Goal: Transaction & Acquisition: Subscribe to service/newsletter

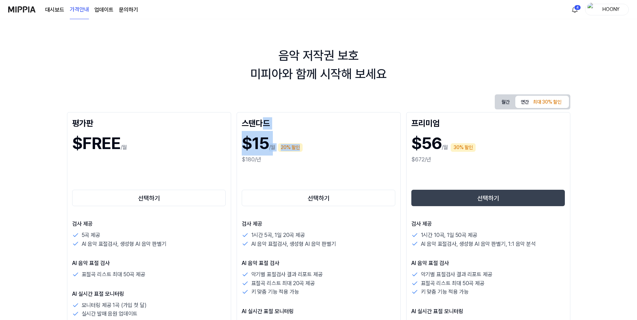
drag, startPoint x: 314, startPoint y: 142, endPoint x: 332, endPoint y: 149, distance: 19.3
click at [331, 149] on div "스탠다드 $15 /월 20% 할인 $180/년 선택하기 검사 제공 1시간 5곡, 1일 20곡 제공 AI 음악 표절검사, 생성형 AI 음악 판별…" at bounding box center [319, 294] width 164 height 365
click at [332, 150] on div "$15 /월 20% 할인" at bounding box center [319, 143] width 154 height 25
click at [507, 103] on button "월간" at bounding box center [505, 102] width 19 height 13
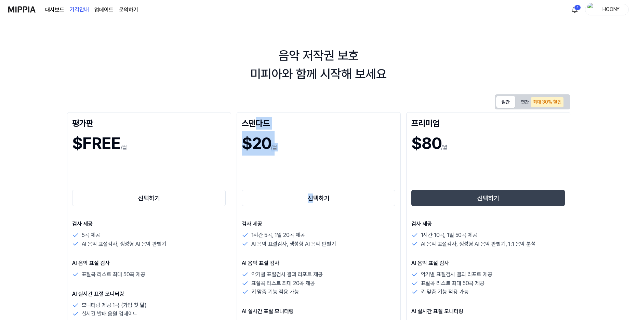
drag, startPoint x: 255, startPoint y: 123, endPoint x: 326, endPoint y: 174, distance: 87.8
click at [325, 173] on div "스탠다드 $20 /월 선택하기 검사 제공 1시간 5곡, 1일 20곡 제공 AI 음악 표절검사, 생성형 AI 음악 판별기 AI 음악 표절 검사 …" at bounding box center [319, 294] width 164 height 365
click at [326, 174] on div "선택하기" at bounding box center [319, 186] width 154 height 44
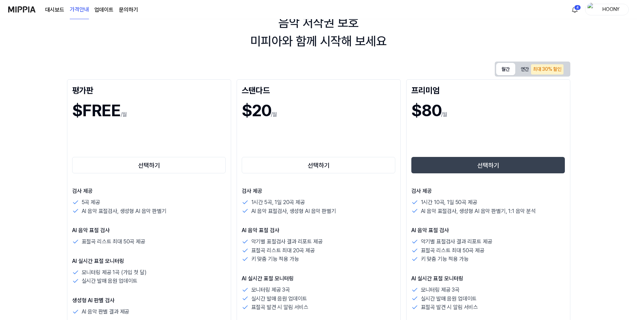
scroll to position [103, 0]
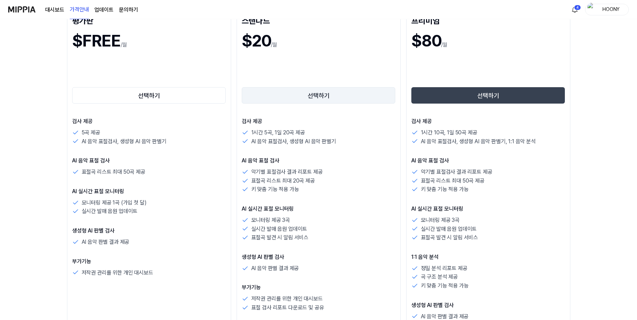
click at [314, 94] on button "선택하기" at bounding box center [319, 95] width 154 height 16
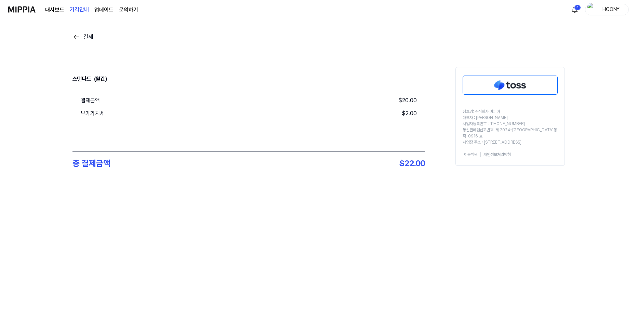
scroll to position [0, 0]
drag, startPoint x: 74, startPoint y: 77, endPoint x: 145, endPoint y: 99, distance: 73.8
click at [145, 99] on div "결제 스탠다드 (월간) 결제금액 $ 20.00 부가가치세 $ 2.00 총 결제금액 $ 22.00 상호명: 주식회사 미피아 대표자 : 오찬호 사…" at bounding box center [320, 117] width 640 height 197
click at [145, 99] on div "결제금액 $ 20.00" at bounding box center [250, 100] width 336 height 13
drag, startPoint x: 381, startPoint y: 113, endPoint x: 416, endPoint y: 121, distance: 36.1
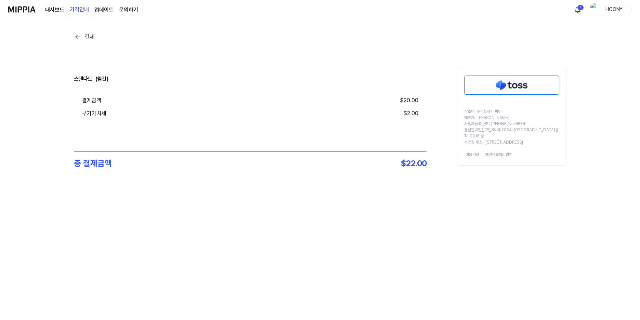
click at [411, 118] on div "부가가치세 $ 2.00" at bounding box center [250, 113] width 336 height 13
click at [312, 141] on div "결제금액 $ 20.00 부가가치세 $ 2.00" at bounding box center [250, 121] width 353 height 60
click at [381, 206] on div "결제 스탠다드 (월간) 결제금액 $ 20.00 부가가치세 $ 2.00 총 결제금액 $ 22.00 상호명: 주식회사 미피아 대표자 : 오찬호 사…" at bounding box center [320, 117] width 493 height 197
click at [499, 90] on img at bounding box center [512, 85] width 94 height 18
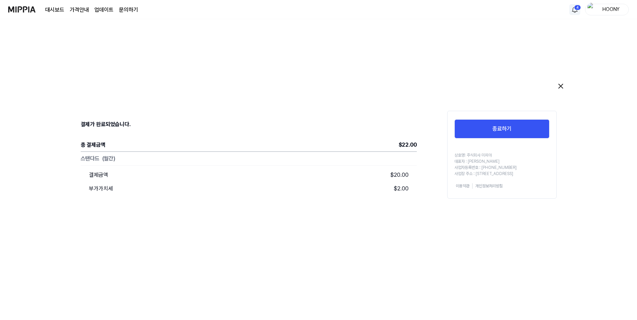
click at [577, 11] on html "대시보드 가격안내 업데이트 문의하기 4 HOONY 결제가 완료되었습니다. 총 결제금액 $ 22.00 스탠다드 (월간) 결제금액 $ 20.00 …" at bounding box center [318, 160] width 637 height 320
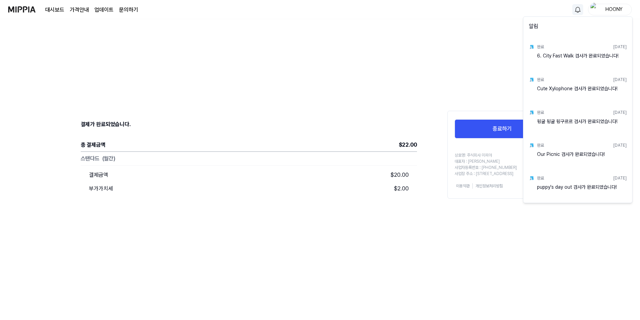
click at [610, 11] on html "대시보드 가격안내 업데이트 문의하기 HOONY 결제가 완료되었습니다. 총 결제금액 $ 22.00 스탠다드 (월간) 결제금액 $ 20.00 부가…" at bounding box center [320, 160] width 640 height 320
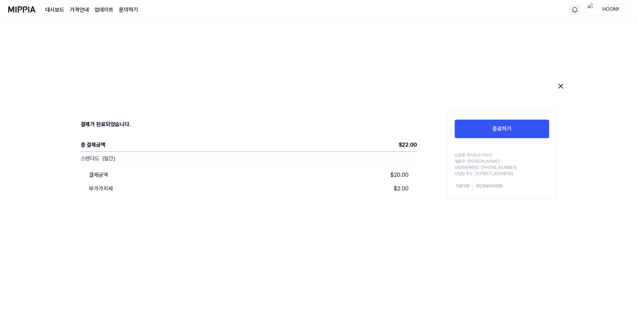
click at [616, 6] on div "HOONY" at bounding box center [611, 9] width 27 height 8
click at [571, 100] on link "KO" at bounding box center [585, 98] width 79 height 8
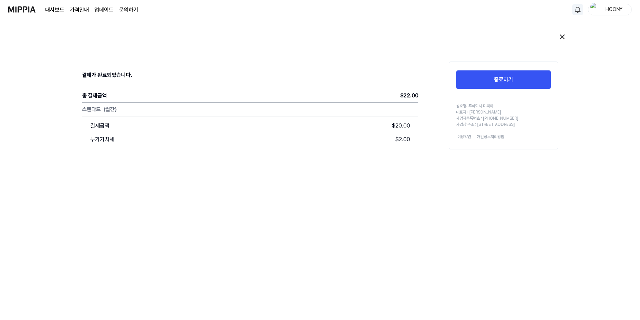
click at [29, 7] on img at bounding box center [21, 9] width 27 height 19
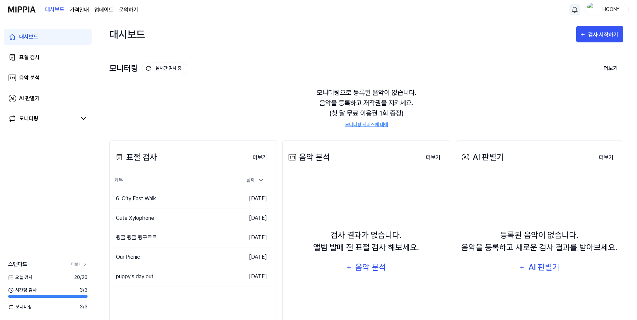
click at [496, 115] on div "모니터링으로 등록된 음악이 없습니다. 음악을 등록하고 저작권을 지키세요. (첫 달 무료 이용권 1회 증정) 모니터링 서비스에 대해" at bounding box center [366, 107] width 514 height 57
drag, startPoint x: 385, startPoint y: 112, endPoint x: 432, endPoint y: 119, distance: 47.4
click at [429, 118] on div "모니터링으로 등록된 음악이 없습니다. 음악을 등록하고 저작권을 지키세요. (첫 달 무료 이용권 1회 증정) 모니터링 서비스에 대해" at bounding box center [366, 107] width 514 height 57
click at [432, 120] on div "모니터링으로 등록된 음악이 없습니다. 음악을 등록하고 저작권을 지키세요. (첫 달 무료 이용권 1회 증정) 모니터링 서비스에 대해" at bounding box center [366, 107] width 514 height 57
drag, startPoint x: 367, startPoint y: 92, endPoint x: 422, endPoint y: 110, distance: 57.3
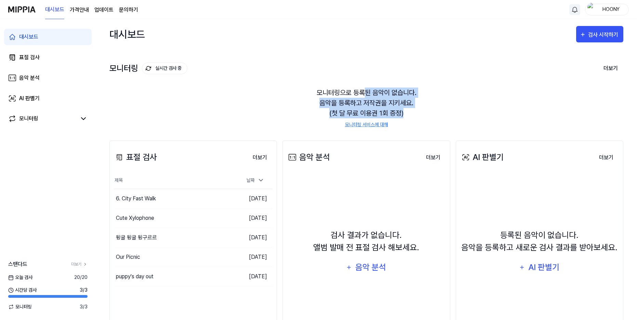
click at [421, 110] on div "모니터링으로 등록된 음악이 없습니다. 음악을 등록하고 저작권을 지키세요. (첫 달 무료 이용권 1회 증정) 모니터링 서비스에 대해" at bounding box center [366, 107] width 514 height 57
click at [422, 110] on div "모니터링으로 등록된 음악이 없습니다. 음악을 등록하고 저작권을 지키세요. (첫 달 무료 이용권 1회 증정) 모니터링 서비스에 대해" at bounding box center [366, 107] width 514 height 57
drag, startPoint x: 377, startPoint y: 98, endPoint x: 426, endPoint y: 110, distance: 50.7
click at [426, 110] on div "모니터링으로 등록된 음악이 없습니다. 음악을 등록하고 저작권을 지키세요. (첫 달 무료 이용권 1회 증정) 모니터링 서비스에 대해" at bounding box center [366, 107] width 514 height 57
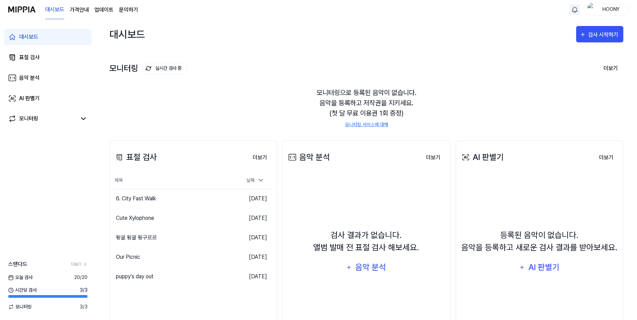
drag, startPoint x: 423, startPoint y: 108, endPoint x: 376, endPoint y: 95, distance: 48.2
click at [422, 108] on div "모니터링으로 등록된 음악이 없습니다. 음악을 등록하고 저작권을 지키세요. (첫 달 무료 이용권 1회 증정) 모니터링 서비스에 대해" at bounding box center [366, 107] width 514 height 57
drag, startPoint x: 363, startPoint y: 94, endPoint x: 429, endPoint y: 102, distance: 66.5
click at [429, 102] on div "모니터링으로 등록된 음악이 없습니다. 음악을 등록하고 저작권을 지키세요. (첫 달 무료 이용권 1회 증정) 모니터링 서비스에 대해" at bounding box center [366, 107] width 514 height 57
click at [429, 103] on div "모니터링으로 등록된 음악이 없습니다. 음악을 등록하고 저작권을 지키세요. (첫 달 무료 이용권 1회 증정) 모니터링 서비스에 대해" at bounding box center [366, 107] width 514 height 57
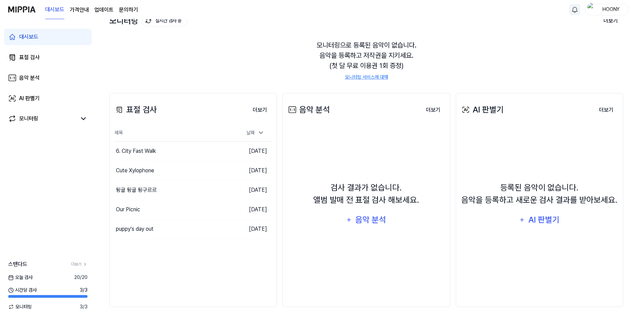
scroll to position [48, 0]
drag, startPoint x: 289, startPoint y: 109, endPoint x: 339, endPoint y: 114, distance: 49.8
click at [338, 114] on div "음악 분석 더보기" at bounding box center [366, 109] width 159 height 19
drag, startPoint x: 342, startPoint y: 114, endPoint x: 394, endPoint y: 114, distance: 51.3
click at [343, 114] on div "음악 분석 더보기" at bounding box center [366, 109] width 159 height 19
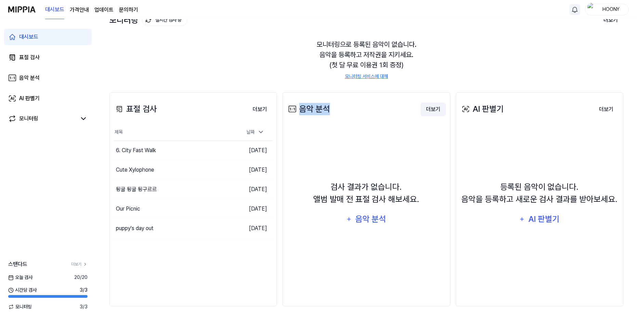
click at [433, 110] on button "더보기" at bounding box center [433, 110] width 25 height 14
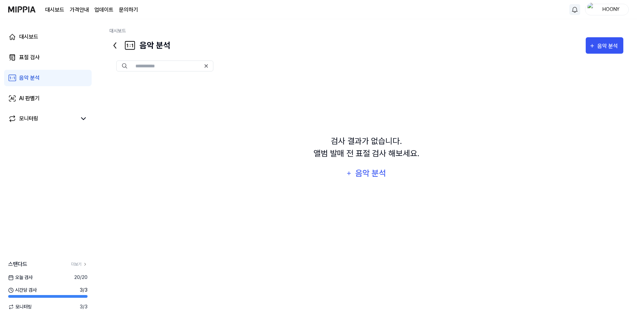
scroll to position [0, 0]
click at [39, 53] on link "표절 검사" at bounding box center [48, 57] width 88 height 16
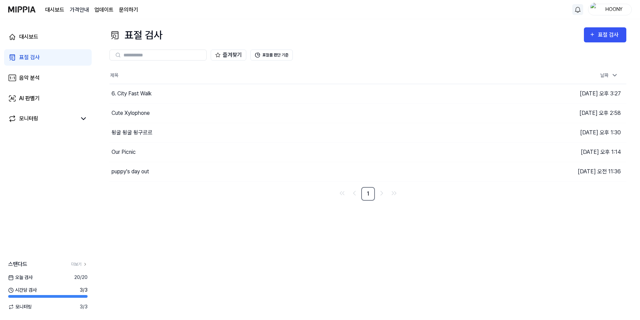
click at [75, 9] on 버튼 "가격안내" at bounding box center [79, 10] width 19 height 8
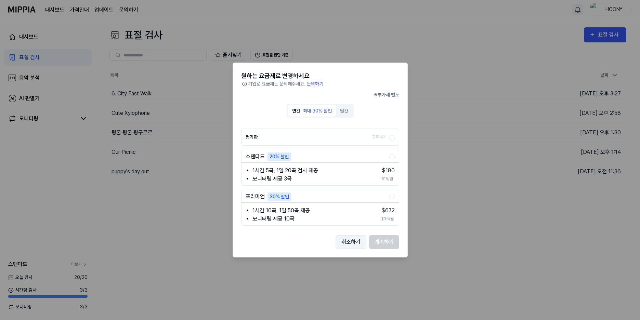
click at [352, 242] on button "취소하기" at bounding box center [351, 242] width 31 height 14
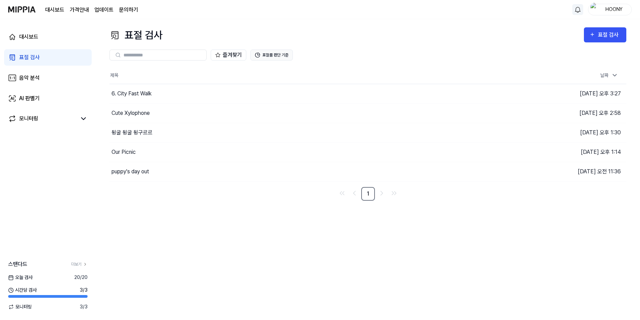
click at [290, 54] on button "표절률 판단 기준" at bounding box center [271, 55] width 42 height 11
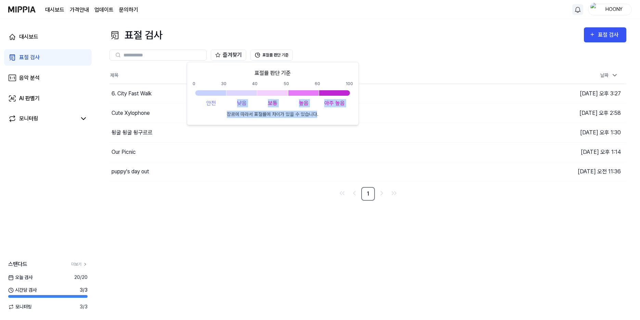
drag, startPoint x: 244, startPoint y: 112, endPoint x: 328, endPoint y: 114, distance: 84.2
click at [326, 114] on div "표절률 판단 기준 0 30 40 50 60 100 안전 낮음 보통 높음 아주 높음 장르에 따라서 표절률에 차이가 있을 수 있습니다." at bounding box center [273, 93] width 160 height 49
click at [344, 117] on div "표절률 판단 기준 0 30 40 50 60 100 안전 낮음 보통 높음 아주 높음 장르에 따라서 표절률에 차이가 있을 수 있습니다." at bounding box center [273, 93] width 160 height 49
click at [205, 98] on div "표절률 판단 기준 0 30 40 50 60 100 안전 낮음 보통 높음 아주 높음 장르에 따라서 표절률에 차이가 있을 수 있습니다." at bounding box center [273, 93] width 160 height 49
drag, startPoint x: 237, startPoint y: 98, endPoint x: 273, endPoint y: 111, distance: 38.0
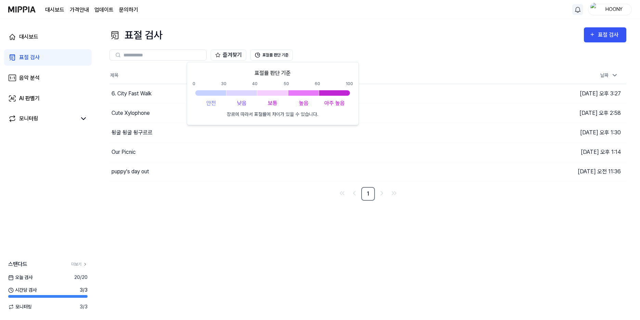
click at [238, 98] on div "표절률 판단 기준 0 30 40 50 60 100 안전 낮음 보통 높음 아주 높음 장르에 따라서 표절률에 차이가 있을 수 있습니다." at bounding box center [273, 93] width 160 height 49
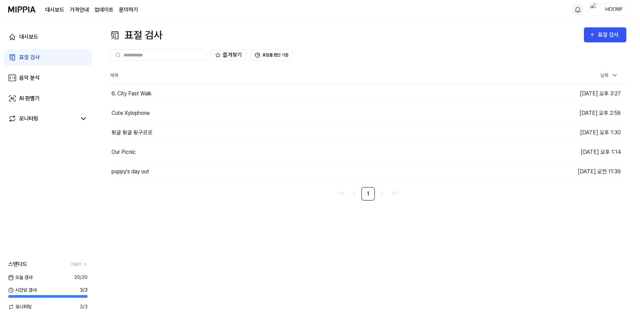
click at [288, 214] on div "표절 검사 표절 검사 표절 검사 음악 분석 AI 판별기 즐겨찾기 표절률 판단 기준 제목 날짜 6. City Fast Walk 이동하기 2025…" at bounding box center [368, 169] width 544 height 301
click at [175, 172] on div "puppy's day out" at bounding box center [274, 171] width 330 height 19
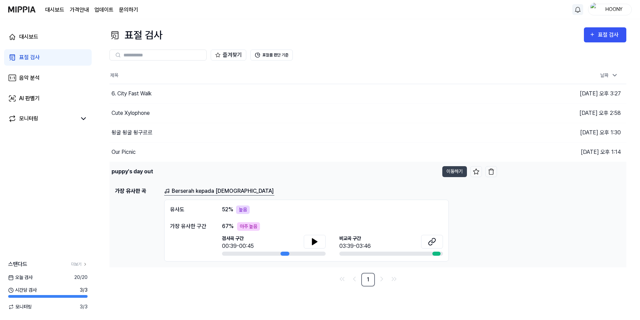
click at [176, 170] on div "puppy's day out" at bounding box center [274, 171] width 330 height 19
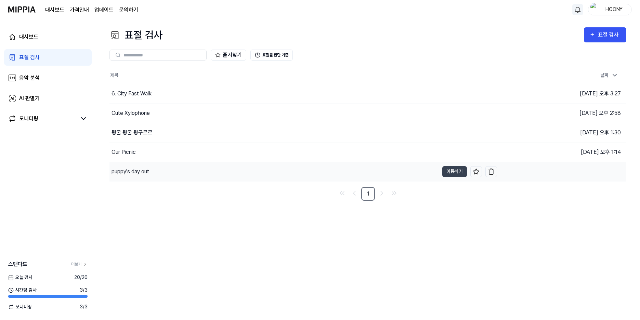
click at [177, 172] on div "puppy's day out" at bounding box center [274, 171] width 330 height 19
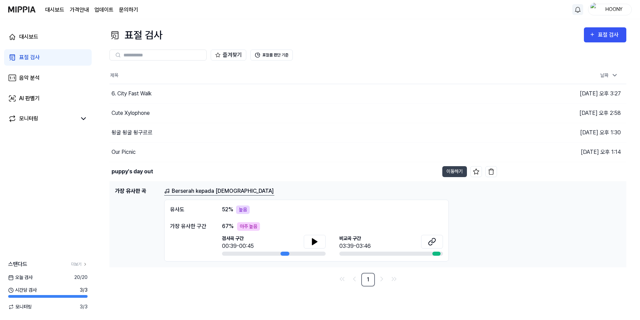
click at [134, 190] on h1 "가장 유사한 곡" at bounding box center [137, 224] width 44 height 75
click at [138, 174] on div "puppy's day out" at bounding box center [133, 172] width 42 height 8
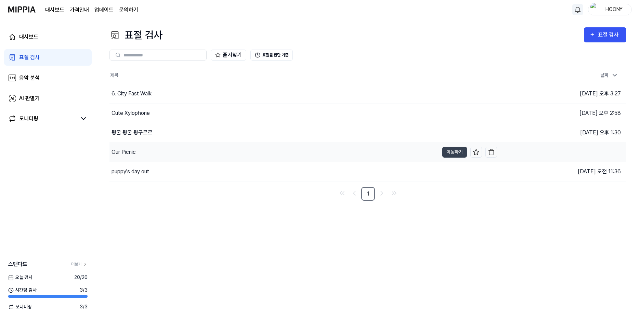
click at [141, 156] on div "Our Picnic" at bounding box center [274, 152] width 330 height 19
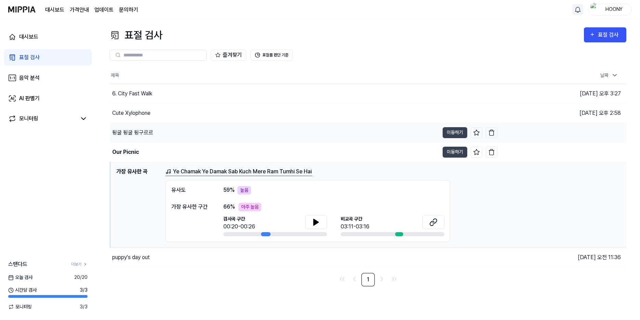
click at [152, 138] on div "뒹굴 뒹굴 뒹구르르" at bounding box center [274, 132] width 329 height 19
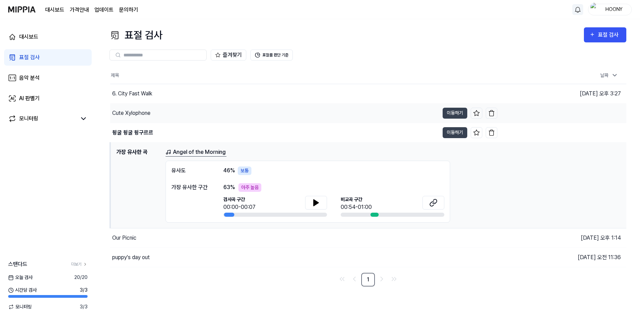
click at [159, 109] on div "Cute Xylophone" at bounding box center [274, 113] width 329 height 19
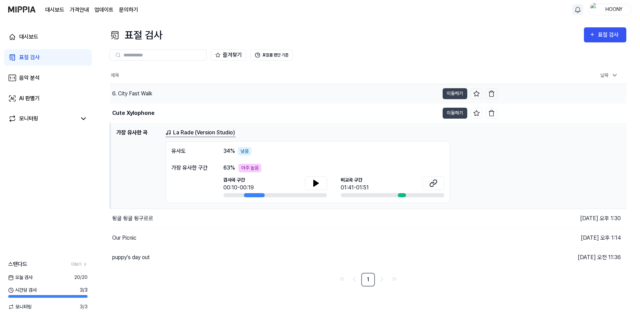
click at [162, 95] on div "6. City Fast Walk" at bounding box center [274, 93] width 329 height 19
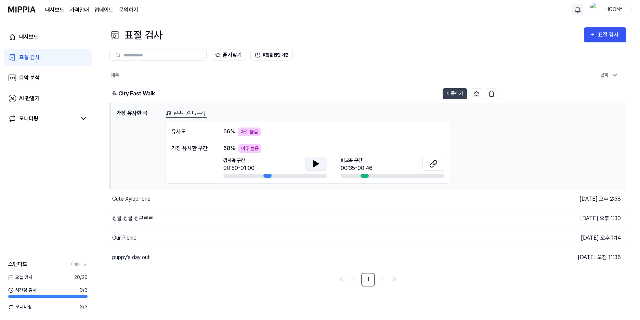
click at [317, 166] on icon at bounding box center [316, 164] width 8 height 8
click at [438, 162] on button at bounding box center [434, 164] width 22 height 14
click at [315, 163] on icon at bounding box center [316, 164] width 5 height 6
click at [315, 164] on icon at bounding box center [314, 163] width 1 height 5
click at [154, 201] on div "Cute Xylophone" at bounding box center [274, 199] width 329 height 19
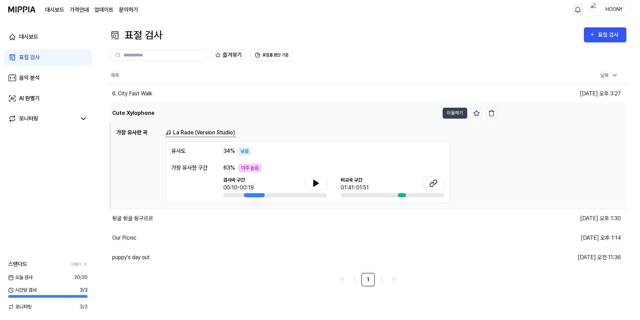
click at [258, 116] on div "Cute Xylophone" at bounding box center [274, 113] width 329 height 19
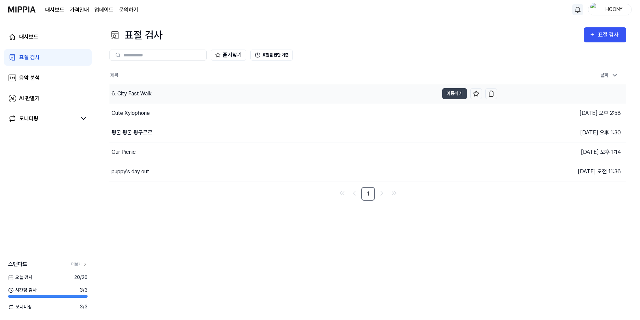
click at [254, 92] on div "6. City Fast Walk" at bounding box center [274, 93] width 330 height 19
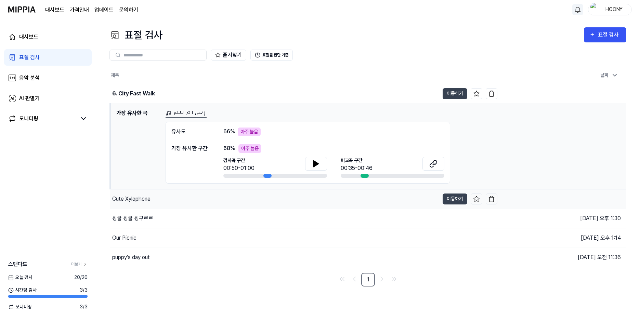
click at [223, 196] on div "Cute Xylophone" at bounding box center [274, 199] width 329 height 19
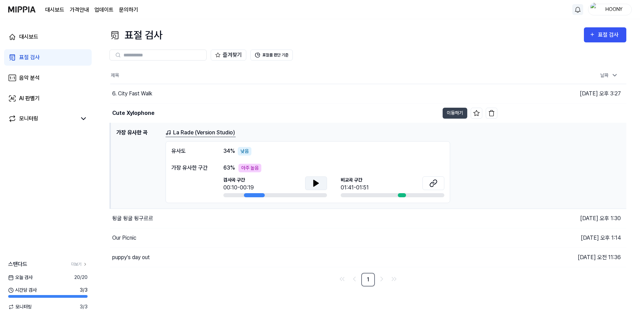
click at [314, 182] on icon at bounding box center [316, 183] width 5 height 6
click at [456, 110] on button "이동하기" at bounding box center [455, 113] width 25 height 11
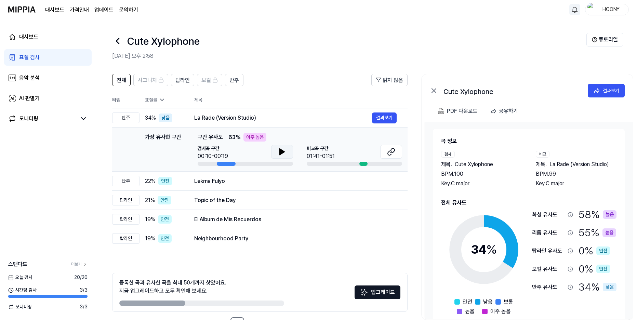
click at [287, 151] on button at bounding box center [282, 152] width 22 height 14
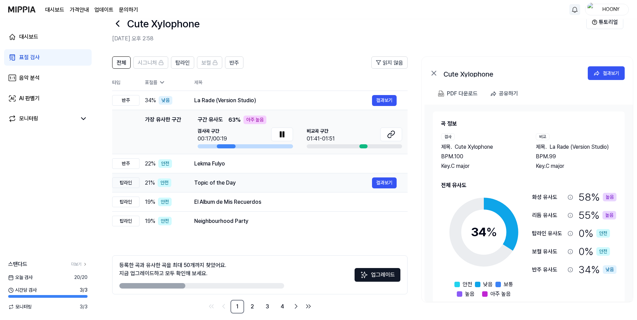
scroll to position [25, 0]
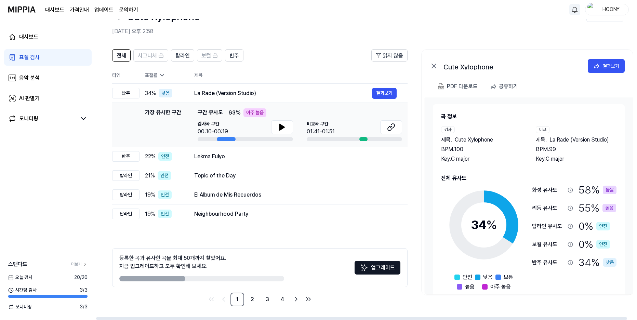
click at [375, 267] on button "업그레이드" at bounding box center [378, 268] width 46 height 14
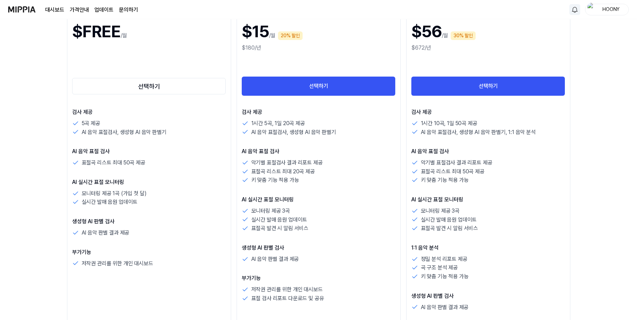
scroll to position [171, 0]
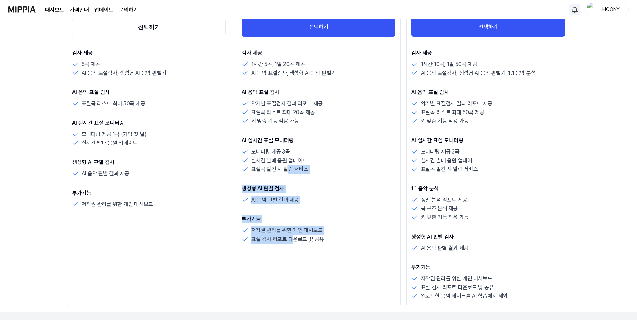
drag, startPoint x: 291, startPoint y: 242, endPoint x: 327, endPoint y: 182, distance: 70.2
click at [307, 180] on div "검사 제공 1시간 5곡, 1일 20곡 제공 AI 음악 표절검사, 생성형 AI 음악 판별기 AI 음악 표절 검사 악기별 표절검사 결과 리포트 제…" at bounding box center [319, 146] width 154 height 195
click at [327, 182] on div "검사 제공 1시간 5곡, 1일 20곡 제공 AI 음악 표절검사, 생성형 AI 음악 판별기 AI 음악 표절 검사 악기별 표절검사 결과 리포트 제…" at bounding box center [319, 146] width 154 height 195
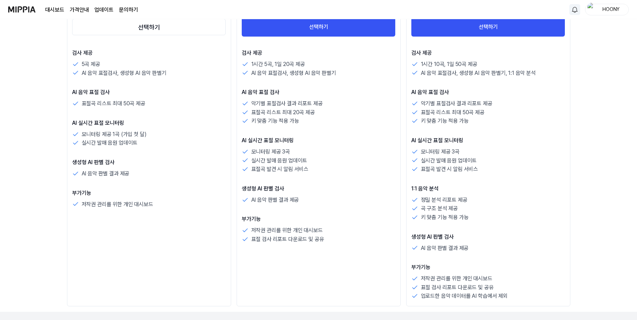
scroll to position [25, 0]
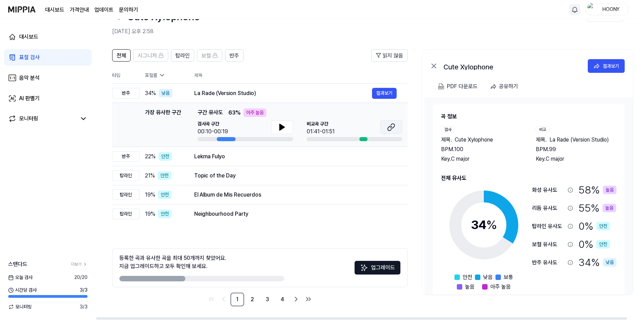
click at [393, 126] on icon at bounding box center [391, 127] width 8 height 8
click at [279, 127] on icon at bounding box center [282, 127] width 8 height 8
click at [283, 128] on icon at bounding box center [283, 127] width 1 height 5
click at [280, 126] on icon at bounding box center [282, 127] width 5 height 6
click at [280, 126] on icon at bounding box center [282, 127] width 8 height 8
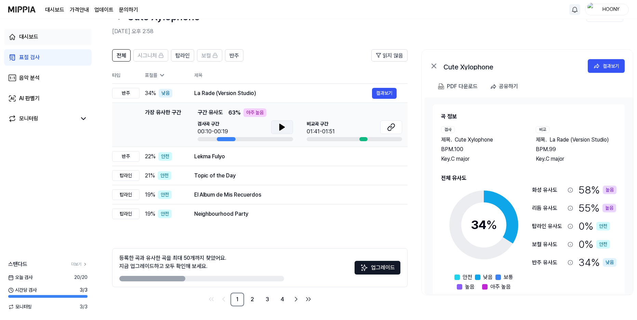
click at [35, 37] on div "대시보드" at bounding box center [28, 37] width 19 height 8
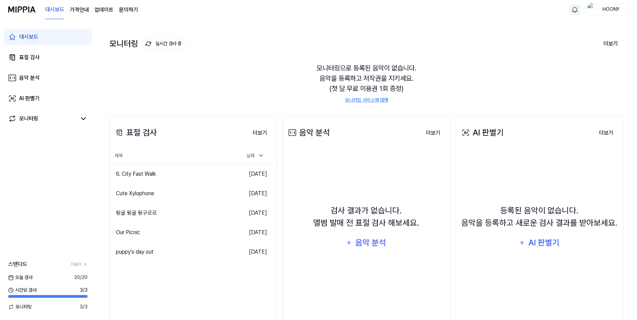
scroll to position [0, 0]
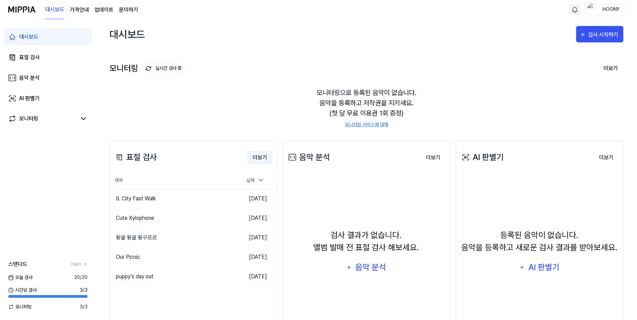
click at [266, 155] on button "더보기" at bounding box center [259, 158] width 25 height 14
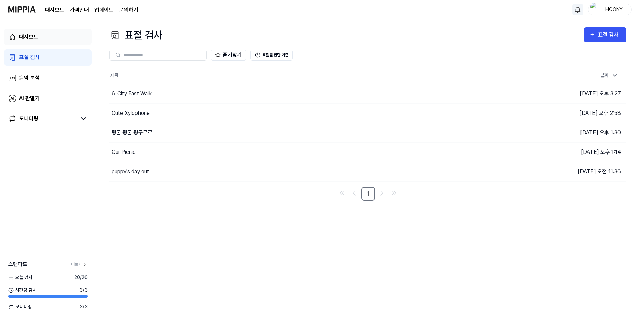
click at [37, 35] on div "대시보드" at bounding box center [28, 37] width 19 height 8
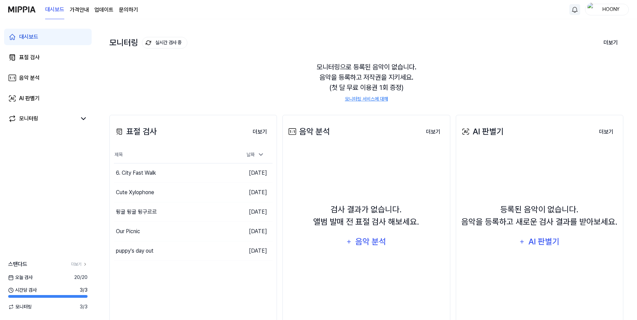
scroll to position [14, 0]
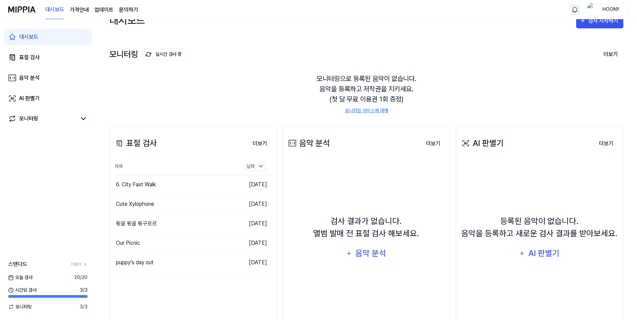
click at [258, 163] on icon at bounding box center [261, 166] width 7 height 7
click at [219, 187] on button "이동하기" at bounding box center [220, 184] width 25 height 11
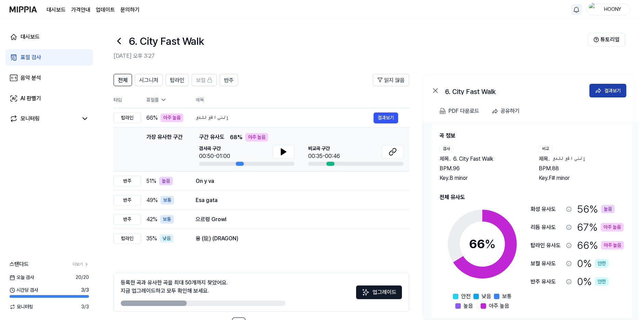
scroll to position [0, 0]
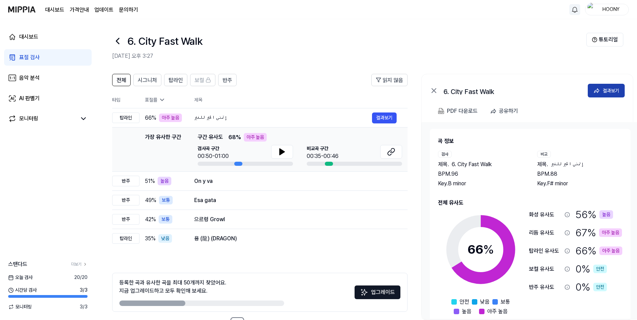
click at [618, 89] on div "결과보기" at bounding box center [611, 91] width 16 height 8
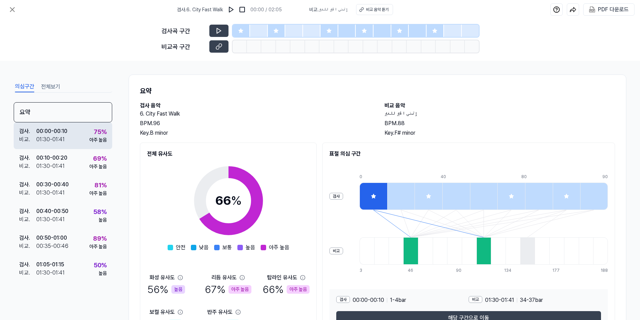
click at [72, 140] on div "검사 . 00:00 - 00:10 비교 . 01:30 - 01:41 75 % 아주 높음" at bounding box center [63, 135] width 99 height 27
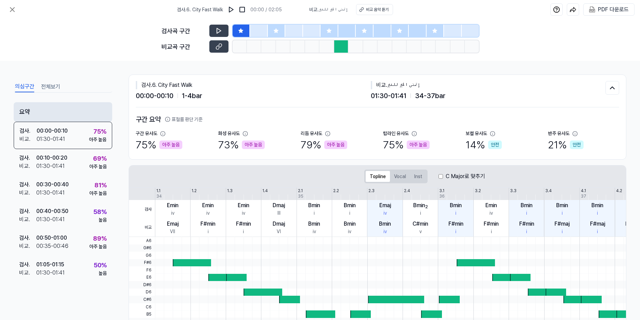
click at [66, 118] on div "요약" at bounding box center [63, 112] width 99 height 20
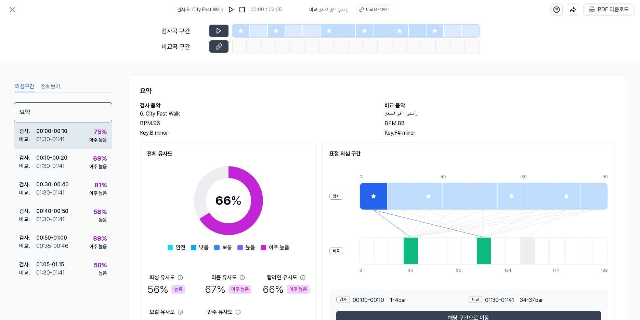
click at [68, 143] on div "검사 . 00:00 - 00:10 비교 . 01:30 - 01:41 75 % 아주 높음" at bounding box center [63, 135] width 99 height 27
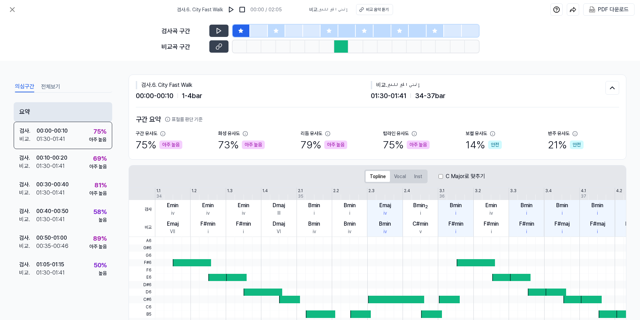
click at [72, 119] on div "요약" at bounding box center [63, 112] width 99 height 20
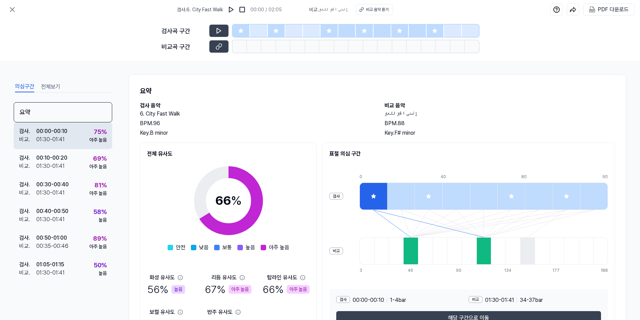
click at [78, 145] on div "검사 . 00:00 - 00:10 비교 . 01:30 - 01:41 75 % 아주 높음" at bounding box center [63, 135] width 99 height 27
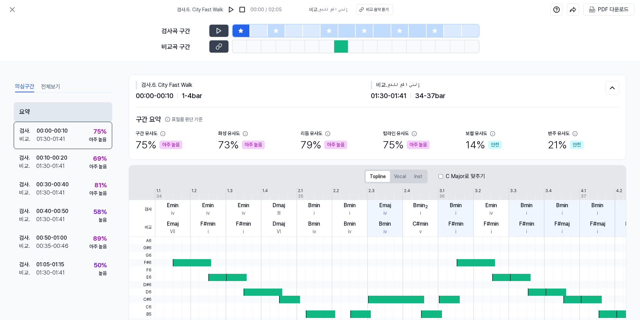
click at [78, 119] on div "요약" at bounding box center [63, 112] width 99 height 20
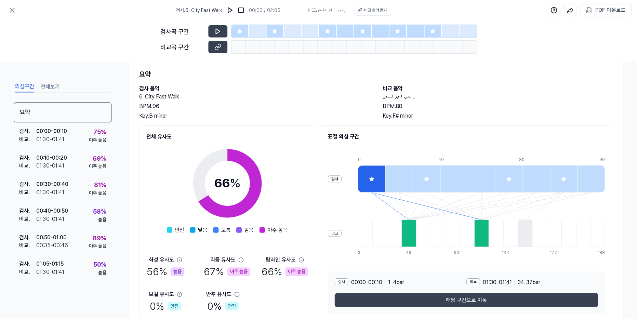
scroll to position [44, 0]
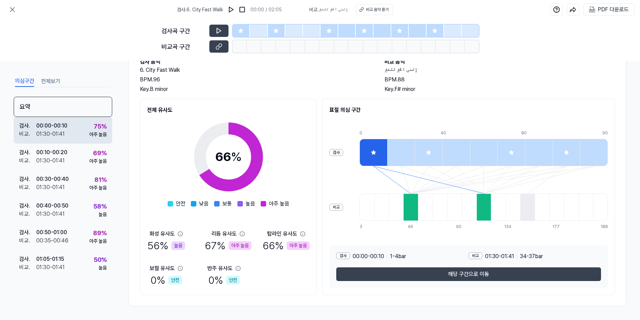
click at [77, 133] on div "검사 . 00:00 - 00:10 비교 . 01:30 - 01:41 75 % 아주 높음" at bounding box center [63, 130] width 99 height 27
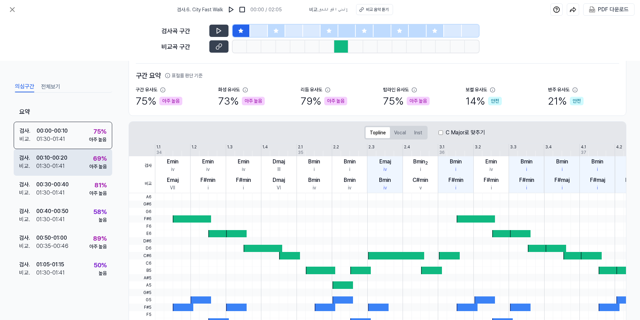
click at [83, 167] on div "검사 . 00:10 - 00:20 비교 . 01:30 - 01:41 69 % 아주 높음" at bounding box center [63, 162] width 99 height 27
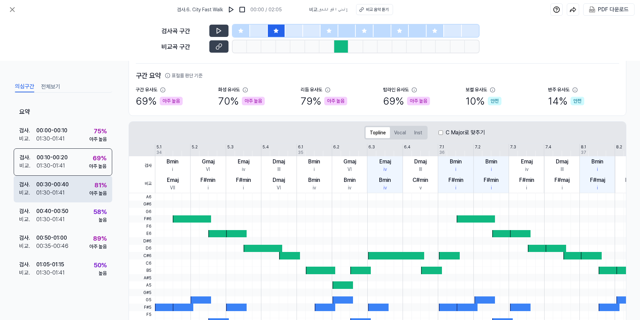
click at [83, 197] on div "검사 . 00:30 - 00:40 비교 . 01:30 - 01:41 81 % 아주 높음" at bounding box center [63, 189] width 99 height 27
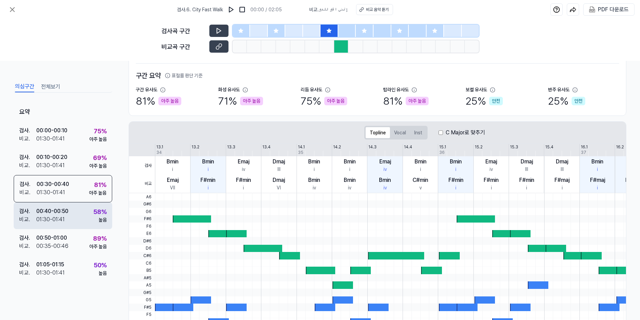
click at [80, 220] on div "검사 . 00:40 - 00:50 비교 . 01:30 - 01:41 58 % 높음" at bounding box center [63, 216] width 99 height 27
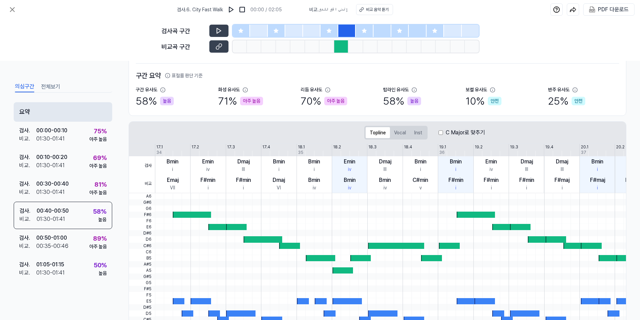
drag, startPoint x: 76, startPoint y: 250, endPoint x: 68, endPoint y: 109, distance: 141.9
click at [75, 244] on div "검사 . 00:50 - 01:00 비교 . 00:35 - 00:46 89 % 아주 높음" at bounding box center [63, 242] width 99 height 27
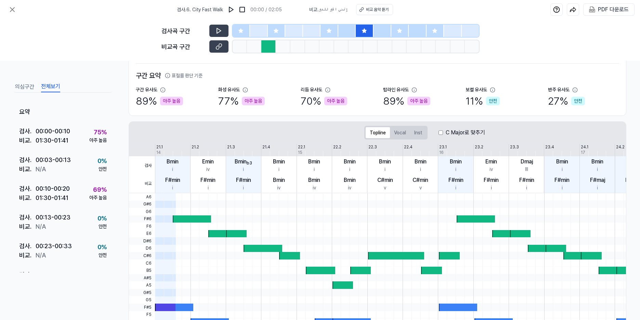
click at [56, 82] on button "전체보기" at bounding box center [50, 86] width 19 height 11
click at [56, 87] on button "전체보기" at bounding box center [50, 86] width 19 height 11
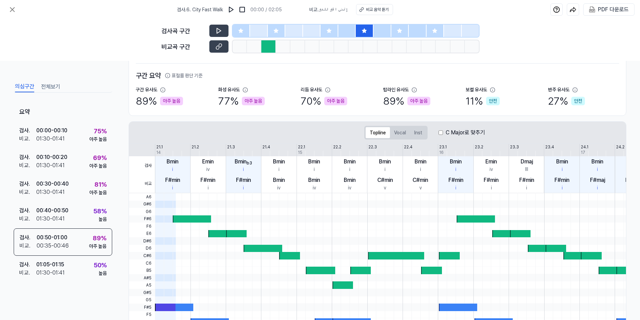
click at [21, 87] on button "의심구간" at bounding box center [24, 86] width 19 height 11
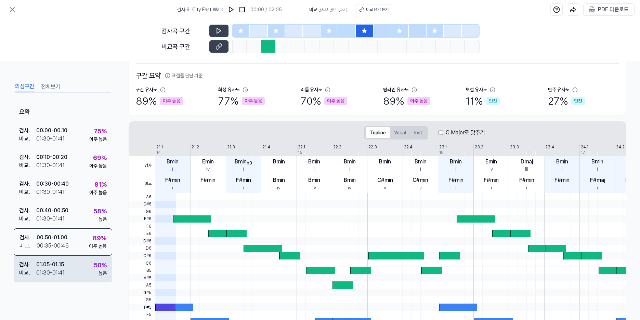
click at [58, 272] on div "01:30 - 01:41" at bounding box center [50, 273] width 28 height 8
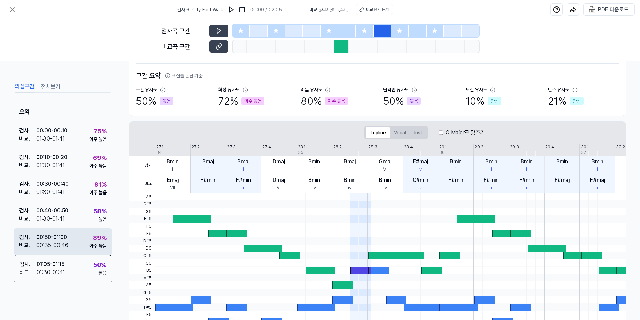
click at [73, 236] on div "검사 . 00:50 - 01:00 비교 . 00:35 - 00:46 89 % 아주 높음" at bounding box center [63, 242] width 99 height 27
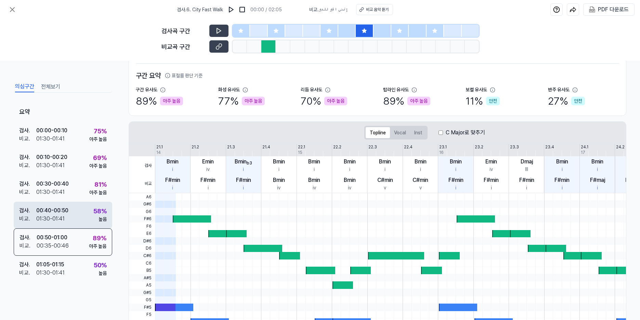
click at [71, 212] on div "검사 . 00:40 - 00:50 비교 . 01:30 - 01:41 58 % 높음" at bounding box center [63, 215] width 99 height 27
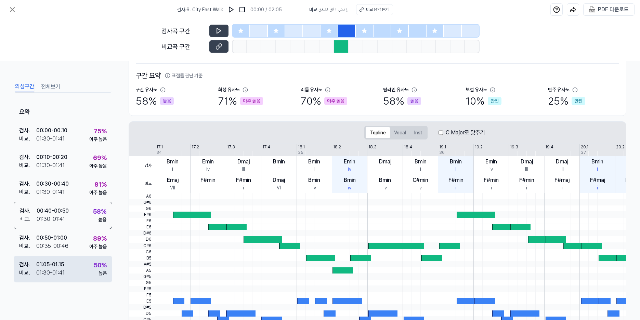
click at [76, 270] on div "검사 . 01:05 - 01:15 비교 . 01:30 - 01:41 50 % 높음" at bounding box center [63, 269] width 99 height 27
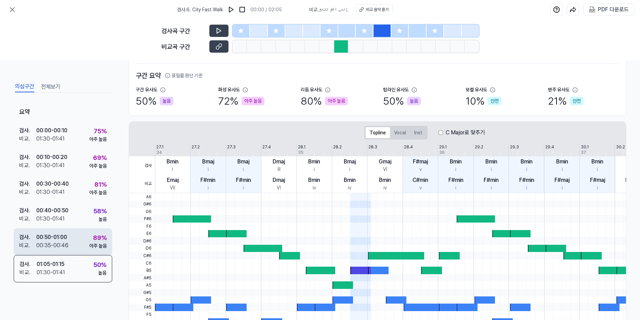
click at [75, 241] on div "검사 . 00:50 - 01:00 비교 . 00:35 - 00:46 89 % 아주 높음" at bounding box center [63, 242] width 99 height 27
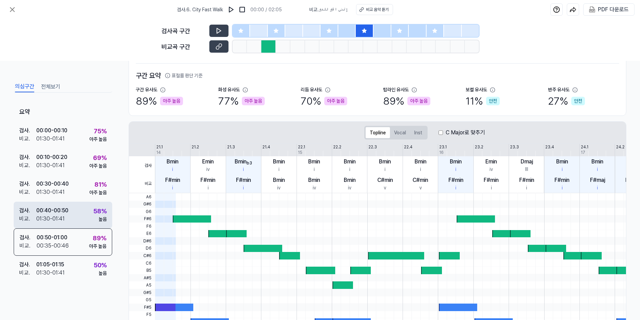
click at [76, 215] on div "검사 . 00:40 - 00:50 비교 . 01:30 - 01:41 58 % 높음" at bounding box center [63, 215] width 99 height 27
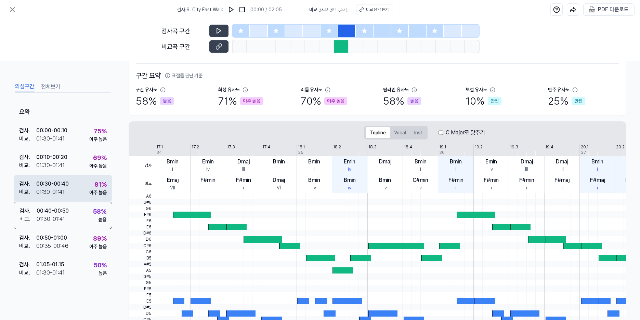
click at [75, 195] on div "검사 . 00:30 - 00:40 비교 . 01:30 - 01:41 81 % 아주 높음" at bounding box center [63, 188] width 99 height 27
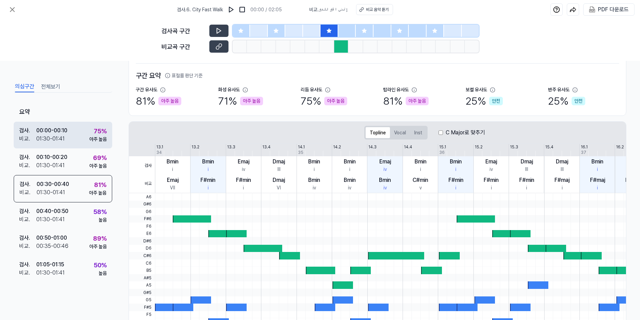
drag, startPoint x: 78, startPoint y: 165, endPoint x: 79, endPoint y: 146, distance: 19.5
click at [78, 165] on div "검사 . 00:10 - 00:20 비교 . 01:30 - 01:41 69 % 아주 높음" at bounding box center [63, 162] width 99 height 27
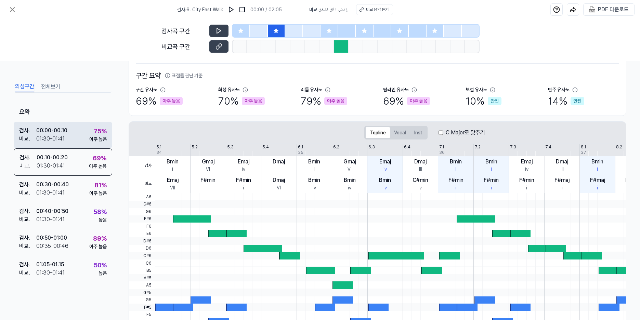
click at [81, 139] on div "검사 . 00:00 - 00:10 비교 . 01:30 - 01:41 75 % 아주 높음" at bounding box center [63, 135] width 99 height 27
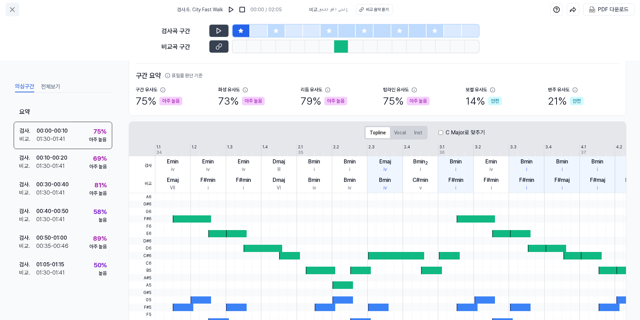
click at [16, 10] on icon at bounding box center [12, 9] width 8 height 8
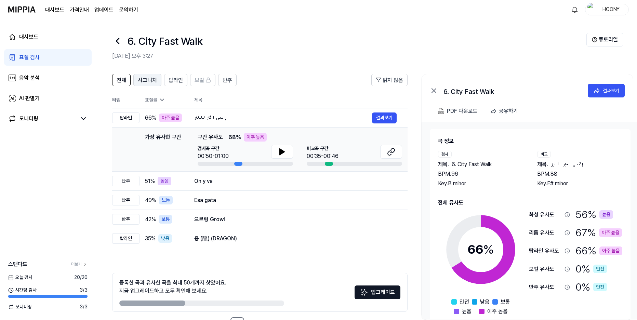
click at [157, 82] on button "시그니처" at bounding box center [147, 80] width 28 height 12
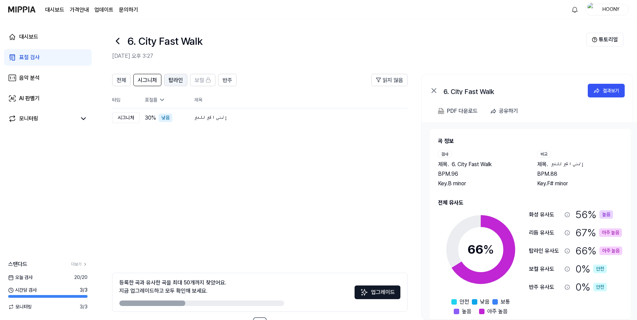
click at [177, 81] on span "탑라인" at bounding box center [176, 80] width 14 height 8
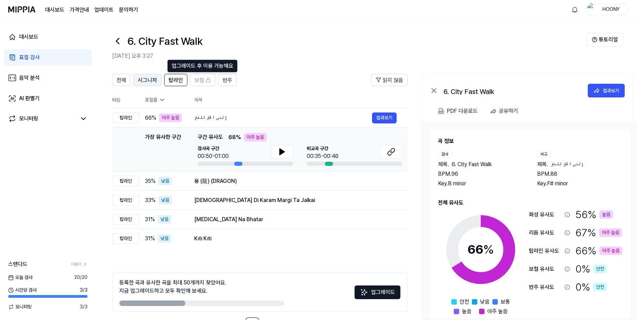
click at [157, 82] on button "시그니처" at bounding box center [147, 80] width 28 height 12
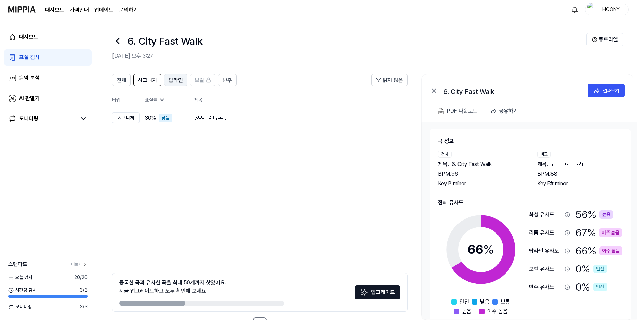
click at [175, 83] on span "탑라인" at bounding box center [176, 80] width 14 height 8
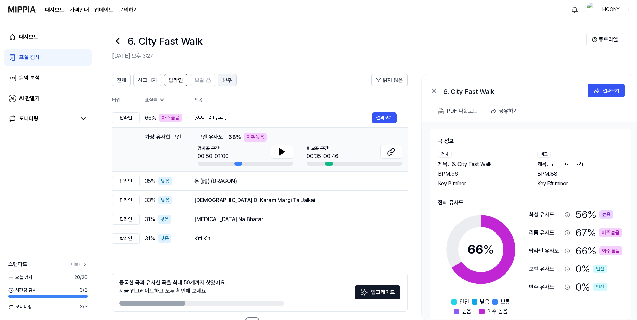
click at [223, 80] on span "반주" at bounding box center [228, 80] width 10 height 8
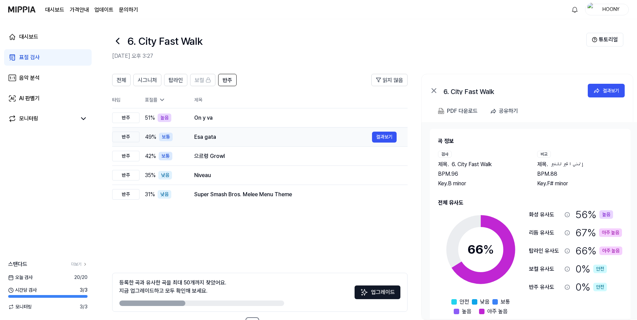
drag, startPoint x: 122, startPoint y: 80, endPoint x: 220, endPoint y: 131, distance: 109.9
click at [225, 136] on div "전체 시그니처 탑라인 보컬 반주 읽지 않음 전체 시그니처 탑라인 보컬 반주 타입 표절률 제목 표절률 읽지 않음 반주 51 % 높음 On y v…" at bounding box center [260, 139] width 296 height 130
click at [215, 122] on div "On y va 결과보기" at bounding box center [295, 118] width 203 height 11
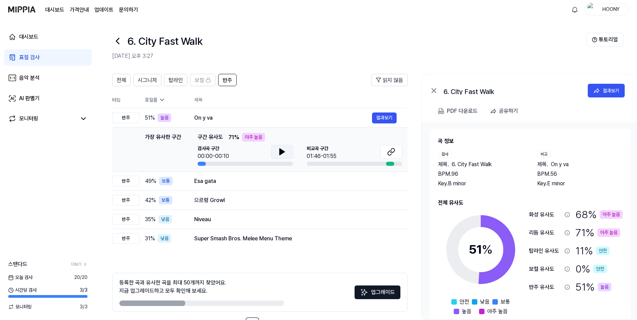
click at [283, 152] on icon at bounding box center [282, 152] width 5 height 6
click at [282, 152] on icon at bounding box center [282, 152] width 8 height 8
click at [394, 153] on icon at bounding box center [391, 152] width 8 height 8
click at [286, 154] on icon at bounding box center [282, 152] width 8 height 8
click at [284, 152] on icon at bounding box center [283, 151] width 1 height 5
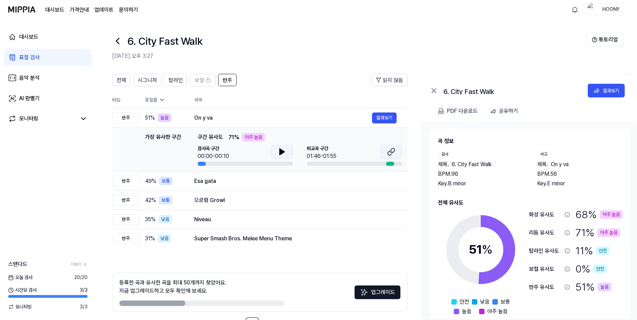
click at [395, 153] on icon at bounding box center [391, 152] width 8 height 8
click at [282, 152] on icon at bounding box center [282, 152] width 5 height 6
drag, startPoint x: 281, startPoint y: 153, endPoint x: 290, endPoint y: 211, distance: 58.9
click at [290, 211] on tbody "반주 51 % 높음 On y va 결과보기 가장 유사한 구간 가장 유사한 구간 구간 유사도 71 % 아주 높음 검사곡 구간 00:00-00:1…" at bounding box center [260, 178] width 296 height 140
click at [33, 79] on div "음악 분석" at bounding box center [29, 78] width 21 height 8
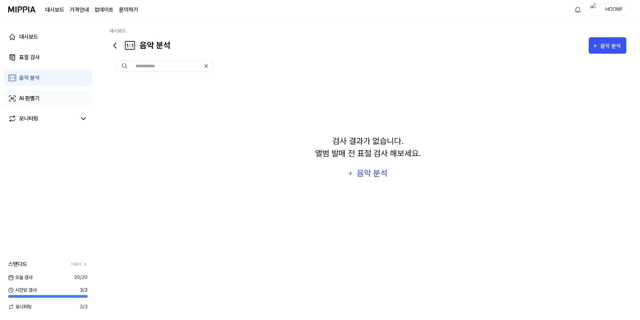
click at [35, 102] on div "AI 판별기" at bounding box center [29, 98] width 21 height 8
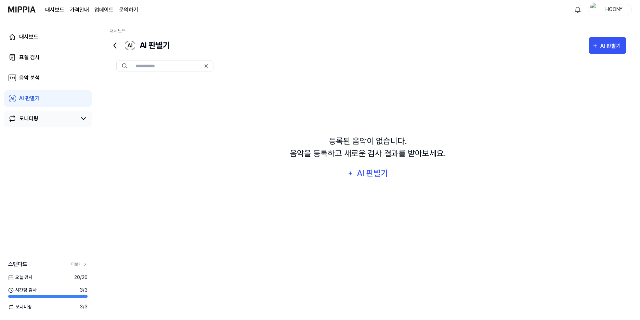
click at [36, 122] on div "모니터링" at bounding box center [28, 119] width 19 height 8
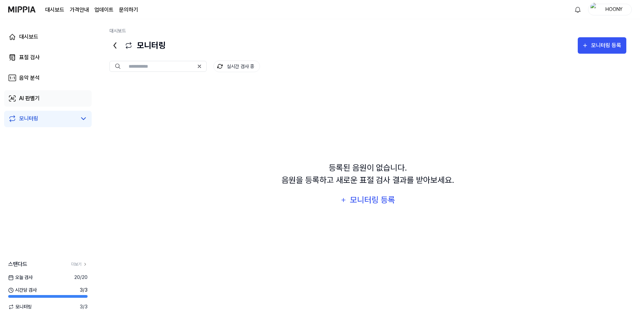
click at [32, 101] on div "AI 판별기" at bounding box center [29, 98] width 21 height 8
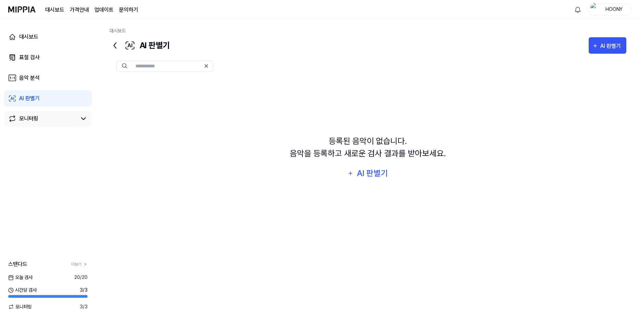
click at [34, 119] on div "모니터링" at bounding box center [28, 119] width 19 height 8
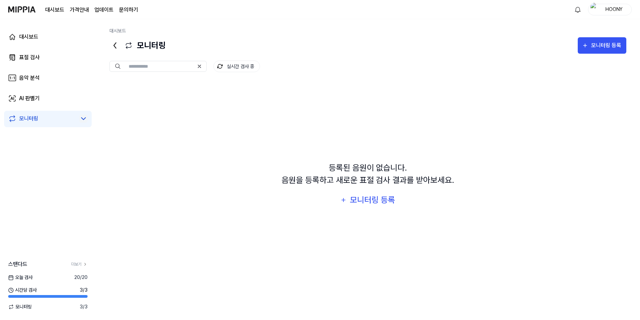
click at [80, 118] on icon at bounding box center [83, 119] width 8 height 8
click at [55, 77] on link "음악 분석" at bounding box center [48, 78] width 88 height 16
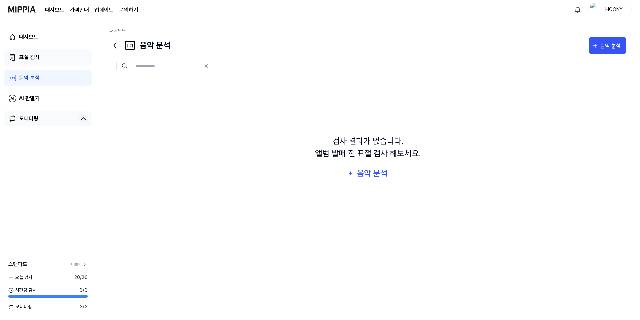
click at [60, 55] on link "표절 검사" at bounding box center [48, 57] width 88 height 16
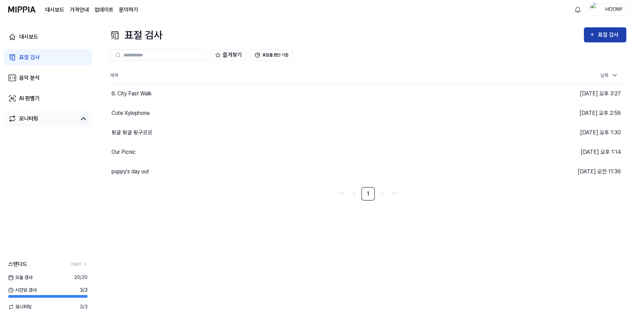
click at [611, 34] on div "표절 검사" at bounding box center [609, 34] width 23 height 9
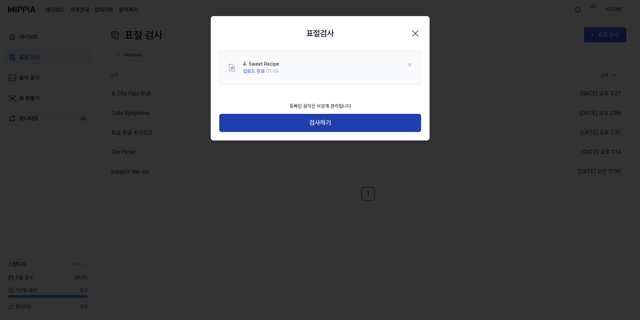
click at [309, 124] on button "검사하기" at bounding box center [320, 123] width 202 height 18
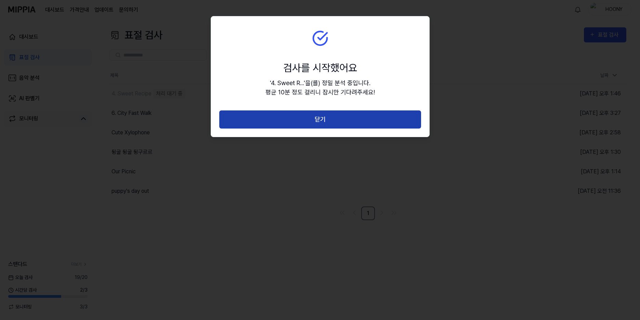
click at [333, 120] on button "닫기" at bounding box center [320, 120] width 202 height 18
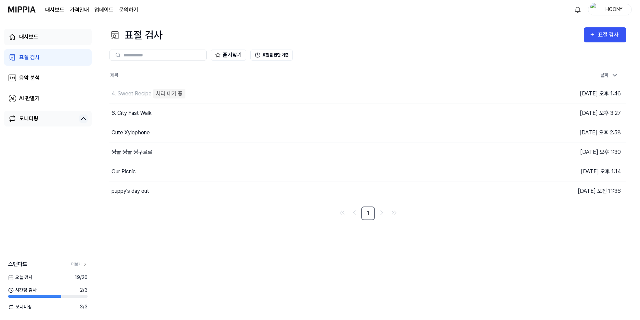
click at [31, 30] on link "대시보드" at bounding box center [48, 37] width 88 height 16
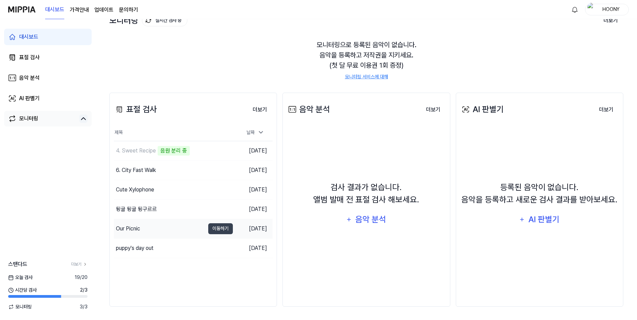
scroll to position [48, 0]
click at [144, 250] on div "puppy's day out" at bounding box center [135, 248] width 38 height 8
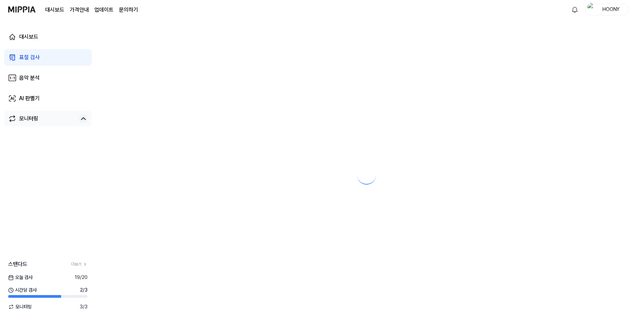
scroll to position [0, 0]
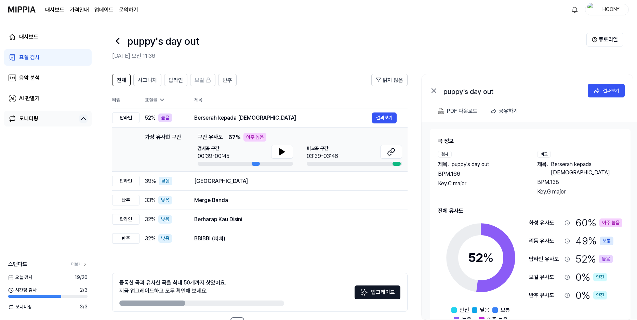
click at [159, 101] on icon at bounding box center [162, 99] width 7 height 7
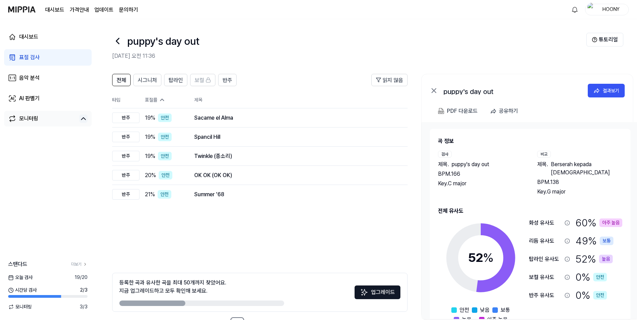
click at [162, 100] on icon at bounding box center [162, 99] width 7 height 7
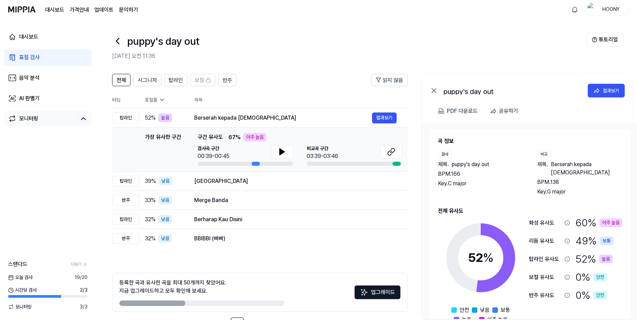
click at [162, 100] on icon at bounding box center [161, 100] width 3 height 2
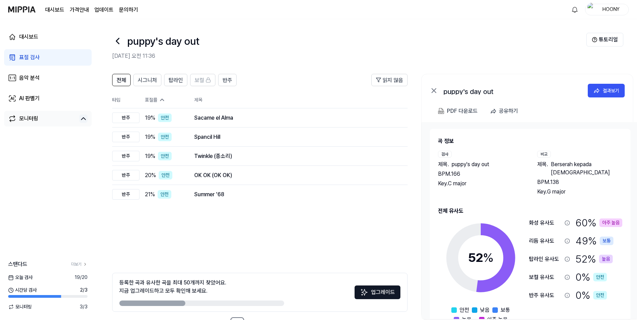
click at [162, 100] on icon at bounding box center [162, 99] width 7 height 7
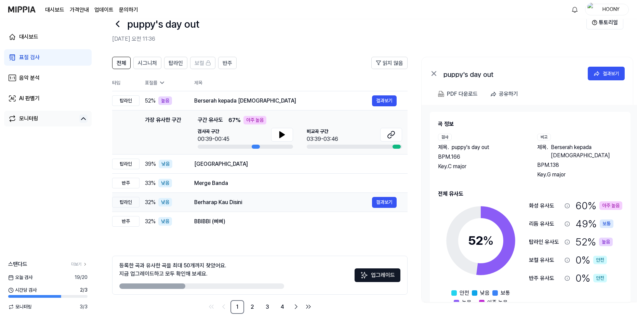
scroll to position [25, 0]
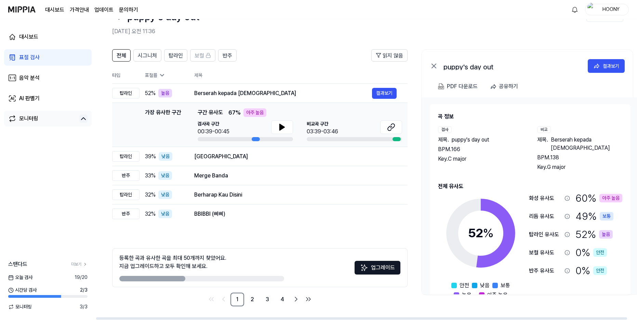
drag, startPoint x: 172, startPoint y: 280, endPoint x: 304, endPoint y: 282, distance: 131.8
click at [301, 282] on div "등록한 곡과 유사한 곡을 최대 50개까지 찾았어요. 지금 업그레이드하고 모두 확인해 보세요. 업그레이드" at bounding box center [260, 267] width 296 height 39
click at [380, 273] on button "업그레이드" at bounding box center [378, 268] width 46 height 14
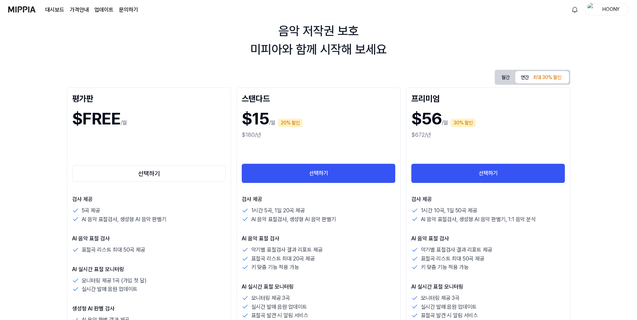
scroll to position [0, 0]
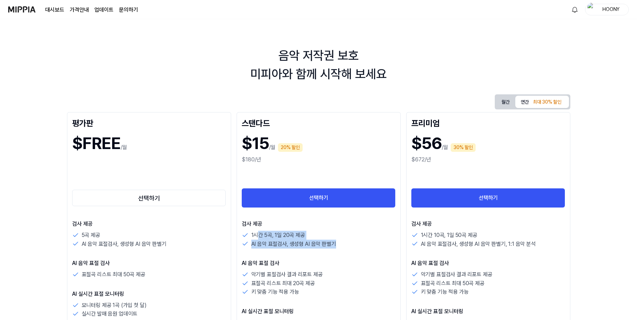
drag, startPoint x: 257, startPoint y: 235, endPoint x: 344, endPoint y: 249, distance: 88.3
click at [344, 249] on div "검사 제공 1시간 5곡, 1일 20곡 제공 AI 음악 표절검사, 생성형 AI 음악 판별기 AI 음악 표절 검사 악기별 표절검사 결과 리포트 제…" at bounding box center [319, 317] width 154 height 195
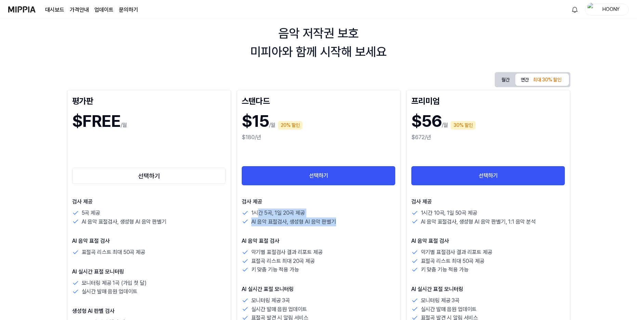
scroll to position [34, 0]
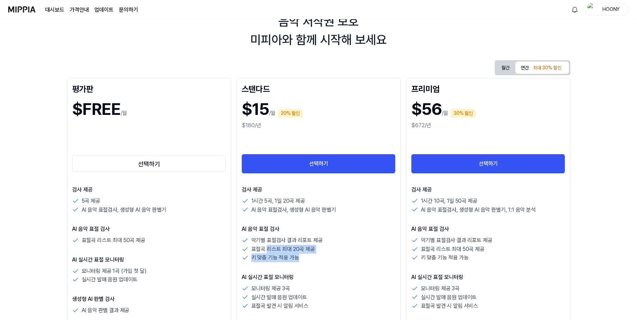
drag, startPoint x: 267, startPoint y: 248, endPoint x: 326, endPoint y: 255, distance: 59.0
click at [325, 255] on div "악기별 표절검사 결과 리포트 제공 표절곡 리스트 최대 20곡 제공 키 맞춤 기능 적용 가능" at bounding box center [319, 249] width 154 height 26
click at [341, 260] on div "키 맞춤 기능 적용 가능" at bounding box center [319, 258] width 154 height 9
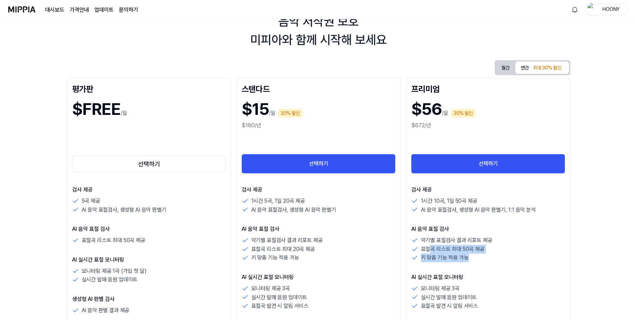
drag, startPoint x: 434, startPoint y: 251, endPoint x: 484, endPoint y: 258, distance: 50.5
click at [484, 258] on div "악기별 표절검사 결과 리포트 제공 표절곡 리스트 최대 50곡 제공 키 맞춤 기능 적용 가능" at bounding box center [489, 249] width 154 height 26
click at [499, 263] on div "검사 제공 1시간 10곡, 1일 50곡 제공 AI 음악 표절검사, 생성형 AI 음악 판별기, 1:1 음악 분석 AI 음악 표절 검사 악기별 표…" at bounding box center [489, 312] width 154 height 252
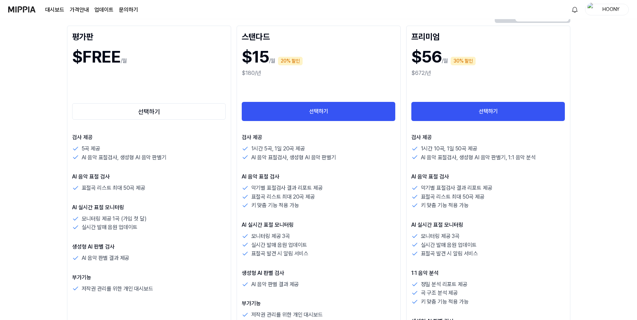
scroll to position [171, 0]
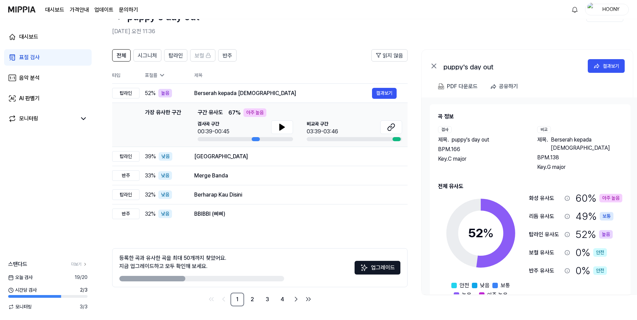
scroll to position [25, 0]
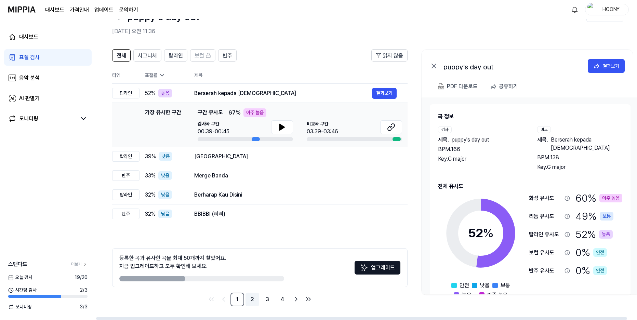
click at [253, 298] on link "2" at bounding box center [253, 300] width 14 height 14
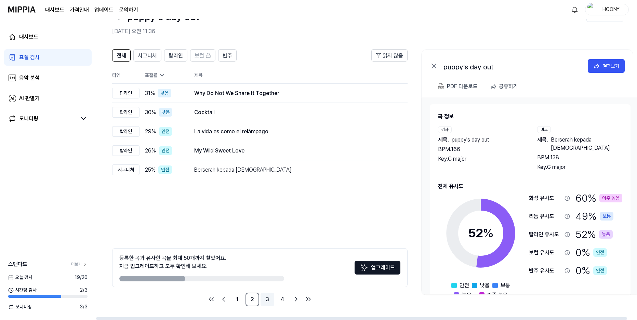
click at [267, 300] on link "3" at bounding box center [268, 300] width 14 height 14
click at [282, 300] on link "4" at bounding box center [283, 300] width 14 height 14
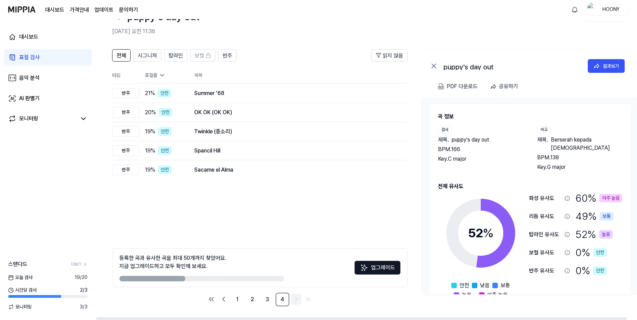
click at [296, 299] on icon "Go to next page" at bounding box center [296, 299] width 8 height 8
click at [220, 167] on div "Sacame el Alma" at bounding box center [283, 170] width 178 height 8
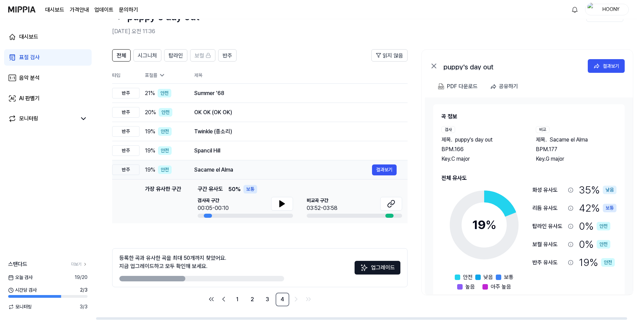
click at [225, 168] on div "Sacame el Alma" at bounding box center [283, 170] width 178 height 8
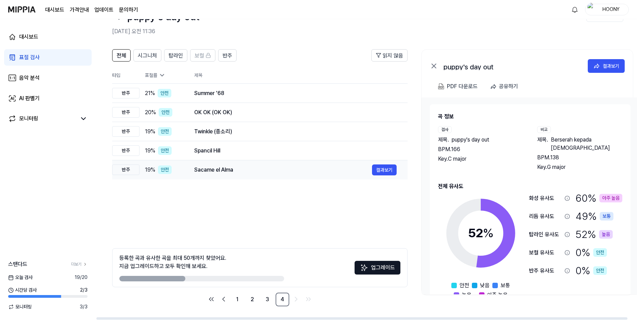
scroll to position [0, 0]
click at [219, 155] on div "Spancil Hill" at bounding box center [283, 151] width 178 height 8
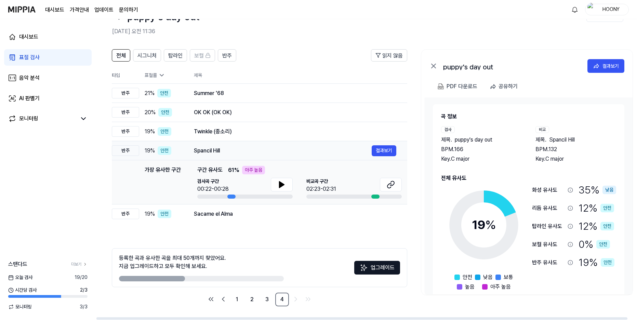
click at [218, 150] on div "Spancil Hill" at bounding box center [283, 151] width 178 height 8
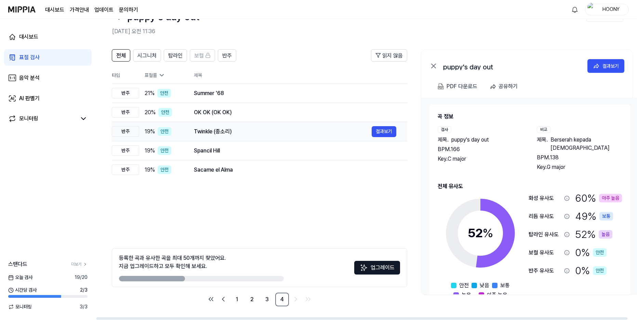
click at [221, 132] on div "Twinkle (종소리)" at bounding box center [283, 132] width 178 height 8
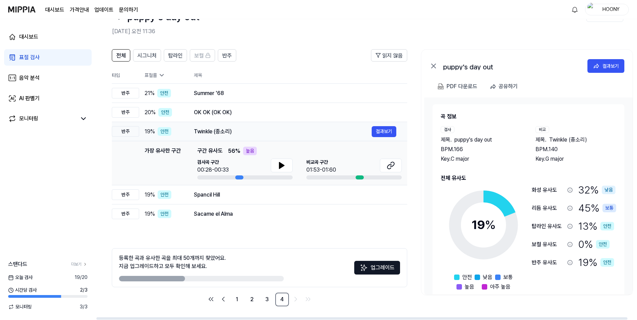
click at [221, 132] on div "Twinkle (종소리)" at bounding box center [283, 132] width 178 height 8
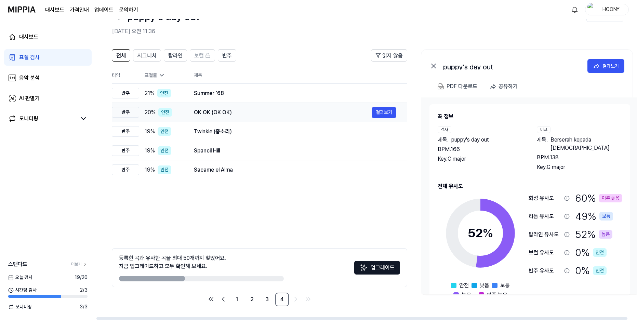
click at [220, 112] on div "OK OK (OK OK)" at bounding box center [283, 112] width 178 height 8
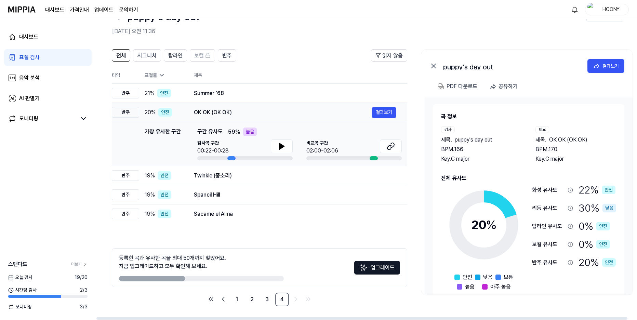
click at [223, 111] on div "OK OK (OK OK)" at bounding box center [283, 112] width 178 height 8
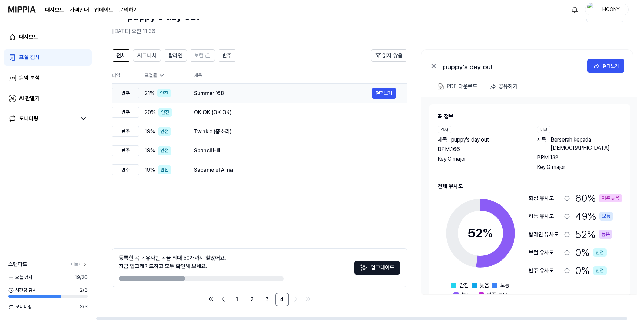
click at [222, 97] on div "Summer '68" at bounding box center [283, 93] width 178 height 8
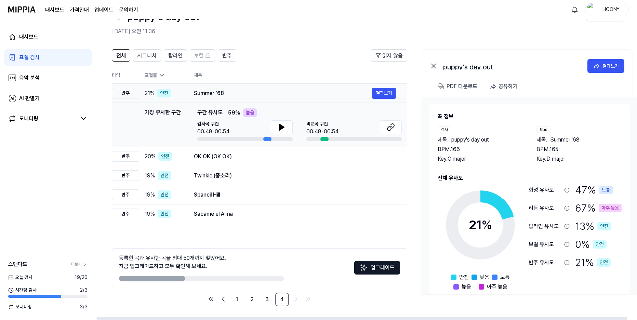
click at [224, 94] on div "Summer '68" at bounding box center [283, 93] width 178 height 8
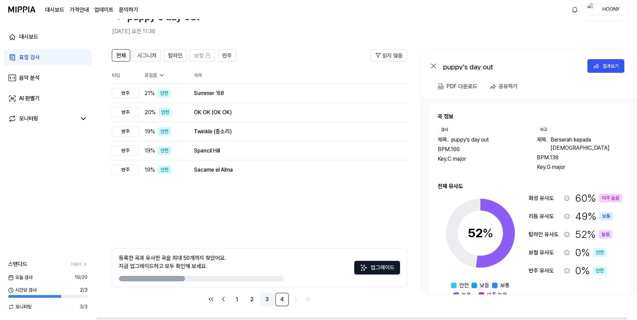
click at [269, 298] on link "3" at bounding box center [267, 300] width 14 height 14
click at [287, 301] on link "4" at bounding box center [282, 300] width 14 height 14
click at [267, 300] on link "3" at bounding box center [267, 300] width 14 height 14
click at [257, 300] on link "2" at bounding box center [252, 300] width 14 height 14
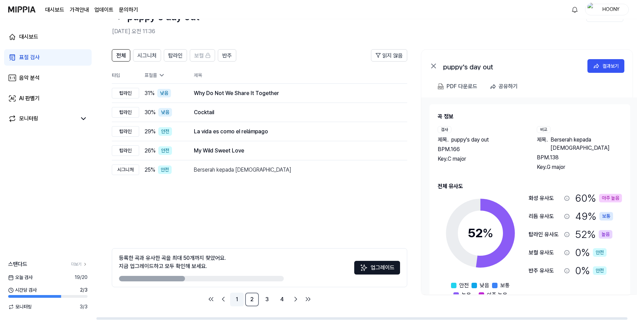
click at [241, 297] on link "1" at bounding box center [237, 300] width 14 height 14
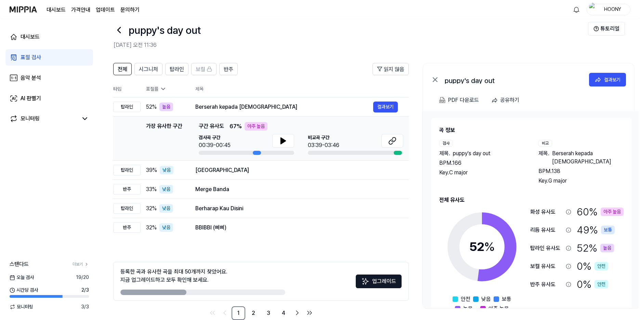
scroll to position [0, 0]
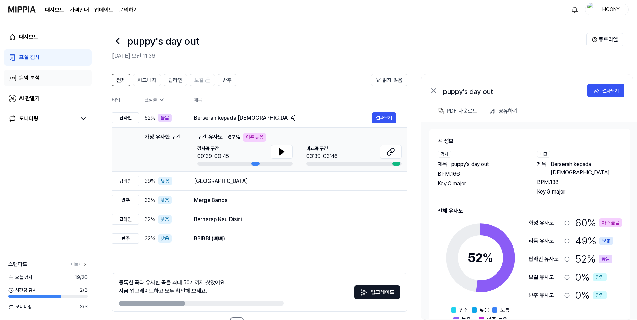
click at [48, 79] on link "음악 분석" at bounding box center [48, 78] width 88 height 16
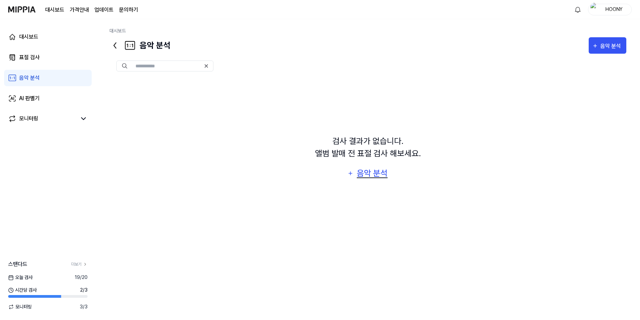
click at [375, 175] on div "음악 분석" at bounding box center [372, 173] width 33 height 13
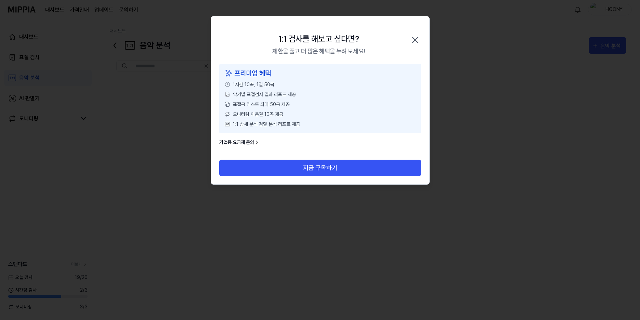
drag, startPoint x: 259, startPoint y: 83, endPoint x: 300, endPoint y: 85, distance: 41.5
click at [300, 85] on div "1시간 10곡, 1일 50곡" at bounding box center [320, 84] width 191 height 7
click at [420, 35] on icon "button" at bounding box center [415, 40] width 11 height 11
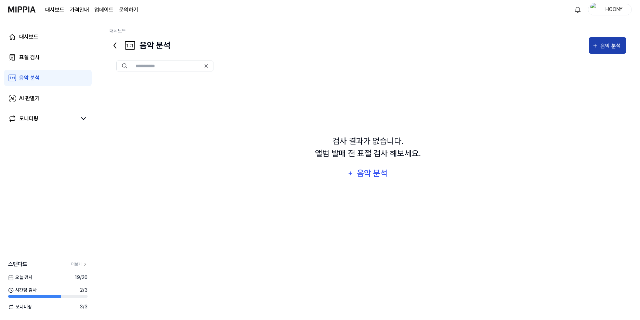
click at [606, 46] on div "음악 분석" at bounding box center [612, 46] width 23 height 9
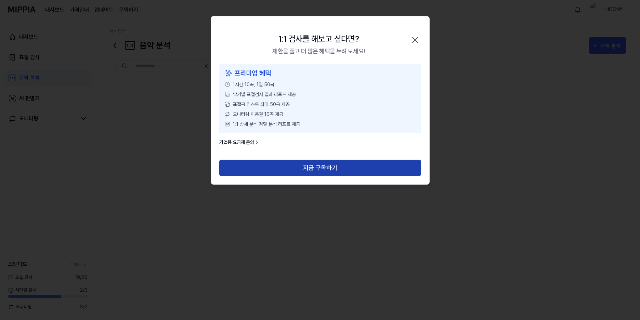
click at [338, 168] on button "지금 구독하기" at bounding box center [320, 168] width 202 height 16
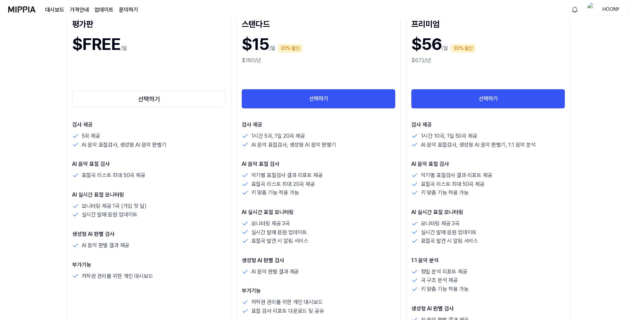
scroll to position [137, 0]
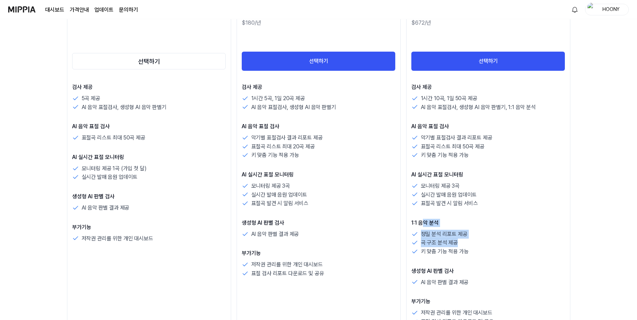
drag, startPoint x: 430, startPoint y: 231, endPoint x: 504, endPoint y: 247, distance: 75.6
click at [494, 247] on div "1:1 음악 분석 정밀 분석 리포트 제공 곡 구조 분석 제공 키 맞춤 기능 적용 가능" at bounding box center [489, 237] width 154 height 37
click at [515, 246] on div "곡 구조 분석 제공" at bounding box center [489, 242] width 154 height 9
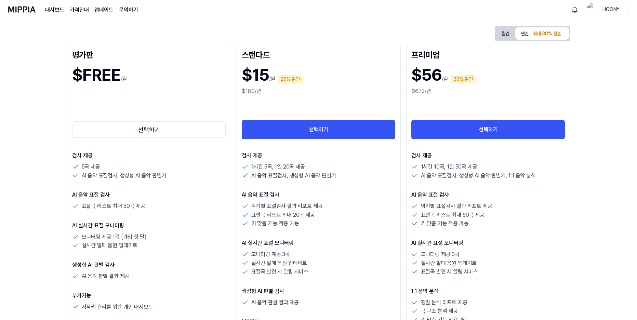
click at [511, 242] on p "AI 실시간 표절 모니터링" at bounding box center [489, 243] width 154 height 8
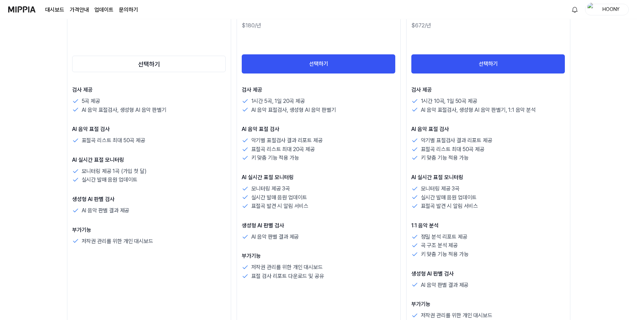
scroll to position [205, 0]
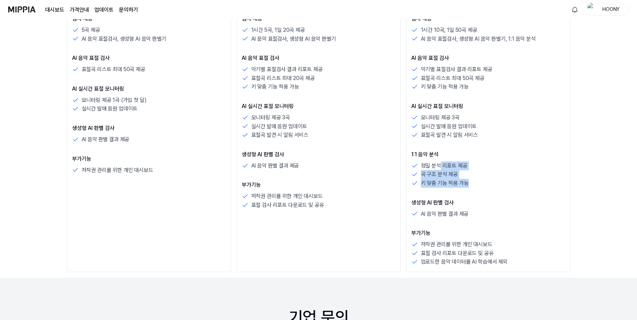
drag, startPoint x: 442, startPoint y: 169, endPoint x: 484, endPoint y: 199, distance: 51.7
click at [483, 198] on div "검사 제공 1시간 10곡, 1일 50곡 제공 AI 음악 표절검사, 생성형 AI 음악 판별기, 1:1 음악 분석 AI 음악 표절 검사 악기별 표…" at bounding box center [489, 141] width 154 height 252
click at [485, 199] on p "생성형 AI 판별 검사" at bounding box center [489, 203] width 154 height 8
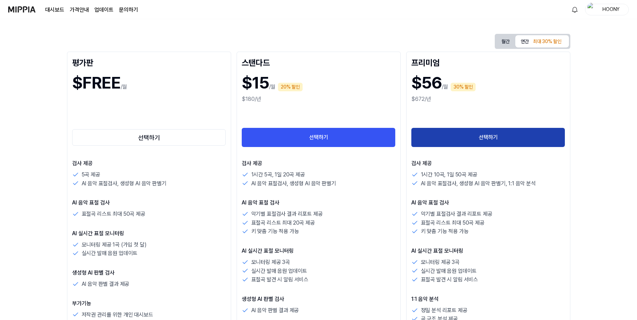
scroll to position [0, 0]
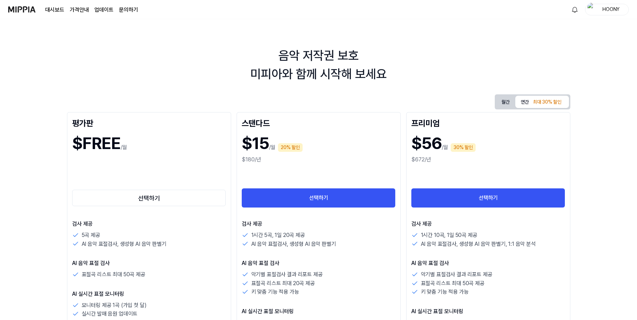
click at [504, 101] on button "월간" at bounding box center [505, 102] width 19 height 13
click at [540, 102] on div "최대 30% 할인" at bounding box center [547, 102] width 33 height 10
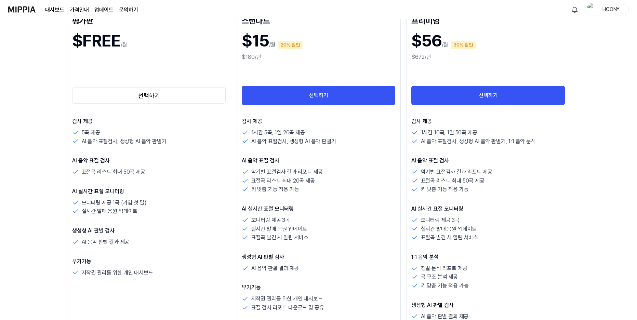
scroll to position [240, 0]
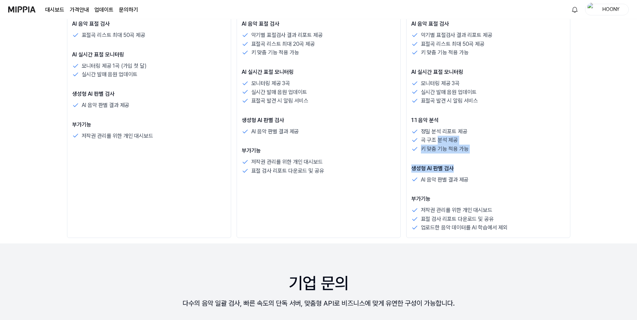
drag, startPoint x: 438, startPoint y: 142, endPoint x: 488, endPoint y: 183, distance: 64.2
click at [488, 182] on div "검사 제공 1시간 10곡, 1일 50곡 제공 AI 음악 표절검사, 생성형 AI 음악 판별기, 1:1 음악 분석 AI 음악 표절 검사 악기별 표…" at bounding box center [489, 106] width 154 height 252
click at [490, 184] on div "AI 음악 판별 결과 제공" at bounding box center [489, 180] width 154 height 9
click at [320, 208] on div "스탠다드 $15 /월 20% 할인 $180/년 선택하기 검사 제공 1시간 5곡, 1일 20곡 제공 AI 음악 표절검사, 생성형 AI 음악 판별…" at bounding box center [319, 55] width 164 height 365
click at [321, 209] on div "스탠다드 $15 /월 20% 할인 $180/년 선택하기 검사 제공 1시간 5곡, 1일 20곡 제공 AI 음악 표절검사, 생성형 AI 음악 판별…" at bounding box center [319, 55] width 164 height 365
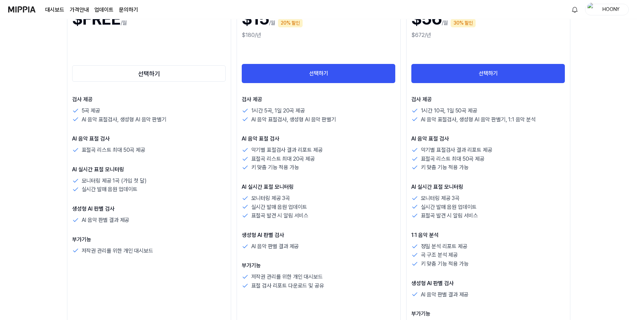
scroll to position [68, 0]
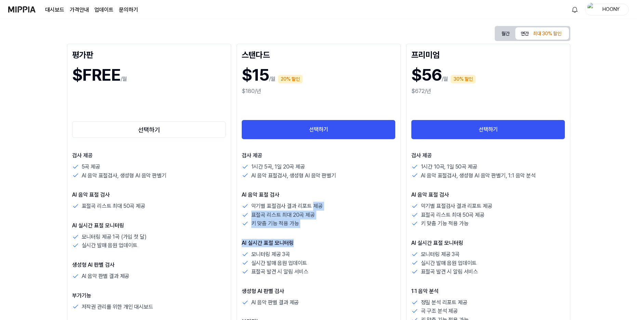
drag, startPoint x: 314, startPoint y: 210, endPoint x: 335, endPoint y: 264, distance: 58.1
click at [335, 264] on div "검사 제공 1시간 5곡, 1일 20곡 제공 AI 음악 표절검사, 생성형 AI 음악 판별기 AI 음악 표절 검사 악기별 표절검사 결과 리포트 제…" at bounding box center [319, 249] width 154 height 195
click at [335, 264] on div "실시간 발매 음원 업데이트" at bounding box center [319, 263] width 154 height 9
drag, startPoint x: 313, startPoint y: 214, endPoint x: 331, endPoint y: 260, distance: 49.8
click at [331, 260] on div "검사 제공 1시간 5곡, 1일 20곡 제공 AI 음악 표절검사, 생성형 AI 음악 판별기 AI 음악 표절 검사 악기별 표절검사 결과 리포트 제…" at bounding box center [319, 249] width 154 height 195
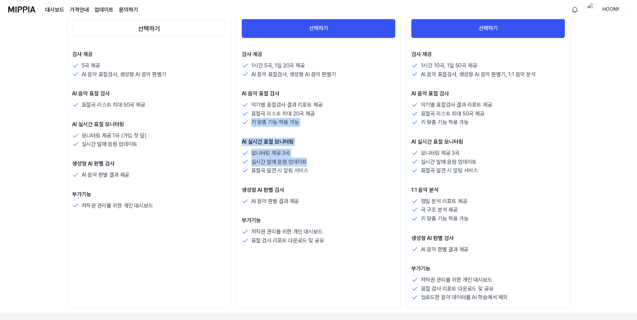
scroll to position [171, 0]
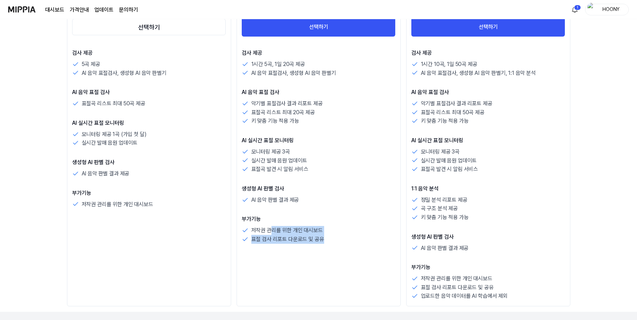
drag, startPoint x: 283, startPoint y: 229, endPoint x: 344, endPoint y: 242, distance: 62.2
click at [344, 242] on div "저작권 관리를 위한 개인 대시보드 표절 검사 리포트 다운로드 및 공유" at bounding box center [319, 234] width 154 height 17
click at [351, 241] on div "표절 검사 리포트 다운로드 및 공유" at bounding box center [319, 239] width 154 height 9
drag, startPoint x: 260, startPoint y: 230, endPoint x: 339, endPoint y: 240, distance: 79.0
click at [339, 239] on div "저작권 관리를 위한 개인 대시보드 표절 검사 리포트 다운로드 및 공유" at bounding box center [319, 234] width 154 height 17
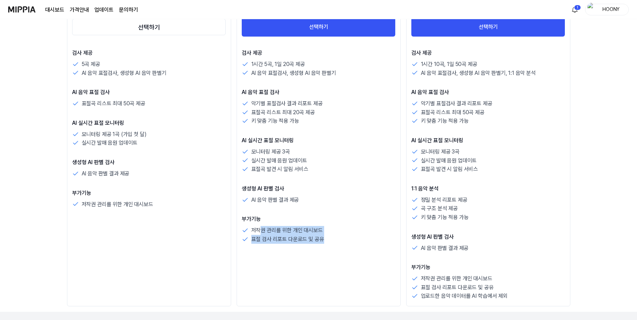
click at [352, 240] on div "표절 검사 리포트 다운로드 및 공유" at bounding box center [319, 239] width 154 height 9
drag, startPoint x: 286, startPoint y: 237, endPoint x: 367, endPoint y: 245, distance: 81.5
click at [348, 244] on div "표절 검사 리포트 다운로드 및 공유" at bounding box center [319, 239] width 154 height 9
click at [372, 245] on div "스탠다드 $15 /월 20% 할인 $180/년 선택하기 검사 제공 1시간 5곡, 1일 20곡 제공 AI 음악 표절검사, 생성형 AI 음악 판별…" at bounding box center [319, 123] width 164 height 365
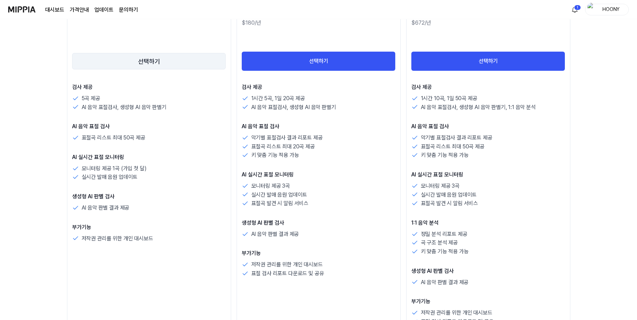
scroll to position [0, 0]
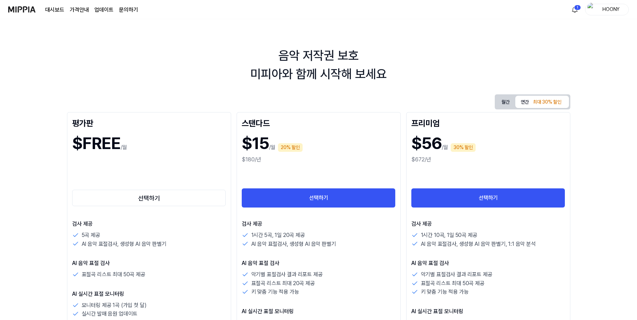
click at [57, 10] on link "대시보드" at bounding box center [54, 10] width 19 height 8
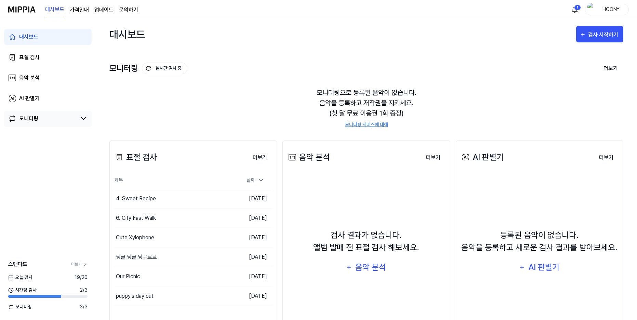
click at [49, 118] on link "모니터링" at bounding box center [42, 119] width 68 height 8
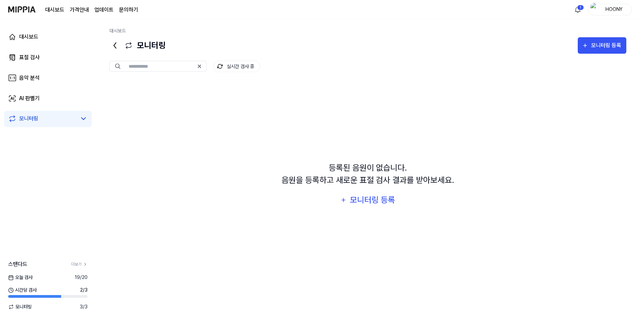
click at [150, 67] on input "text" at bounding box center [161, 66] width 65 height 6
click at [37, 98] on div "AI 판별기" at bounding box center [29, 98] width 21 height 8
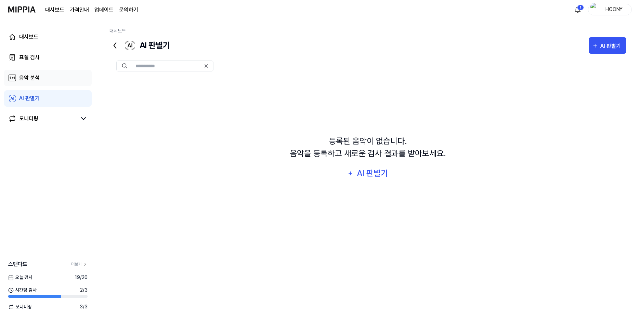
click at [36, 82] on div "음악 분석" at bounding box center [29, 78] width 21 height 8
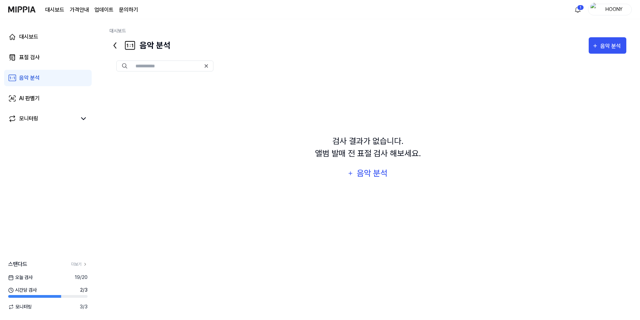
click at [36, 66] on div "대시보드 표절 검사 음악 분석 AI 판별기 모니터링" at bounding box center [48, 78] width 96 height 118
click at [36, 61] on div "표절 검사" at bounding box center [29, 57] width 21 height 8
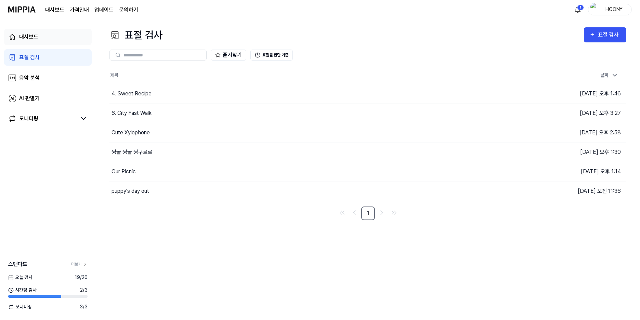
click at [34, 36] on div "대시보드" at bounding box center [28, 37] width 19 height 8
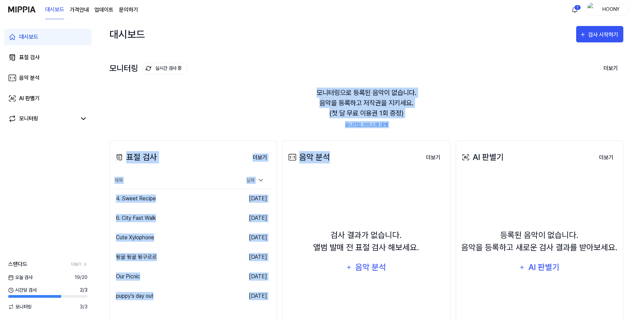
drag, startPoint x: 307, startPoint y: 90, endPoint x: 462, endPoint y: 141, distance: 163.7
click at [461, 141] on div "대시보드 검사 시작하기 모니터링 실시간 검사 중 더보기 모니터링 모니터링으로 등록된 음악이 없습니다. 음악을 등록하고 저작권을 지키세요. (첫…" at bounding box center [366, 169] width 514 height 301
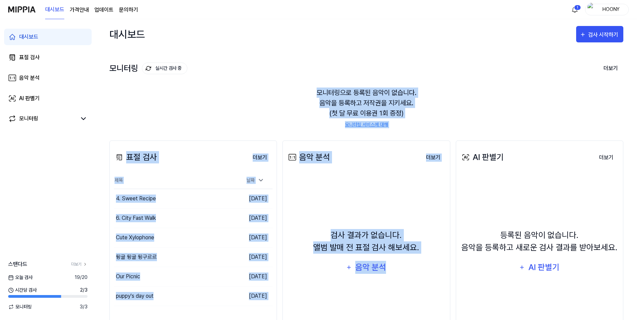
click at [498, 125] on div "모니터링으로 등록된 음악이 없습니다. 음악을 등록하고 저작권을 지키세요. (첫 달 무료 이용권 1회 증정) 모니터링 서비스에 대해" at bounding box center [366, 107] width 514 height 57
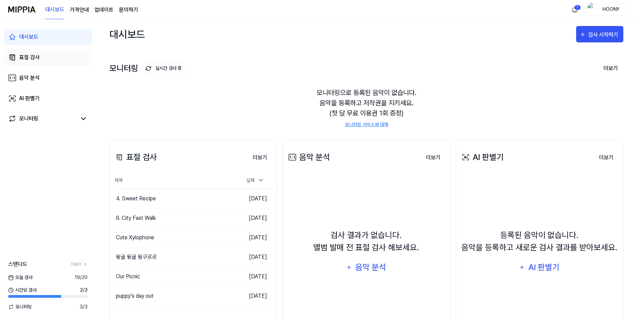
click at [31, 58] on div "표절 검사" at bounding box center [29, 57] width 21 height 8
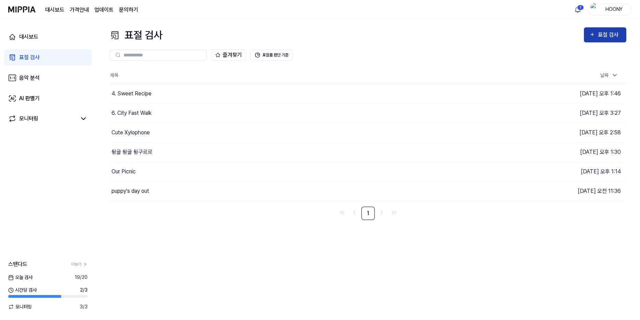
click at [604, 37] on div "표절 검사" at bounding box center [609, 34] width 23 height 9
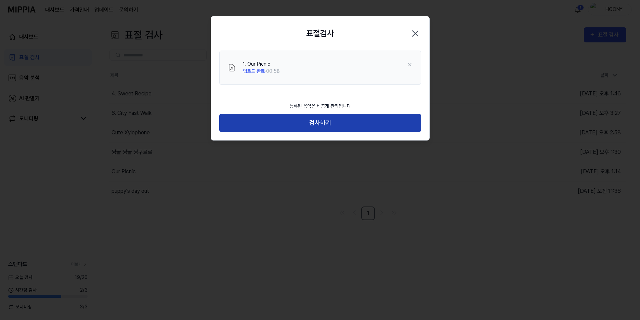
click at [320, 126] on button "검사하기" at bounding box center [320, 123] width 202 height 18
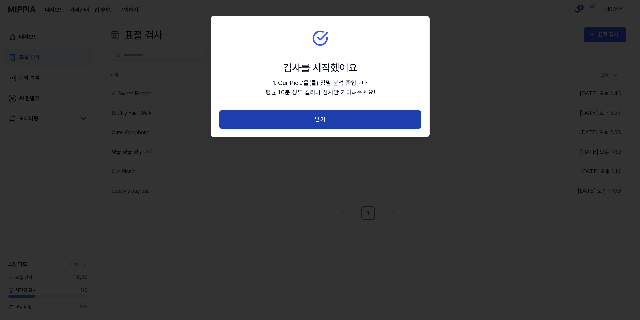
click at [335, 124] on button "닫기" at bounding box center [320, 120] width 202 height 18
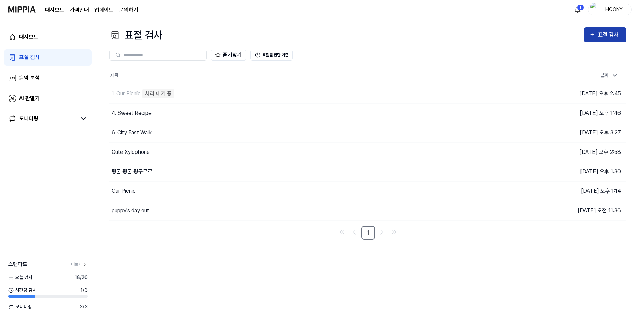
click at [602, 37] on div "표절 검사" at bounding box center [609, 34] width 23 height 9
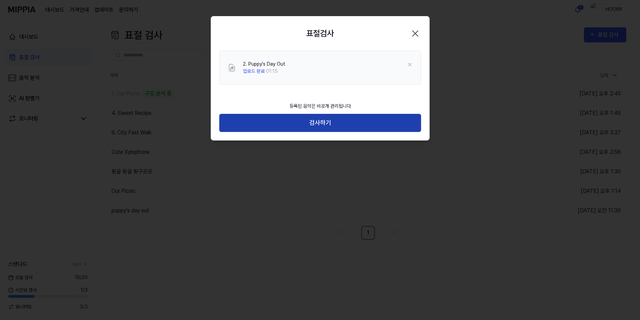
click at [324, 128] on button "검사하기" at bounding box center [320, 123] width 202 height 18
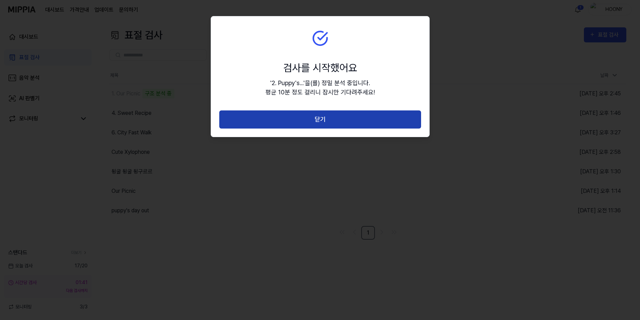
click at [335, 121] on button "닫기" at bounding box center [320, 120] width 202 height 18
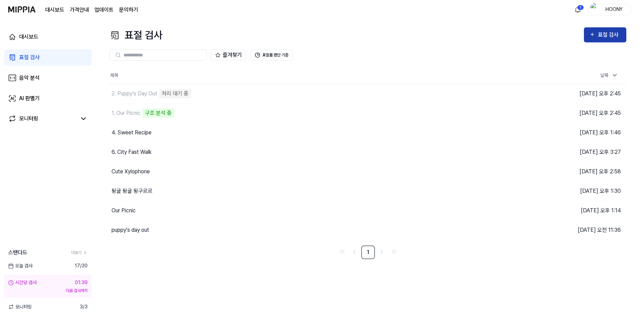
click at [596, 39] on div "표절 검사" at bounding box center [605, 34] width 31 height 9
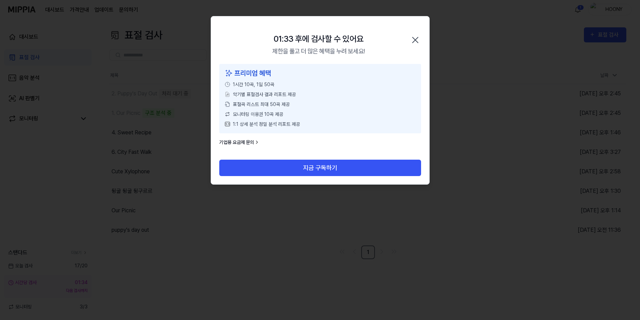
click at [415, 41] on icon "button" at bounding box center [415, 40] width 11 height 11
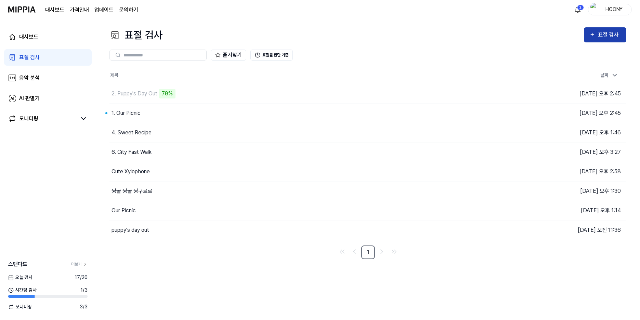
click at [613, 36] on div "표절 검사" at bounding box center [609, 34] width 23 height 9
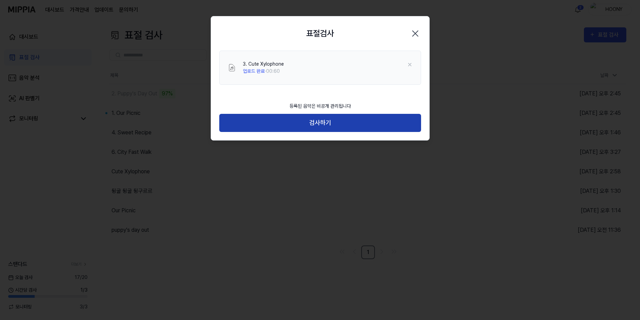
click at [330, 125] on button "검사하기" at bounding box center [320, 123] width 202 height 18
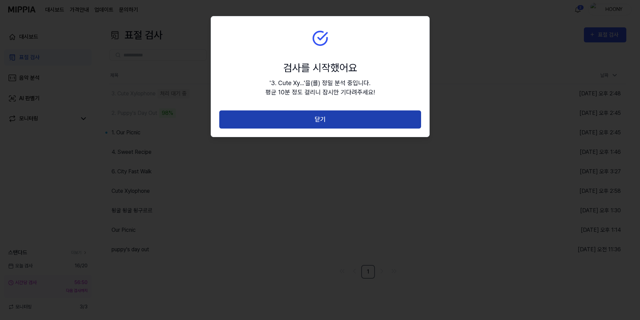
click at [324, 121] on button "닫기" at bounding box center [320, 120] width 202 height 18
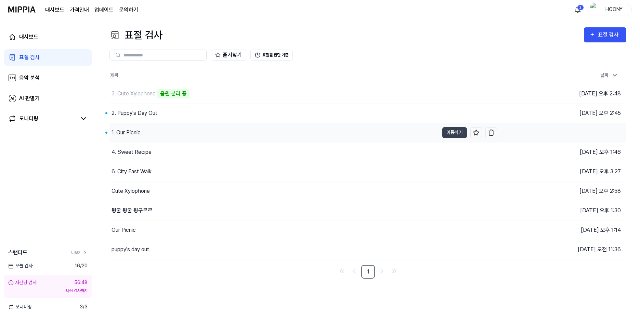
click at [135, 133] on div "1. Our Picnic" at bounding box center [126, 133] width 29 height 8
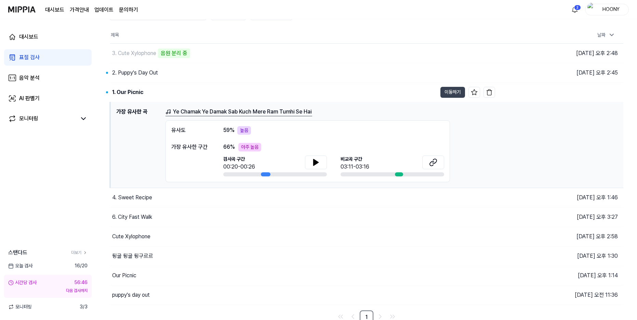
scroll to position [44, 0]
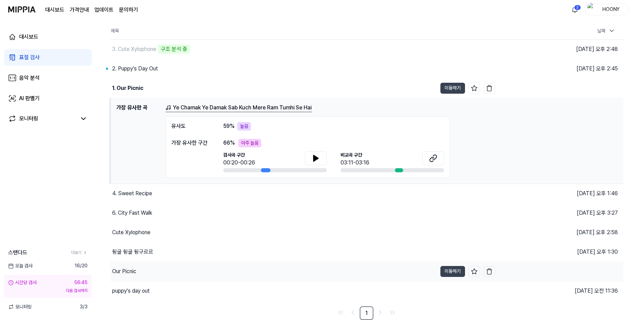
click at [134, 273] on div "Our Picnic" at bounding box center [124, 272] width 24 height 8
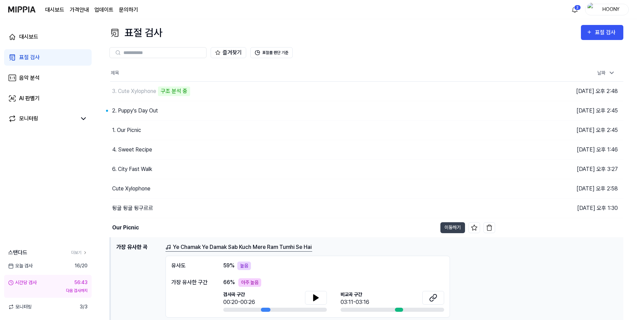
scroll to position [0, 0]
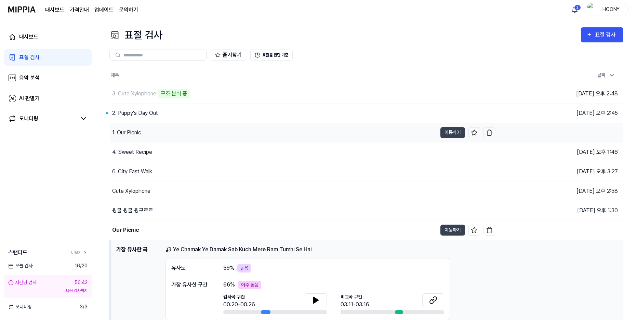
click at [137, 133] on div "1. Our Picnic" at bounding box center [126, 133] width 29 height 8
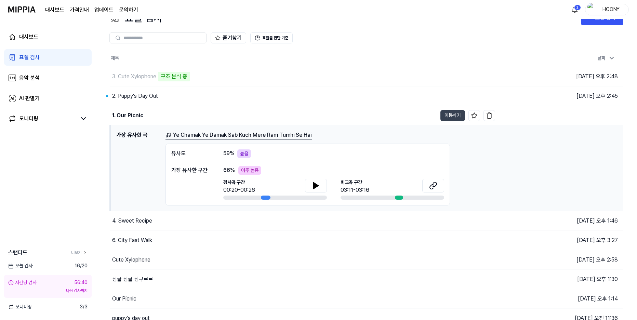
scroll to position [34, 0]
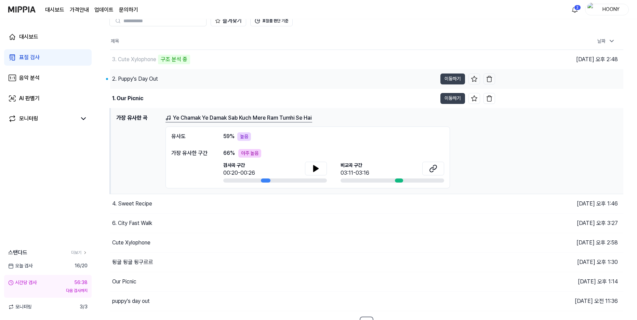
click at [146, 78] on div "2. Puppy's Day Out" at bounding box center [135, 79] width 46 height 8
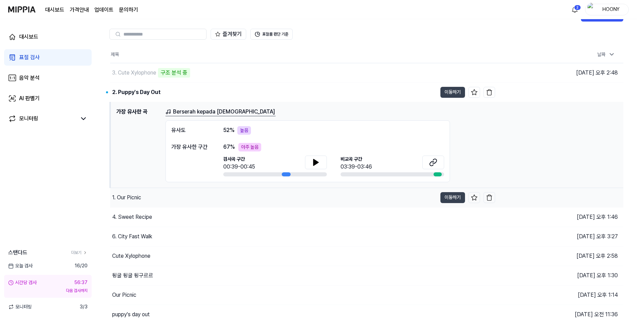
scroll to position [44, 0]
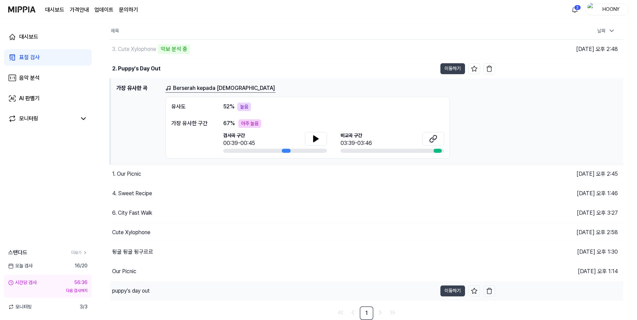
click at [124, 293] on div "puppy's day out" at bounding box center [131, 291] width 38 height 8
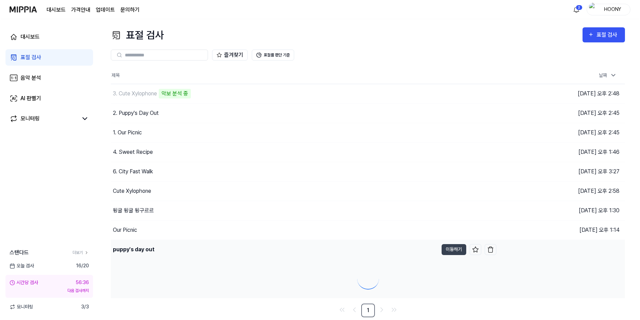
scroll to position [0, 0]
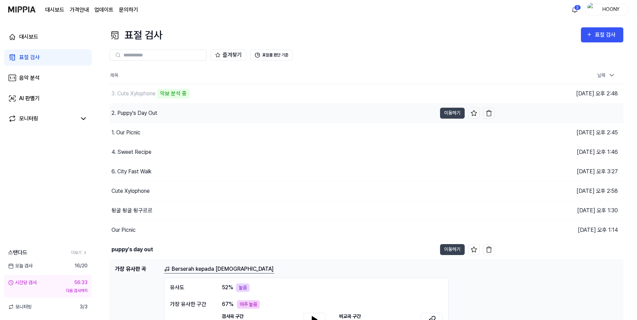
click at [153, 116] on div "2. Puppy's Day Out" at bounding box center [135, 113] width 46 height 8
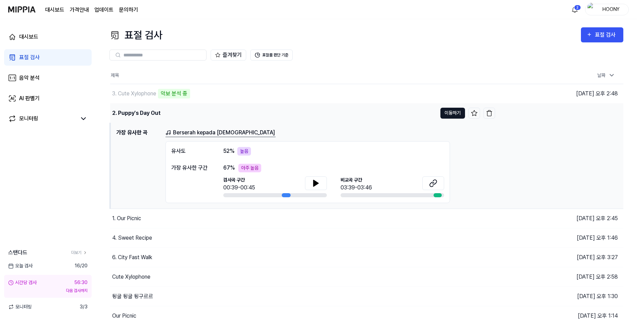
click at [453, 115] on button "이동하기" at bounding box center [453, 113] width 25 height 11
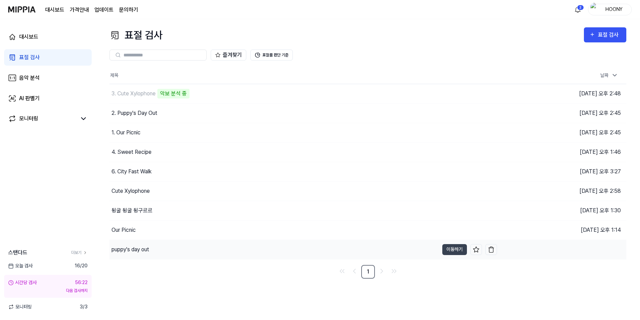
click at [129, 251] on div "puppy's day out" at bounding box center [131, 250] width 38 height 8
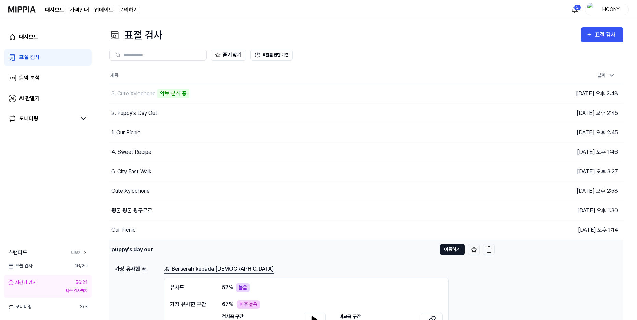
click at [455, 250] on button "이동하기" at bounding box center [452, 249] width 25 height 11
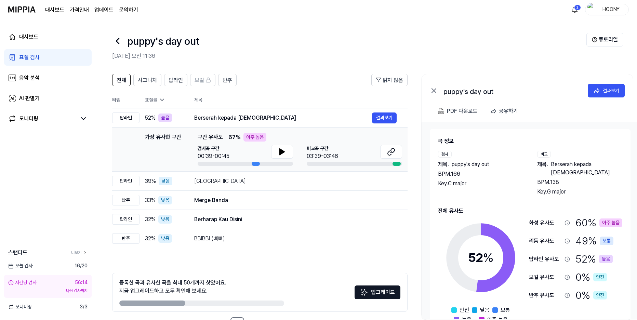
click at [24, 59] on div "표절 검사" at bounding box center [29, 57] width 21 height 8
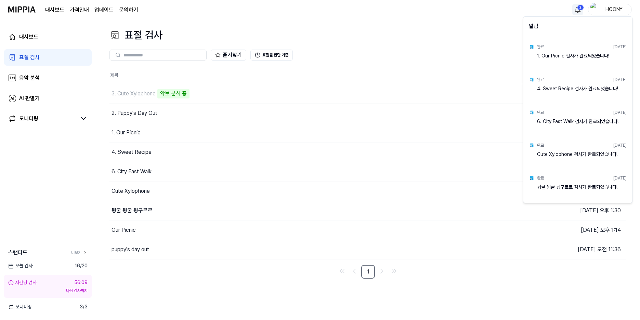
click at [579, 13] on html "대시보드 가격안내 업데이트 문의하기 2 HOONY 대시보드 표절 검사 음악 분석 AI 판별기 모니터링 스탠다드 더보기 오늘 검사 16 / 20…" at bounding box center [320, 160] width 640 height 320
click at [580, 6] on html "대시보드 가격안내 업데이트 문의하기 HOONY 대시보드 표절 검사 음악 분석 AI 판별기 모니터링 스탠다드 더보기 오늘 검사 16 / 20 시…" at bounding box center [320, 160] width 640 height 320
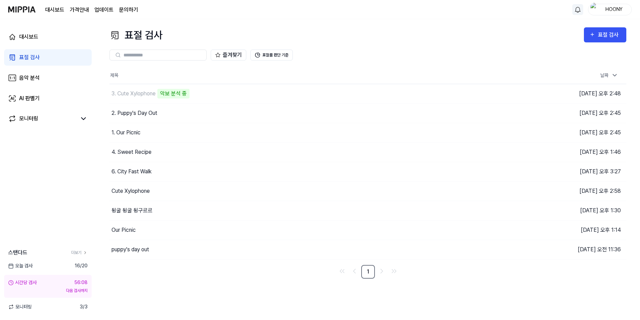
click at [394, 54] on div "즐겨찾기 표절률 판단 기준" at bounding box center [367, 55] width 517 height 11
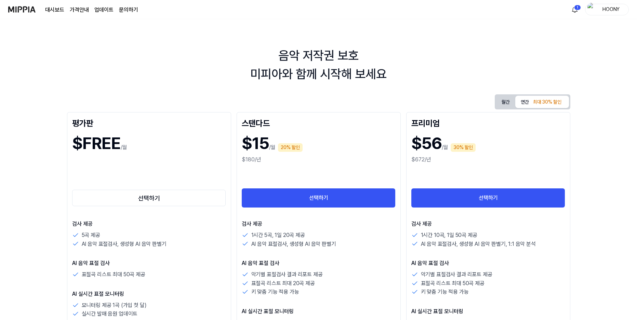
click at [57, 9] on link "대시보드" at bounding box center [54, 10] width 19 height 8
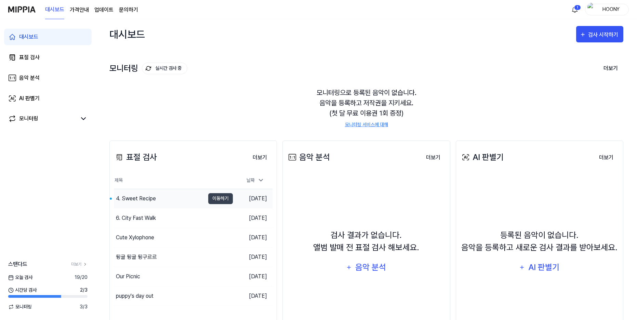
click at [184, 199] on div "4. Sweet Recipe" at bounding box center [159, 198] width 91 height 19
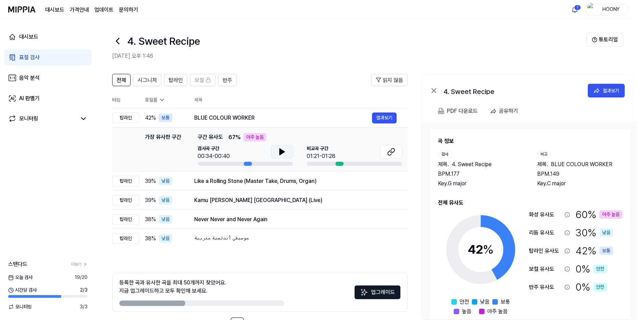
click at [283, 155] on icon at bounding box center [282, 152] width 8 height 8
click at [286, 153] on button at bounding box center [282, 152] width 22 height 14
click at [390, 152] on icon at bounding box center [391, 152] width 8 height 8
click at [258, 182] on div "Like a Rolling Stone (Master Take, Drums, Organ)" at bounding box center [283, 181] width 178 height 8
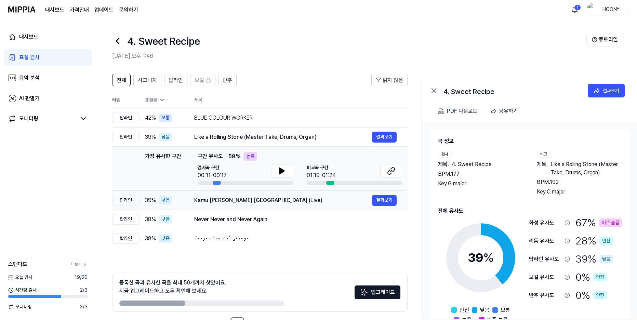
click at [248, 205] on div "Kamu dan Jakarta (Live) 결과보기" at bounding box center [295, 200] width 203 height 11
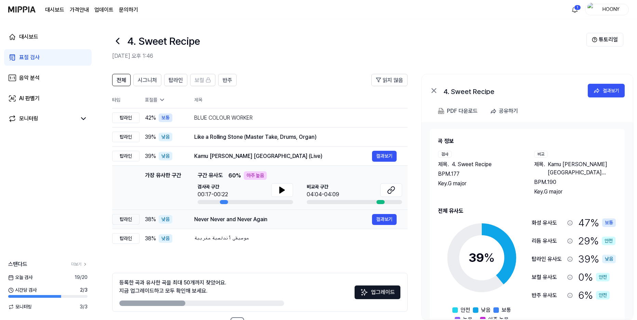
click at [253, 223] on div "Never Never and Never Again" at bounding box center [283, 220] width 178 height 8
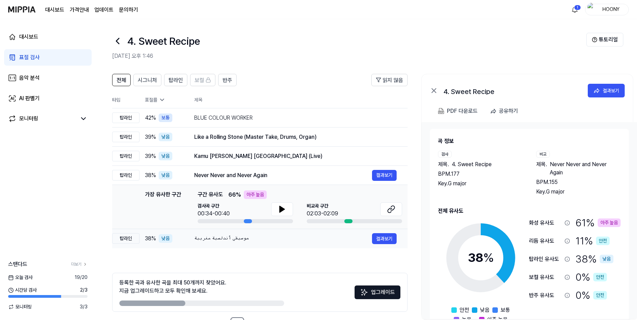
drag, startPoint x: 249, startPoint y: 239, endPoint x: 236, endPoint y: 240, distance: 12.4
click at [236, 240] on div "موسيقى أندلسية مغربية" at bounding box center [283, 239] width 178 height 8
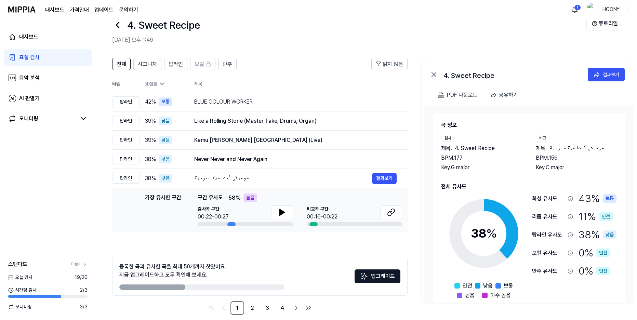
scroll to position [25, 0]
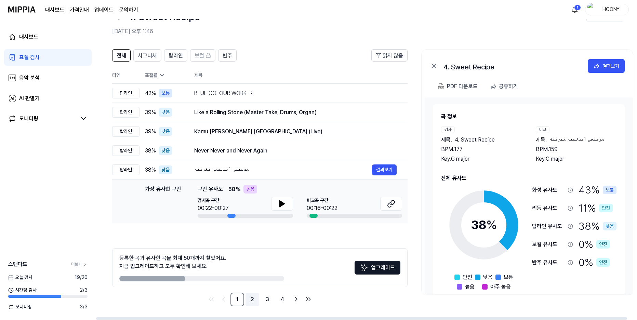
click at [253, 301] on link "2" at bounding box center [253, 300] width 14 height 14
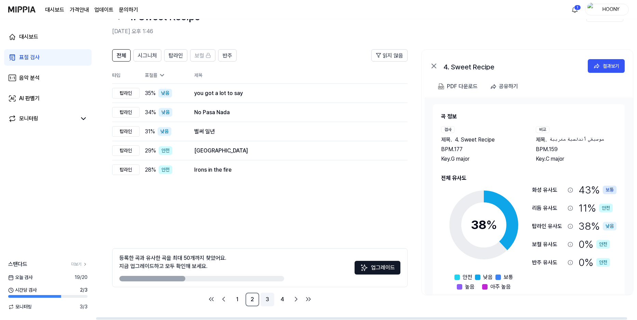
click at [266, 300] on link "3" at bounding box center [268, 300] width 14 height 14
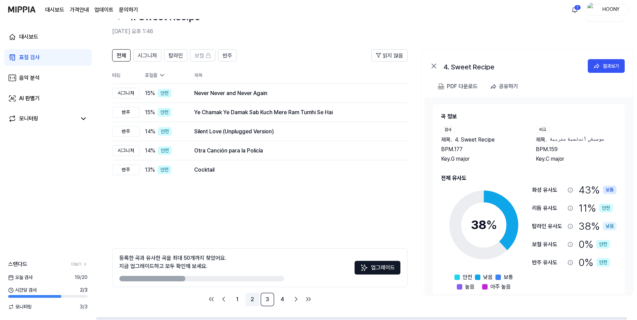
click at [251, 299] on link "2" at bounding box center [253, 300] width 14 height 14
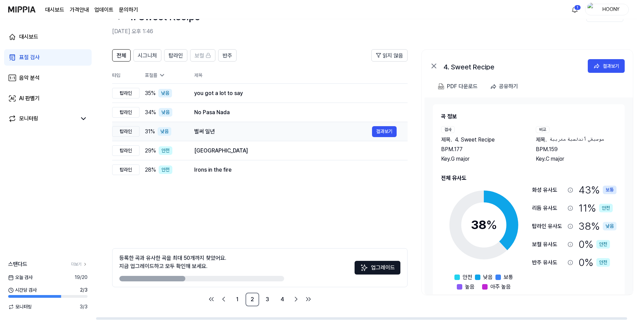
click at [218, 128] on div "벌써 일년" at bounding box center [283, 132] width 178 height 8
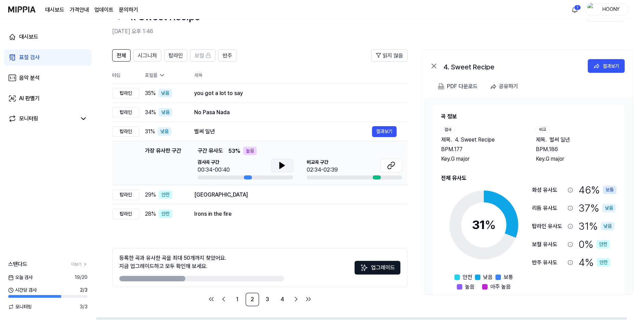
click at [275, 162] on button at bounding box center [282, 166] width 22 height 14
click at [283, 166] on icon at bounding box center [283, 165] width 1 height 5
click at [392, 165] on icon at bounding box center [390, 167] width 4 height 4
click at [271, 298] on link "3" at bounding box center [268, 300] width 14 height 14
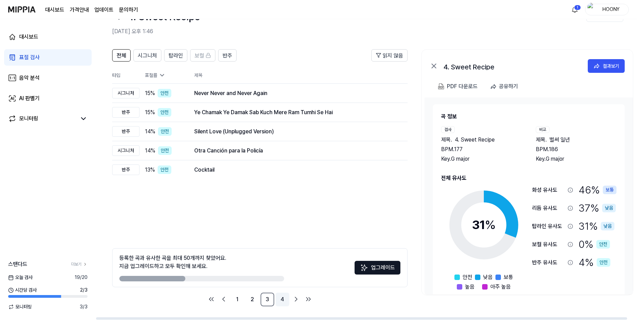
click at [287, 299] on link "4" at bounding box center [283, 300] width 14 height 14
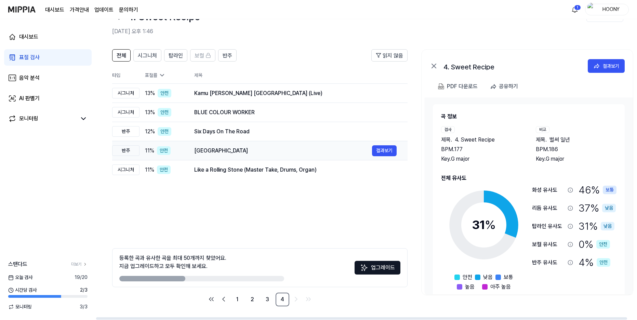
click at [218, 149] on div "[GEOGRAPHIC_DATA]" at bounding box center [283, 151] width 178 height 8
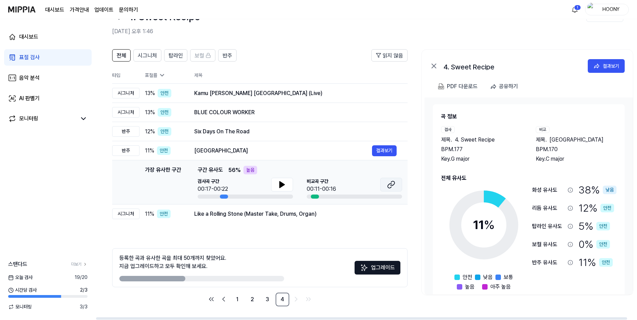
click at [389, 186] on icon at bounding box center [391, 185] width 8 height 8
click at [291, 186] on button at bounding box center [282, 185] width 22 height 14
click at [286, 187] on button at bounding box center [282, 185] width 22 height 14
click at [297, 297] on icon "Go to next page" at bounding box center [296, 299] width 8 height 8
click at [284, 298] on link "4" at bounding box center [283, 300] width 14 height 14
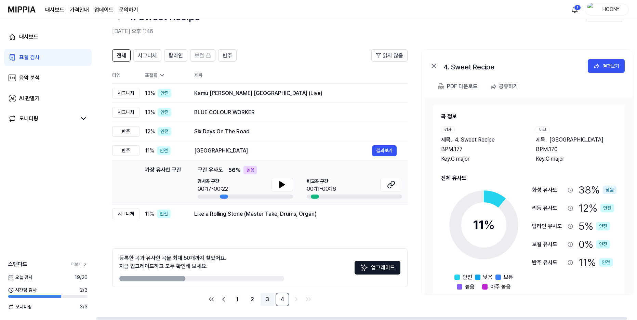
click at [270, 299] on link "3" at bounding box center [268, 300] width 14 height 14
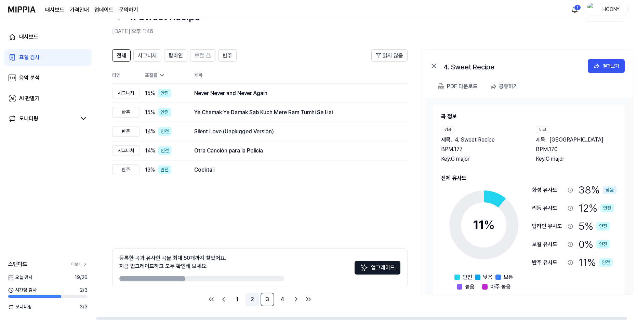
click at [252, 300] on link "2" at bounding box center [253, 300] width 14 height 14
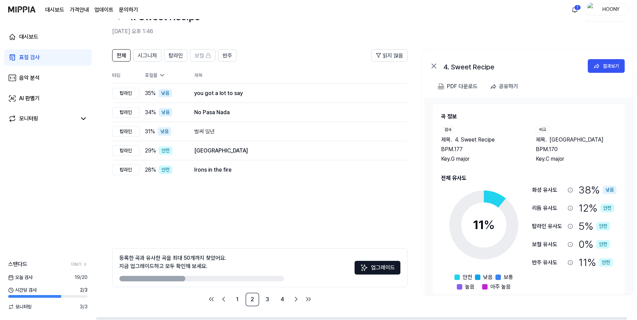
click at [275, 301] on ul "1 2 3 4" at bounding box center [260, 300] width 108 height 14
click at [280, 300] on link "4" at bounding box center [283, 300] width 14 height 14
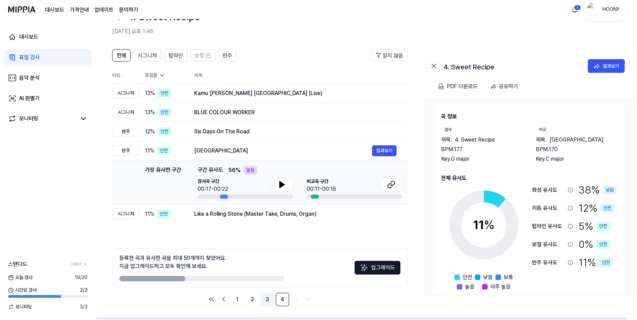
click at [266, 300] on link "3" at bounding box center [268, 300] width 14 height 14
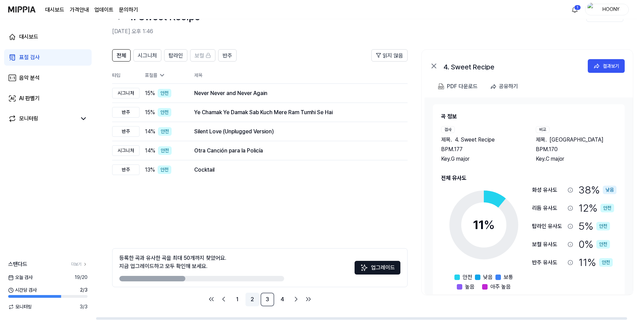
click at [253, 299] on link "2" at bounding box center [253, 300] width 14 height 14
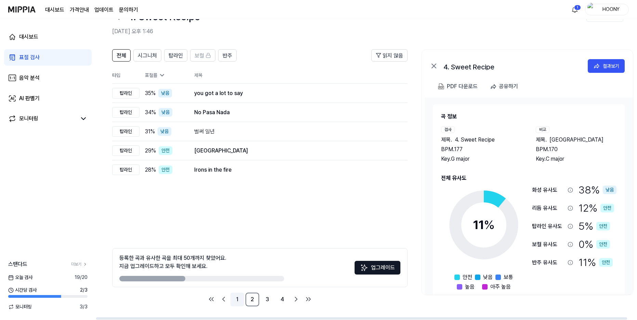
click at [242, 300] on link "1" at bounding box center [238, 300] width 14 height 14
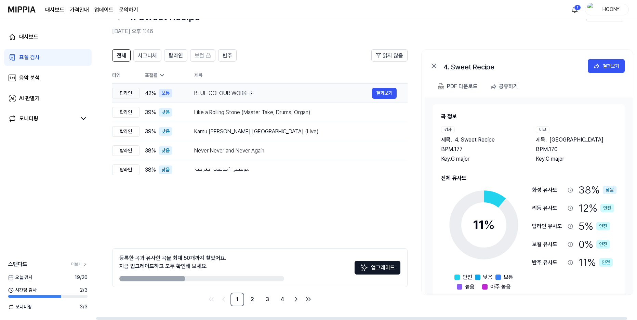
click at [230, 94] on div "BLUE COLOUR WORKER" at bounding box center [283, 93] width 178 height 8
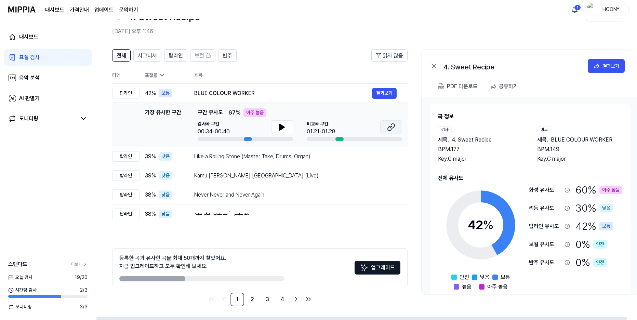
click at [390, 129] on icon at bounding box center [391, 127] width 8 height 8
click at [461, 89] on div "PDF 다운로드" at bounding box center [462, 86] width 31 height 9
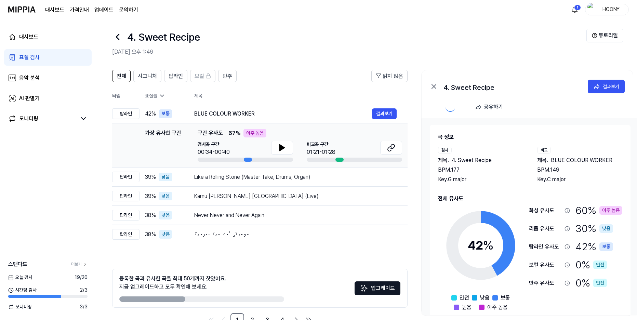
scroll to position [0, 0]
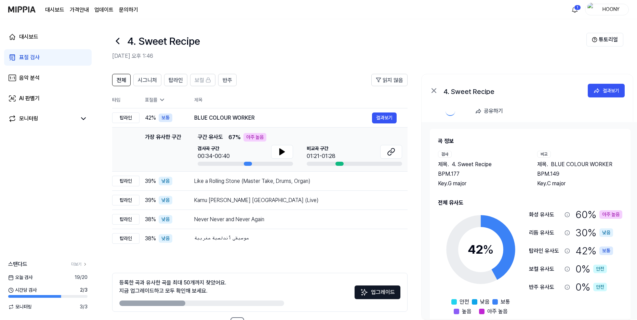
click at [38, 60] on div "표절 검사" at bounding box center [29, 57] width 21 height 8
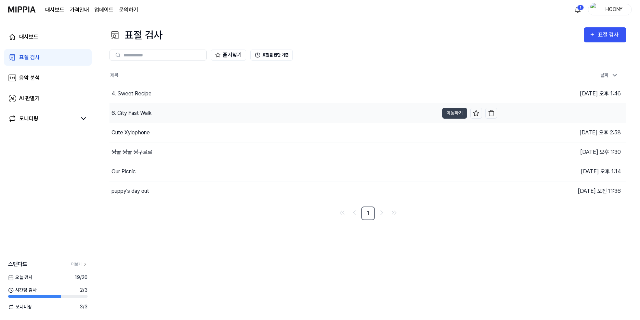
click at [141, 116] on div "6. City Fast Walk" at bounding box center [132, 113] width 40 height 8
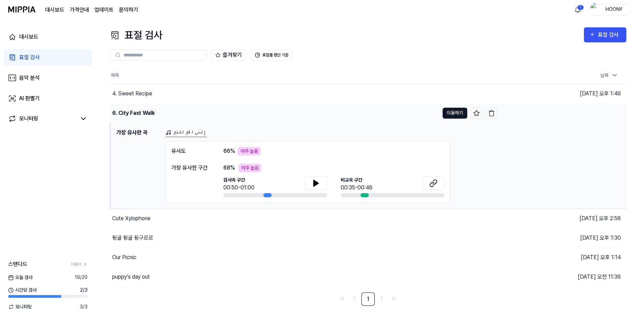
click at [456, 111] on button "이동하기" at bounding box center [455, 113] width 25 height 11
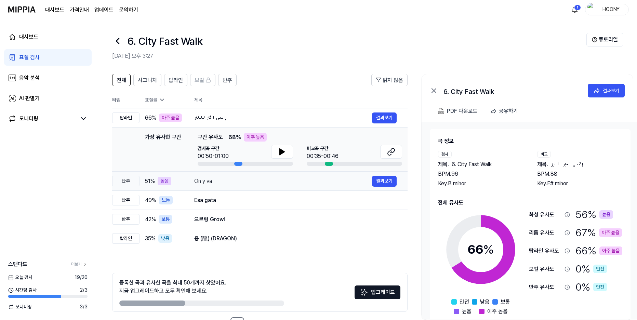
click at [215, 184] on div "On y va" at bounding box center [283, 181] width 178 height 8
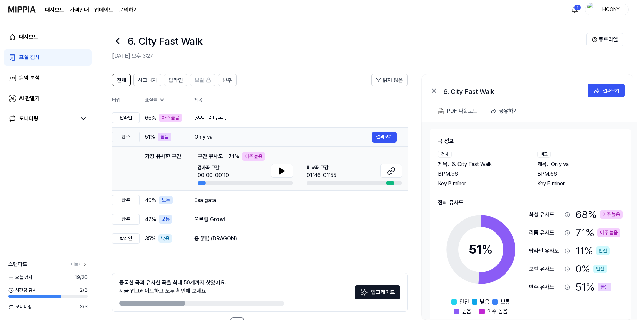
click at [212, 138] on div "On y va" at bounding box center [283, 137] width 178 height 8
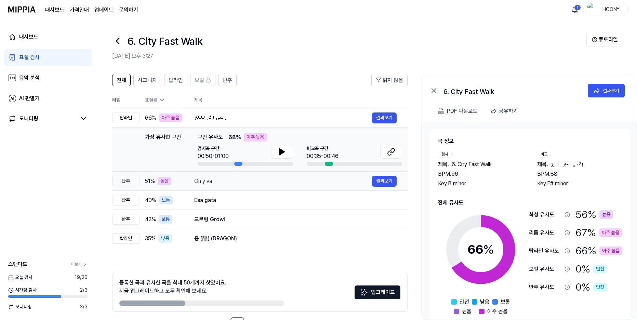
click at [205, 186] on div "On y va 결과보기" at bounding box center [295, 181] width 203 height 11
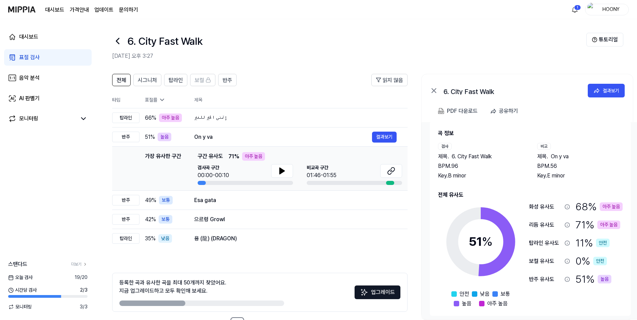
scroll to position [12, 0]
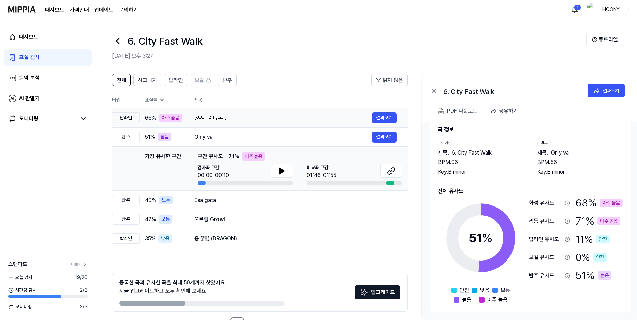
click at [213, 119] on div "إتمنى الخير للغير" at bounding box center [283, 118] width 178 height 8
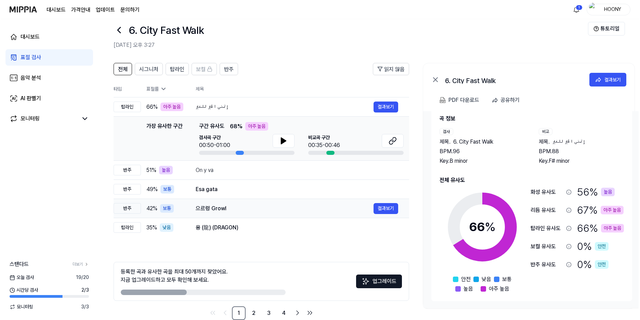
scroll to position [0, 0]
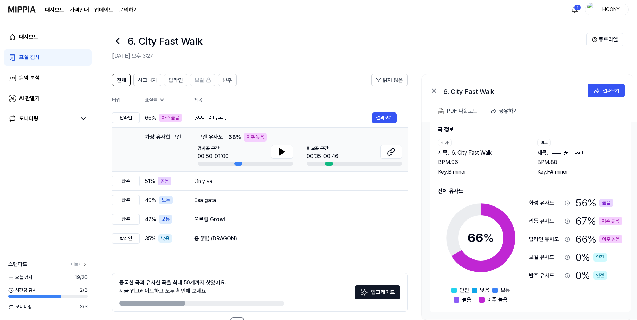
click at [486, 64] on header "6. City Fast Walk 2025.08.25 오후 3:27 튜토리얼" at bounding box center [367, 43] width 542 height 48
click at [607, 94] on div "결과보기" at bounding box center [611, 91] width 16 height 8
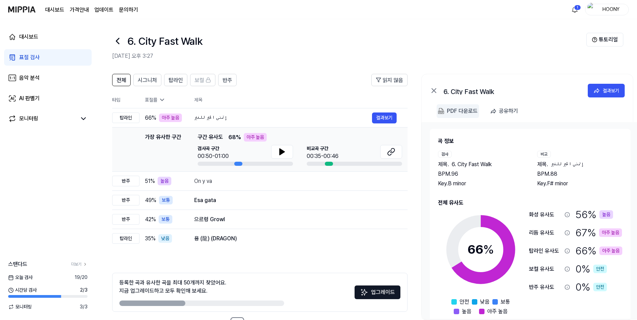
click at [468, 110] on div "PDF 다운로드" at bounding box center [462, 111] width 31 height 9
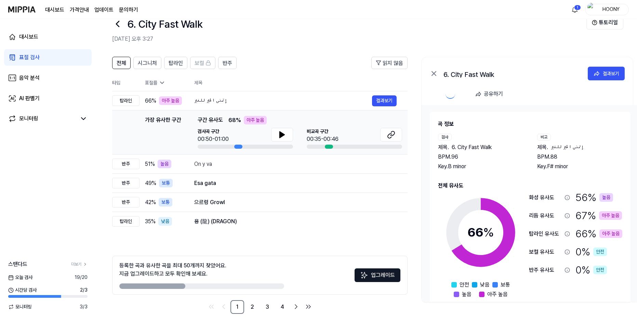
scroll to position [25, 0]
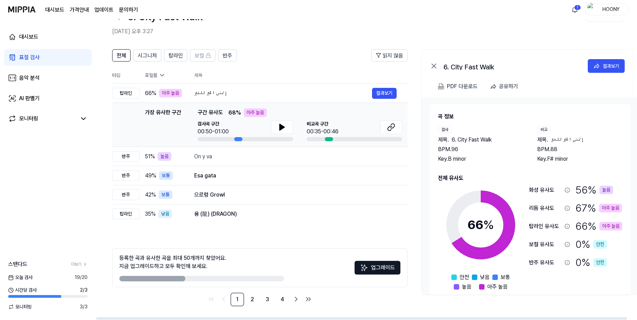
click at [508, 47] on div "전체 시그니처 탑라인 보컬 반주 읽지 않음 전체 시그니처 탑라인 보컬 반주 타입 표절률 제목 표절률 읽지 않음 탑라인 66 % 아주 높음 إت…" at bounding box center [372, 181] width 552 height 278
click at [257, 158] on div "On y va" at bounding box center [283, 157] width 178 height 8
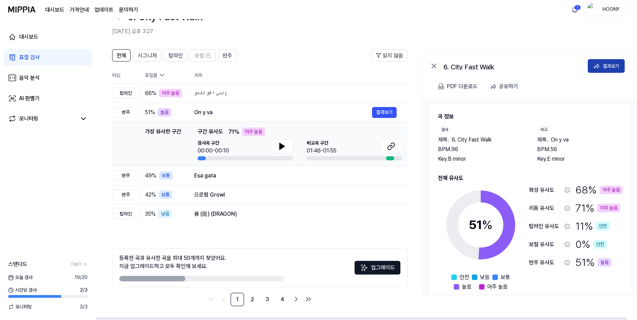
click at [606, 67] on div "결과보기" at bounding box center [611, 66] width 16 height 8
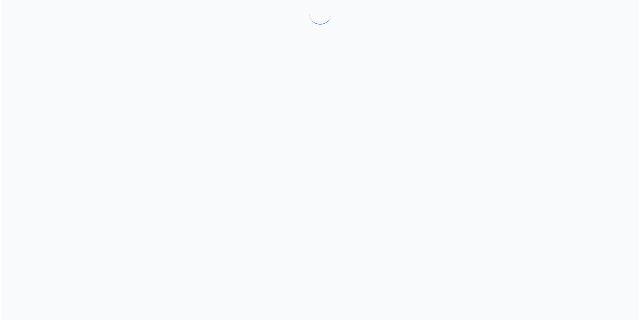
scroll to position [0, 0]
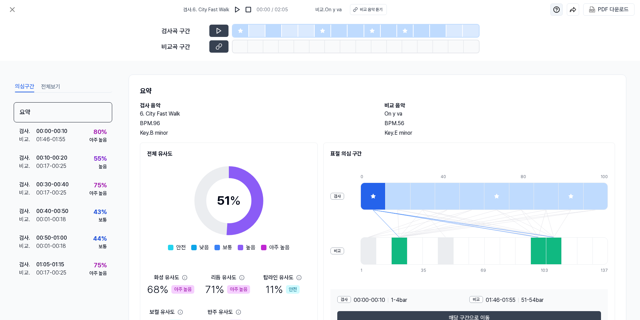
click at [560, 11] on img at bounding box center [556, 9] width 7 height 7
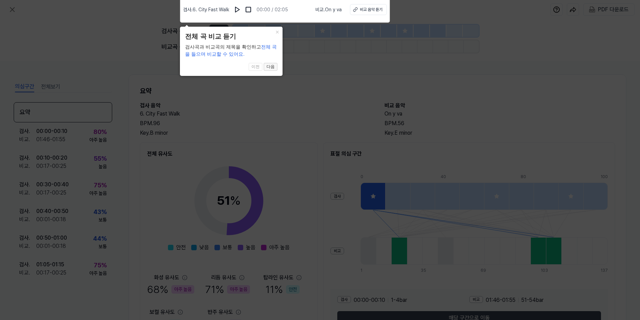
click at [271, 68] on button "다음" at bounding box center [271, 67] width 14 height 8
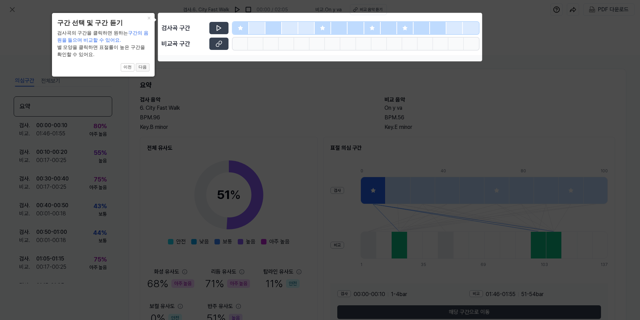
click at [149, 69] on button "다음" at bounding box center [143, 67] width 14 height 8
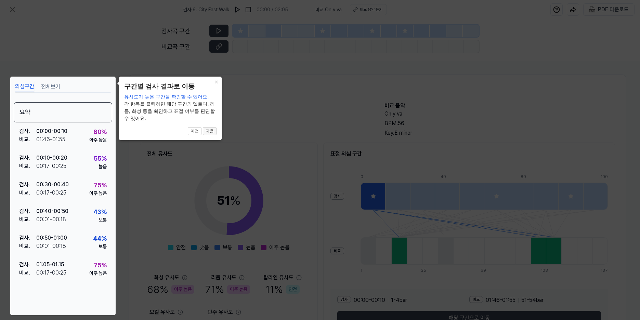
click at [215, 130] on button "다음" at bounding box center [210, 131] width 14 height 8
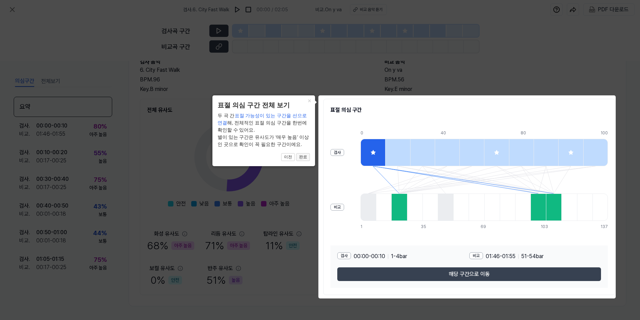
click at [308, 162] on button "완료" at bounding box center [303, 157] width 14 height 8
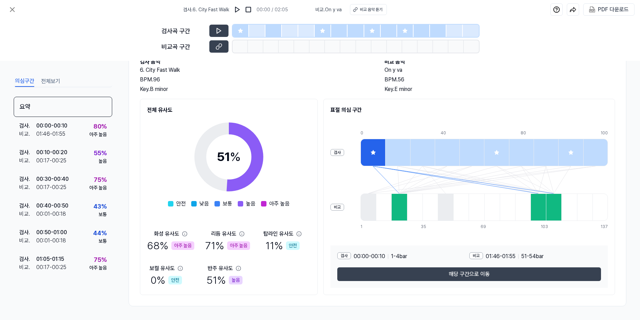
scroll to position [0, 0]
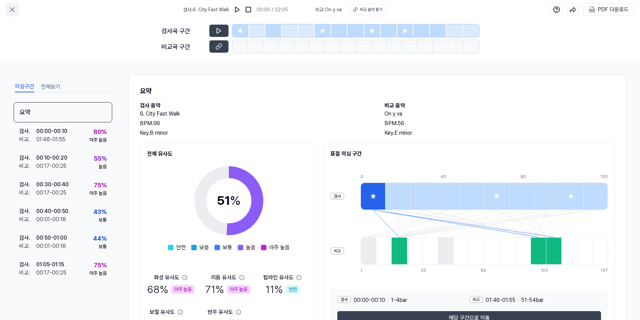
click at [15, 9] on icon at bounding box center [12, 9] width 8 height 8
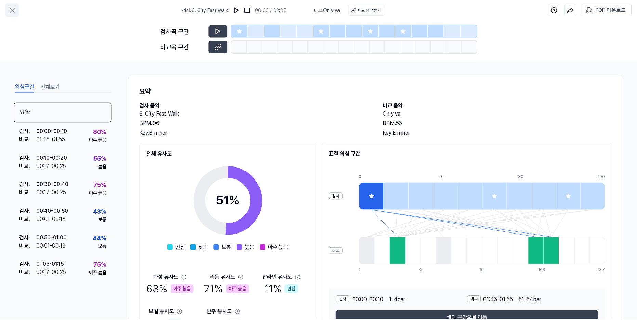
scroll to position [25, 0]
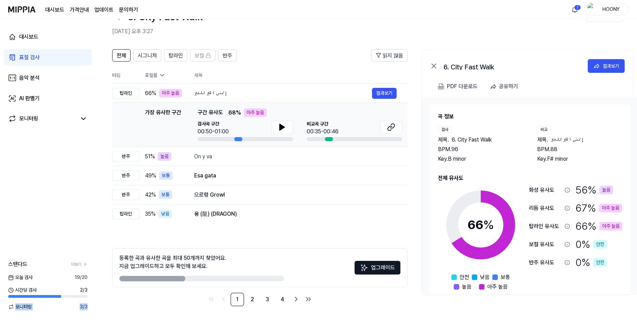
drag, startPoint x: 18, startPoint y: 307, endPoint x: 94, endPoint y: 311, distance: 76.1
click at [94, 311] on div "스탠다드 더보기 오늘 검사 19 / 20 시간당 검사 2 / 3 모니터링 3 / 3" at bounding box center [48, 285] width 96 height 69
drag, startPoint x: 32, startPoint y: 289, endPoint x: 57, endPoint y: 287, distance: 25.7
click at [73, 289] on div "시간당 검사 2 / 3" at bounding box center [47, 290] width 79 height 7
drag, startPoint x: 44, startPoint y: 276, endPoint x: 84, endPoint y: 277, distance: 40.0
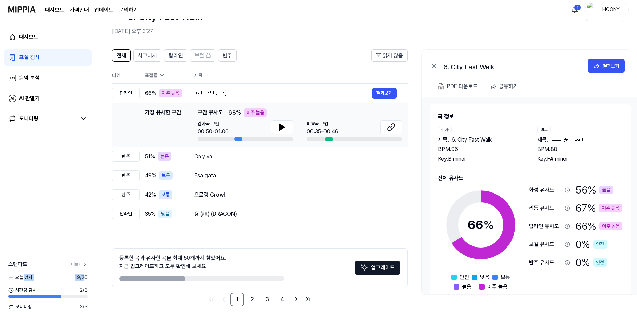
click at [84, 277] on div "오늘 검사 19 / 20" at bounding box center [48, 277] width 96 height 7
click at [91, 208] on div "대시보드 표절 검사 음악 분석 AI 판별기 모니터링 스탠다드 더보기 오늘 검사 19 / 20 시간당 검사 2 / 3 모니터링 3 / 3" at bounding box center [48, 169] width 96 height 301
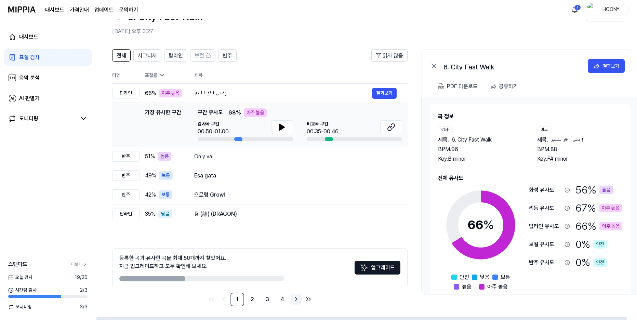
click at [298, 301] on icon "Go to next page" at bounding box center [296, 299] width 8 height 8
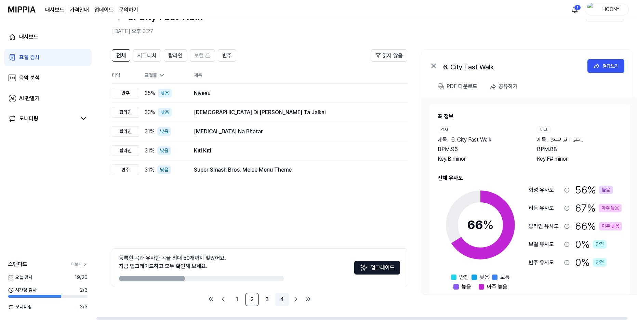
click at [280, 299] on link "4" at bounding box center [282, 300] width 14 height 14
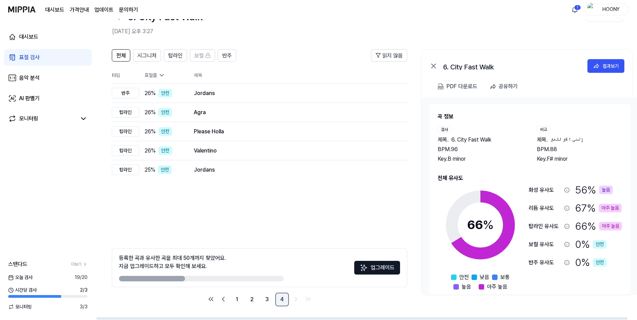
click at [284, 300] on link "4" at bounding box center [282, 300] width 14 height 14
click at [266, 299] on link "3" at bounding box center [268, 300] width 14 height 14
click at [254, 301] on link "2" at bounding box center [253, 300] width 14 height 14
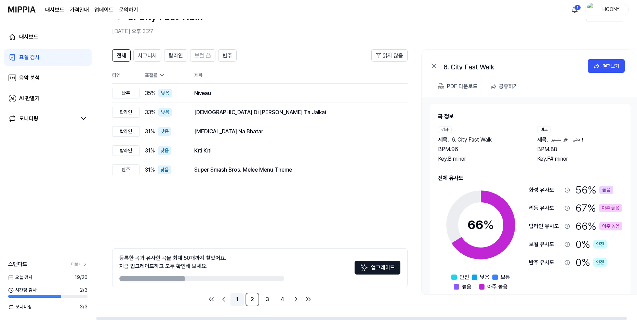
click at [239, 300] on link "1" at bounding box center [238, 300] width 14 height 14
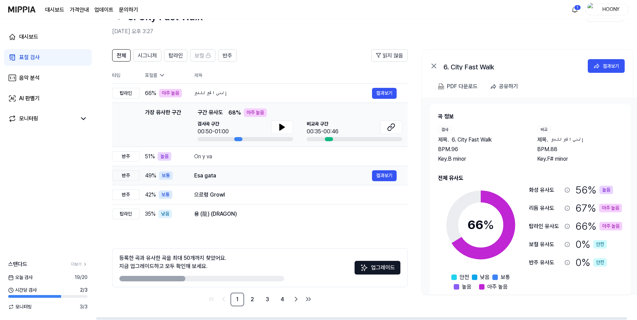
click at [205, 177] on div "Esa gata" at bounding box center [283, 176] width 178 height 8
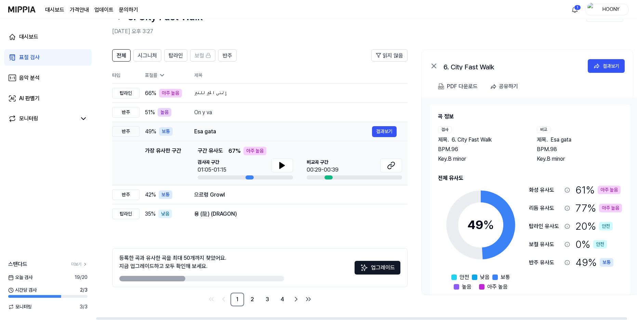
click at [216, 133] on div "Esa gata" at bounding box center [283, 132] width 178 height 8
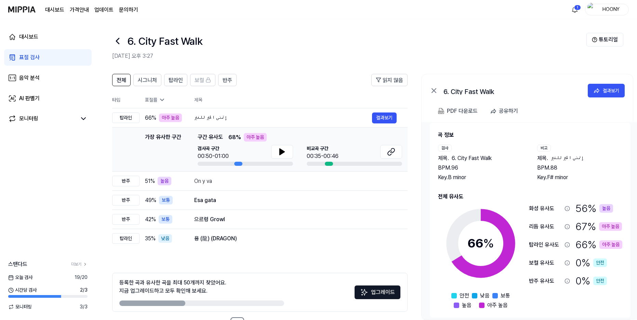
scroll to position [12, 0]
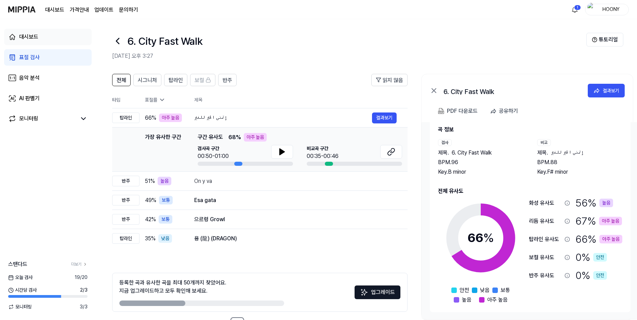
click at [31, 41] on link "대시보드" at bounding box center [48, 37] width 88 height 16
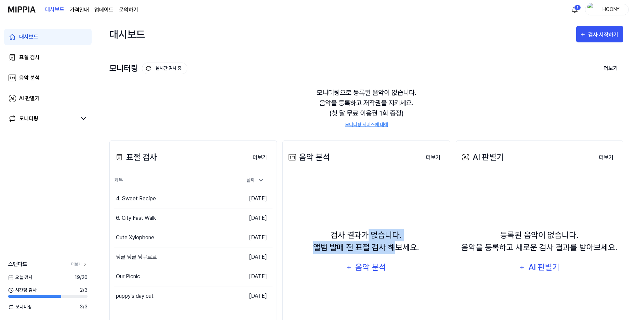
drag, startPoint x: 368, startPoint y: 235, endPoint x: 407, endPoint y: 249, distance: 41.1
click at [403, 249] on div "검사 결과가 없습니다. 앨범 발매 전 표절 검사 해보세요." at bounding box center [366, 241] width 106 height 25
click at [417, 244] on div "검사 결과가 없습니다. 앨범 발매 전 표절 검사 해보세요." at bounding box center [366, 241] width 106 height 25
click at [378, 268] on div "음악 분석" at bounding box center [371, 267] width 33 height 13
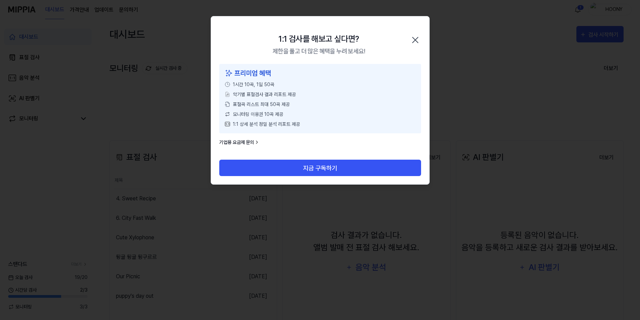
click at [417, 38] on icon "button" at bounding box center [415, 39] width 5 height 5
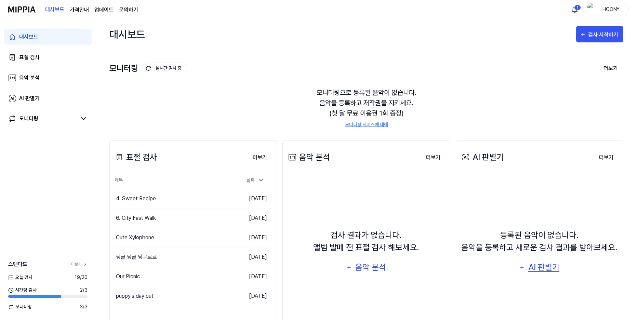
click at [545, 267] on div "AI 판별기" at bounding box center [544, 267] width 33 height 13
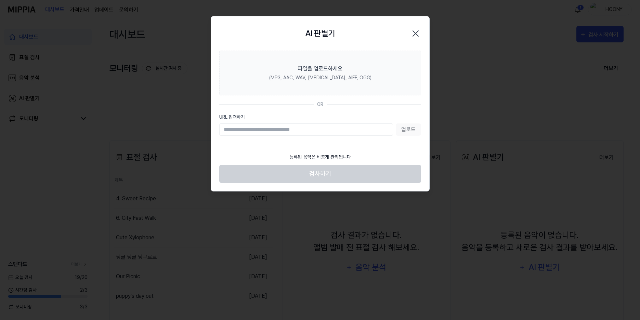
click at [417, 30] on icon "button" at bounding box center [415, 33] width 11 height 11
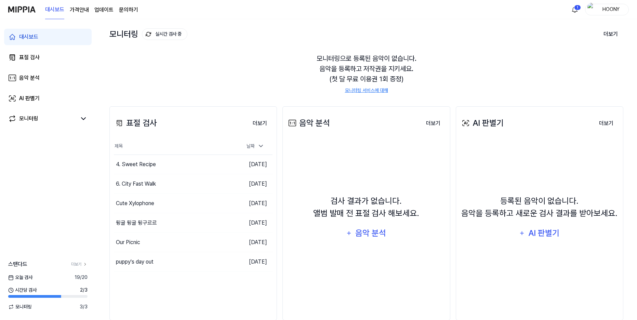
scroll to position [48, 0]
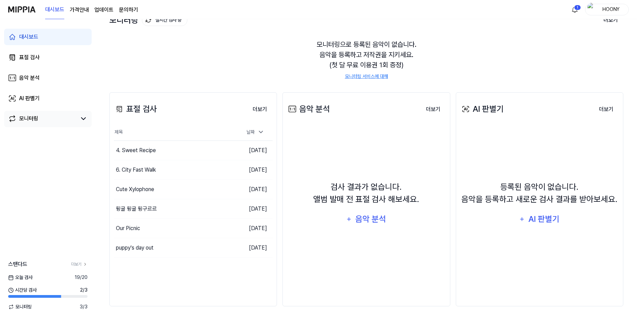
click at [49, 116] on link "모니터링" at bounding box center [42, 119] width 68 height 8
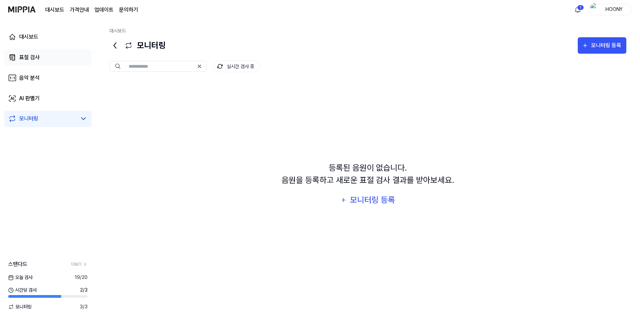
click at [38, 59] on div "표절 검사" at bounding box center [29, 57] width 21 height 8
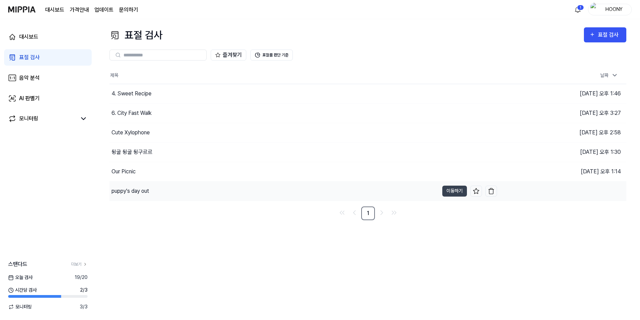
click at [143, 194] on div "puppy's day out" at bounding box center [131, 191] width 38 height 8
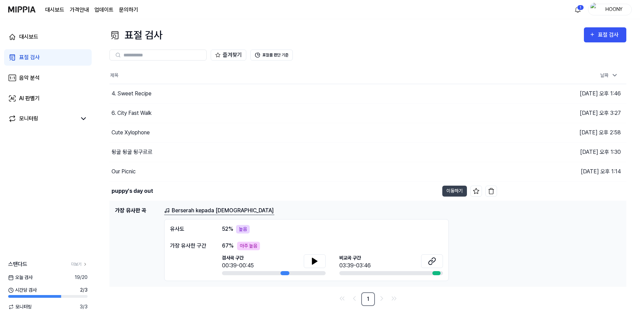
click at [189, 213] on link "Berserah kepada [DEMOGRAPHIC_DATA]" at bounding box center [219, 211] width 110 height 9
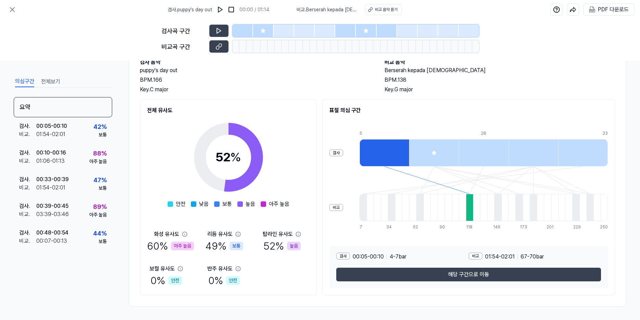
scroll to position [44, 0]
click at [46, 113] on div "요약" at bounding box center [63, 107] width 99 height 20
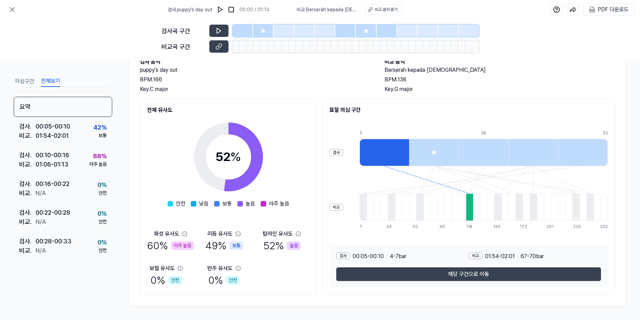
click at [43, 81] on button "전체보기" at bounding box center [50, 81] width 19 height 11
click at [43, 85] on button "전체보기" at bounding box center [50, 81] width 19 height 11
click at [20, 85] on button "의심구간" at bounding box center [24, 81] width 19 height 11
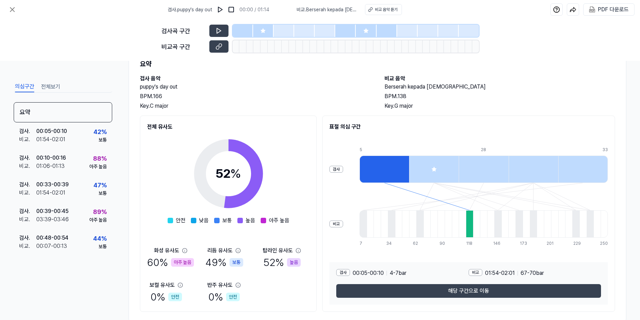
scroll to position [0, 0]
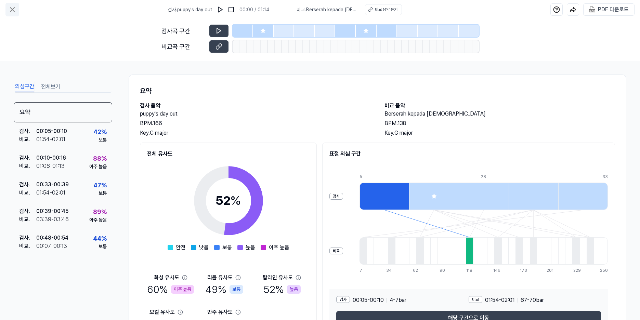
click at [14, 12] on icon at bounding box center [12, 9] width 8 height 8
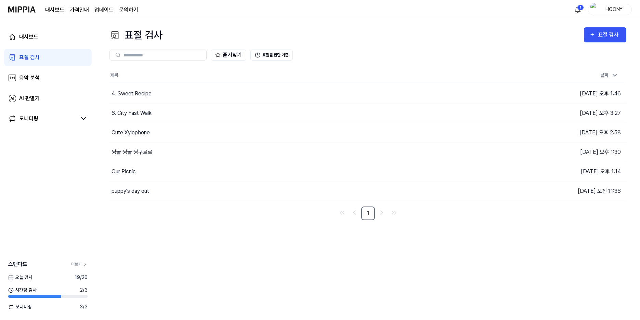
click at [37, 52] on link "표절 검사" at bounding box center [48, 57] width 88 height 16
click at [450, 192] on button "이동하기" at bounding box center [454, 191] width 25 height 11
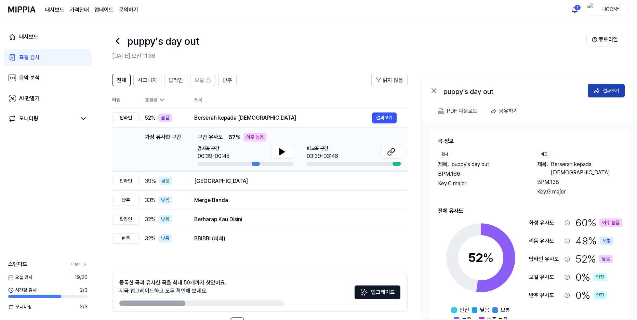
click at [605, 93] on div "결과보기" at bounding box center [611, 91] width 16 height 8
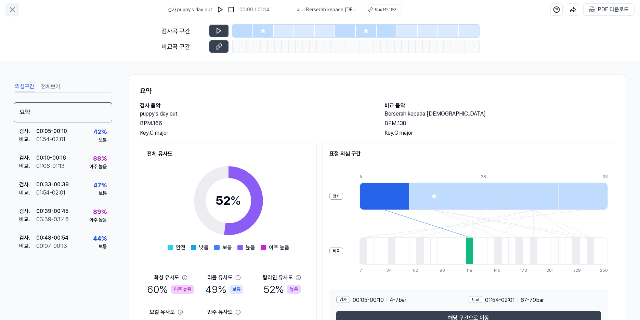
click at [13, 10] on icon at bounding box center [12, 9] width 8 height 8
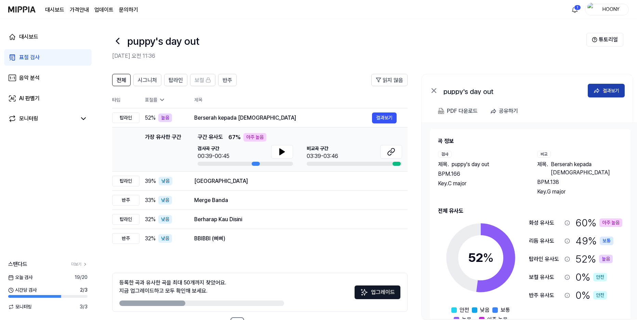
click at [603, 93] on button "결과보기" at bounding box center [606, 91] width 37 height 14
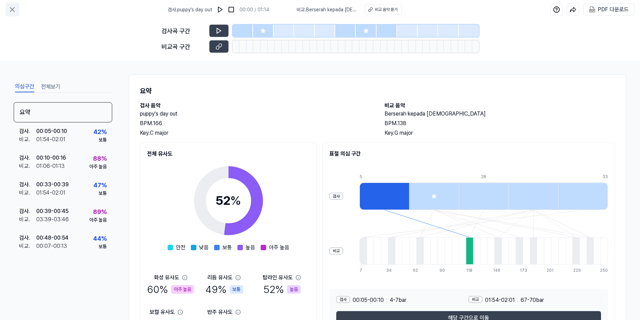
click at [11, 8] on icon at bounding box center [12, 9] width 8 height 8
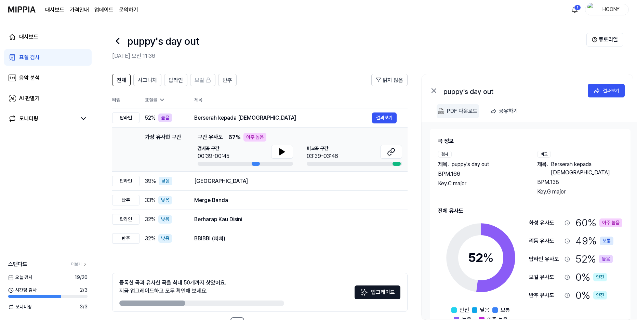
click at [464, 110] on div "PDF 다운로드" at bounding box center [462, 111] width 31 height 9
click at [394, 151] on icon at bounding box center [391, 152] width 8 height 8
click at [286, 153] on icon at bounding box center [282, 152] width 8 height 8
click at [392, 152] on icon at bounding box center [391, 152] width 8 height 8
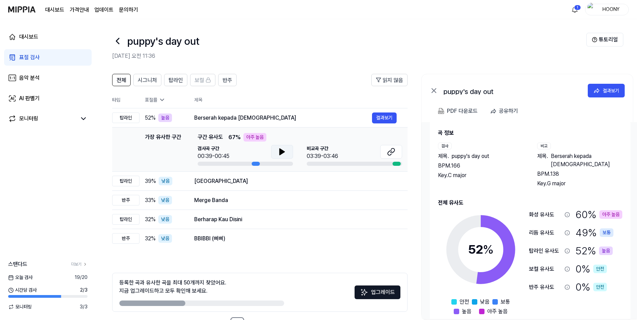
scroll to position [12, 0]
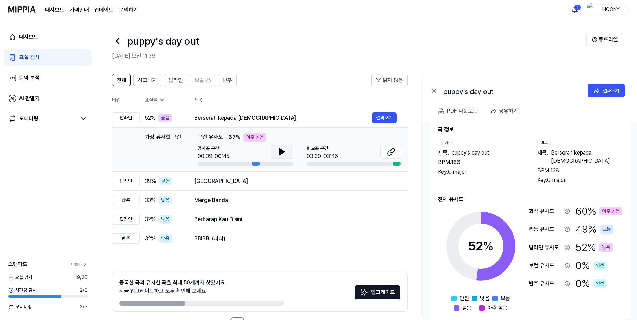
click at [569, 245] on icon at bounding box center [567, 247] width 5 height 5
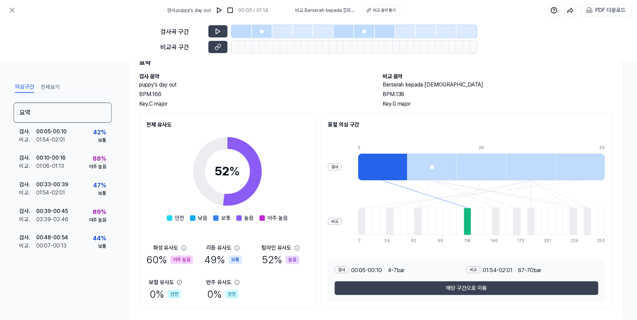
scroll to position [44, 0]
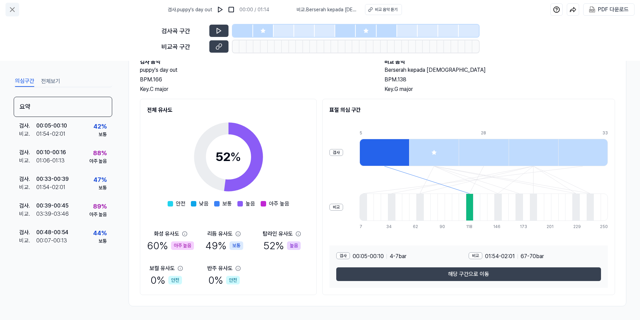
click at [13, 9] on icon at bounding box center [12, 10] width 4 height 4
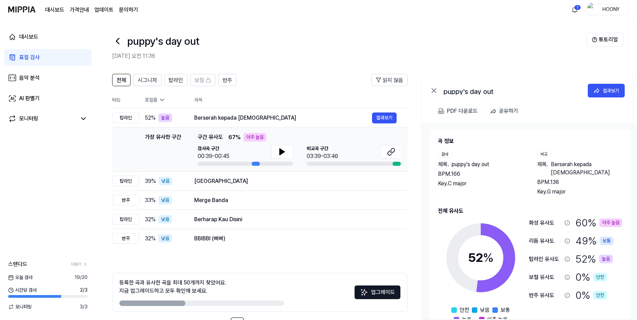
click at [40, 59] on link "표절 검사" at bounding box center [48, 57] width 88 height 16
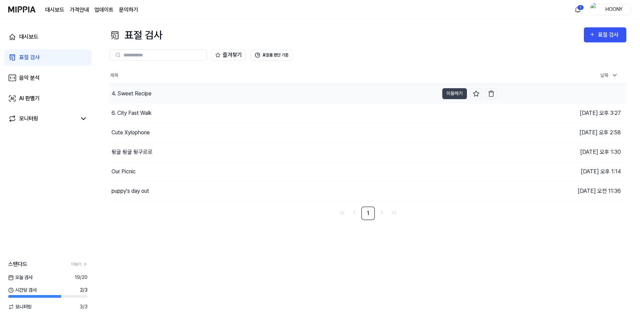
click at [140, 92] on div "4. Sweet Recipe" at bounding box center [132, 94] width 40 height 8
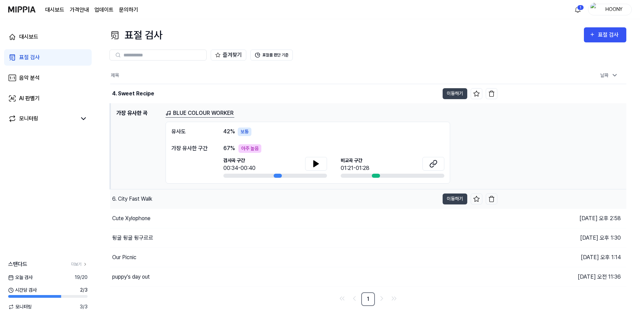
click at [150, 201] on div "6. City Fast Walk" at bounding box center [132, 199] width 40 height 8
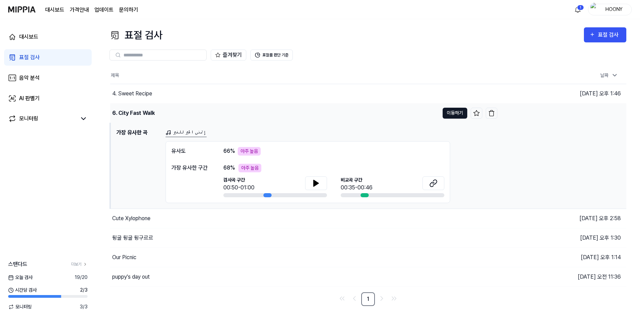
click at [446, 114] on button "이동하기" at bounding box center [455, 113] width 25 height 11
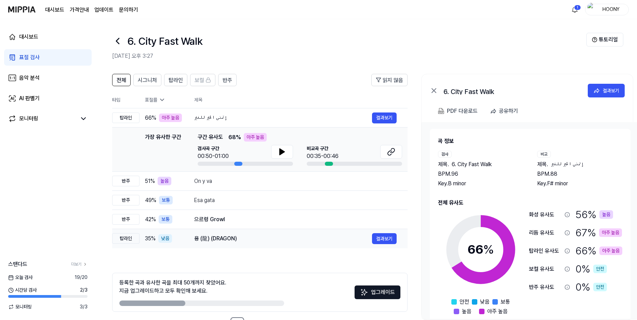
click at [235, 241] on div "용 (龍) (DRAGON)" at bounding box center [283, 239] width 178 height 8
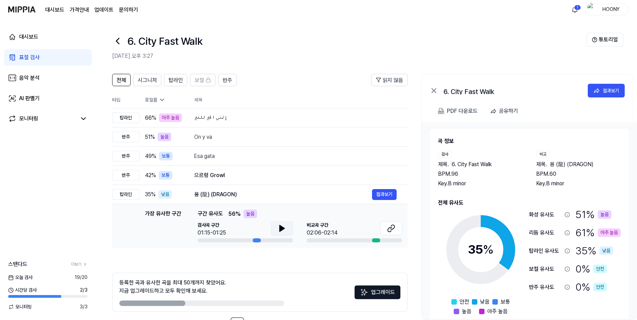
click at [279, 230] on icon at bounding box center [282, 228] width 8 height 8
click at [286, 229] on button at bounding box center [282, 229] width 22 height 14
click at [390, 229] on icon at bounding box center [391, 228] width 8 height 8
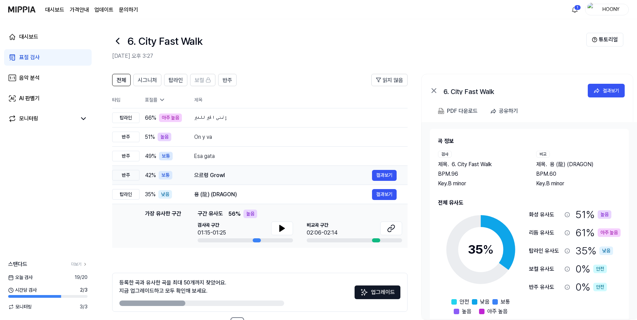
click at [224, 175] on div "으르렁 Growl" at bounding box center [283, 175] width 178 height 8
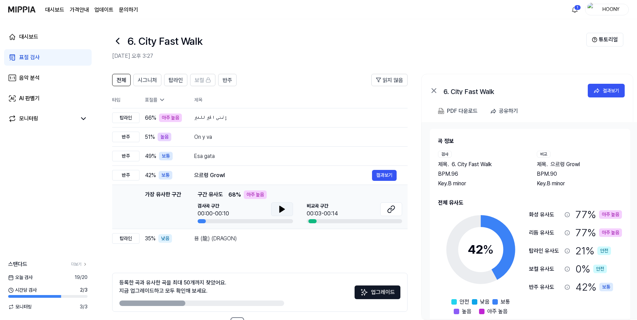
click at [278, 209] on button at bounding box center [282, 210] width 22 height 14
click at [284, 208] on icon at bounding box center [283, 209] width 1 height 5
click at [394, 208] on icon at bounding box center [391, 209] width 8 height 8
click at [281, 206] on icon at bounding box center [282, 209] width 8 height 8
click at [283, 208] on icon at bounding box center [283, 209] width 1 height 5
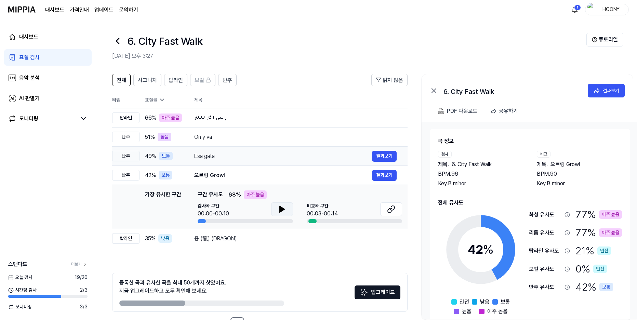
click at [262, 157] on div "Esa gata" at bounding box center [283, 156] width 178 height 8
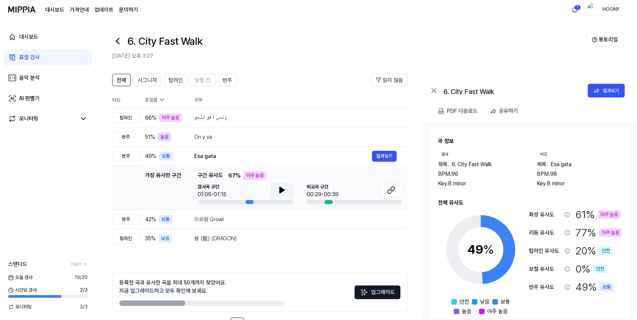
click at [283, 189] on icon at bounding box center [282, 190] width 8 height 8
click at [283, 189] on icon at bounding box center [283, 190] width 1 height 5
click at [396, 186] on button at bounding box center [391, 190] width 22 height 14
click at [244, 137] on div "On y va" at bounding box center [283, 137] width 178 height 8
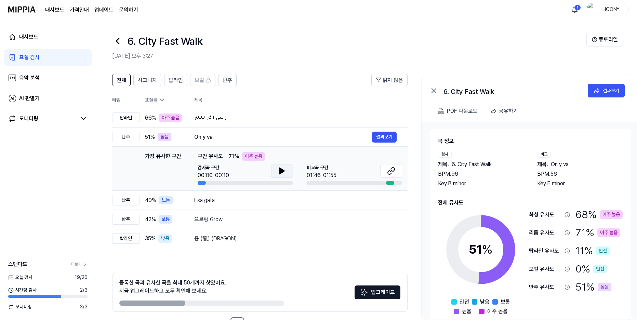
scroll to position [0, 0]
click at [290, 172] on button at bounding box center [282, 171] width 22 height 14
click at [283, 169] on icon at bounding box center [283, 170] width 1 height 5
click at [386, 170] on button at bounding box center [391, 171] width 22 height 14
click at [280, 170] on icon at bounding box center [282, 171] width 5 height 6
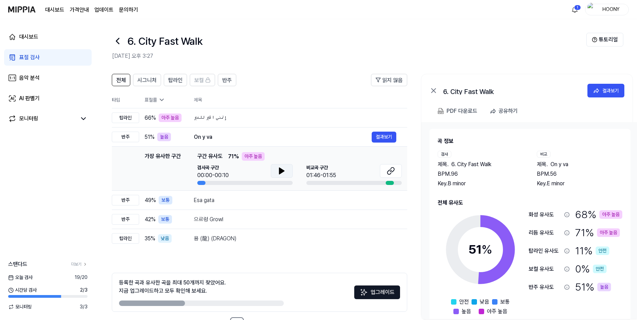
scroll to position [0, 1]
click at [281, 169] on icon at bounding box center [280, 170] width 1 height 5
click at [206, 116] on div "إتمنى الخير للغير" at bounding box center [283, 118] width 178 height 8
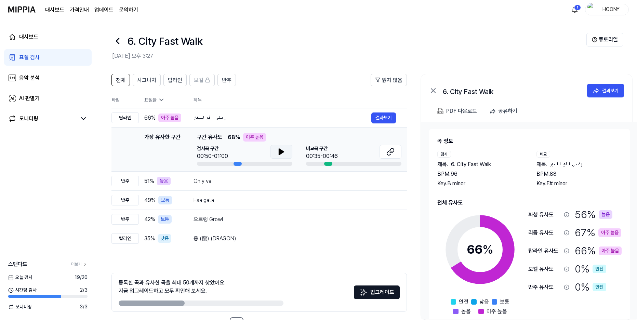
click at [278, 151] on icon at bounding box center [282, 152] width 8 height 8
click at [282, 150] on icon at bounding box center [282, 151] width 1 height 5
click at [391, 152] on icon at bounding box center [389, 153] width 4 height 4
click at [45, 59] on link "표절 검사" at bounding box center [48, 57] width 88 height 16
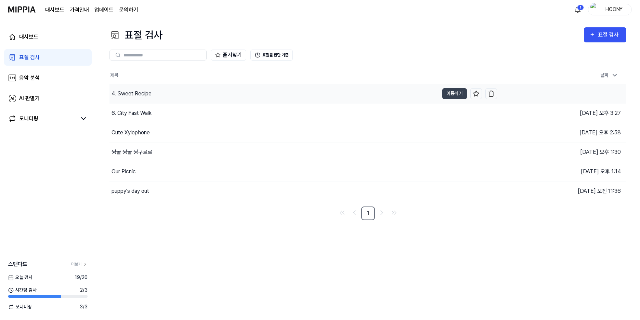
click at [142, 92] on div "4. Sweet Recipe" at bounding box center [132, 94] width 40 height 8
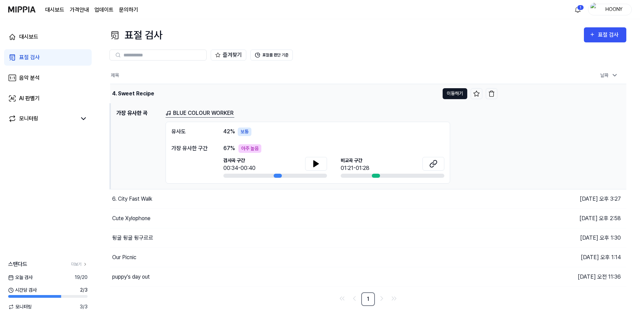
click at [452, 91] on button "이동하기" at bounding box center [455, 93] width 25 height 11
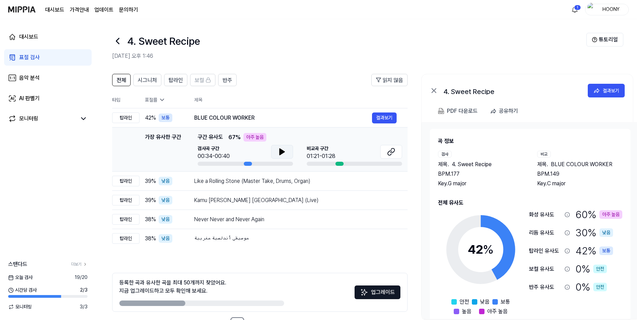
click at [285, 154] on icon at bounding box center [282, 152] width 8 height 8
click at [285, 152] on icon at bounding box center [282, 152] width 8 height 8
click at [390, 151] on icon at bounding box center [391, 152] width 8 height 8
click at [224, 181] on div "Like a Rolling Stone (Master Take, Drums, Organ)" at bounding box center [283, 181] width 178 height 8
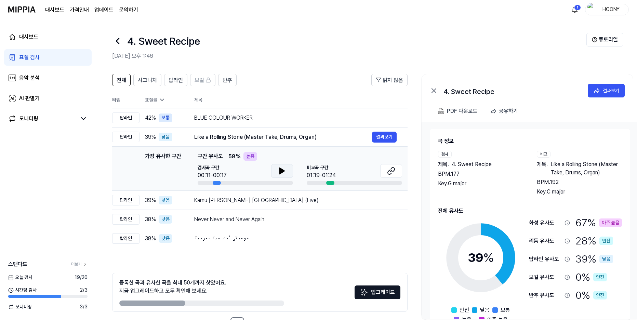
click at [291, 168] on button at bounding box center [282, 171] width 22 height 14
click at [289, 172] on button at bounding box center [282, 171] width 22 height 14
click at [385, 173] on button at bounding box center [391, 171] width 22 height 14
click at [285, 173] on icon at bounding box center [282, 171] width 8 height 8
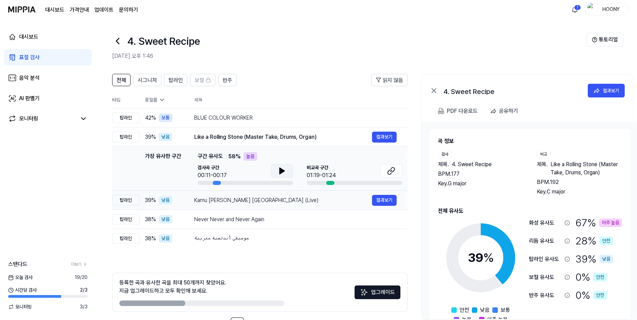
click at [258, 198] on div "Kamu dan [GEOGRAPHIC_DATA] (Live)" at bounding box center [283, 200] width 178 height 8
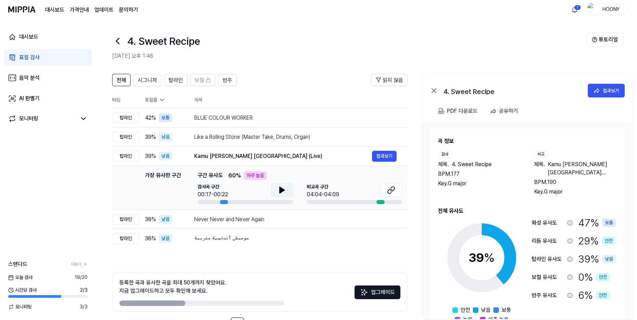
click at [286, 191] on button at bounding box center [282, 190] width 22 height 14
click at [395, 191] on icon at bounding box center [391, 190] width 8 height 8
click at [57, 59] on link "표절 검사" at bounding box center [48, 57] width 88 height 16
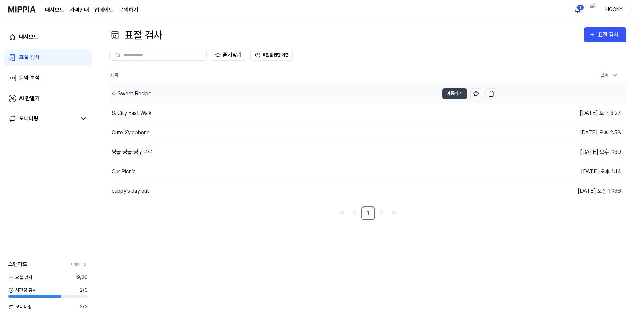
click at [150, 94] on div "4. Sweet Recipe" at bounding box center [132, 94] width 40 height 8
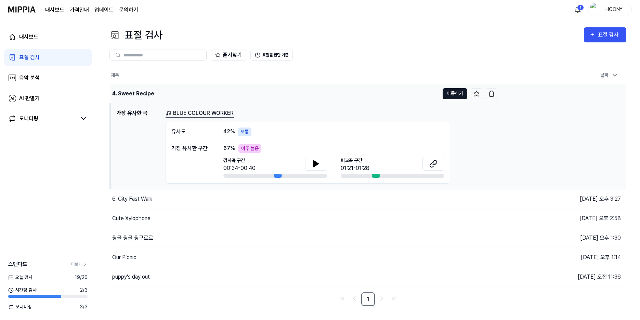
click at [451, 95] on button "이동하기" at bounding box center [455, 93] width 25 height 11
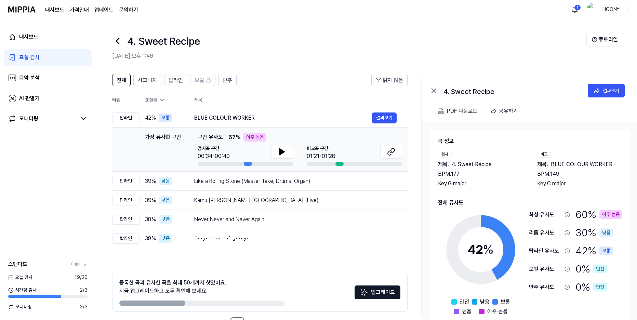
click at [64, 59] on link "표절 검사" at bounding box center [48, 57] width 88 height 16
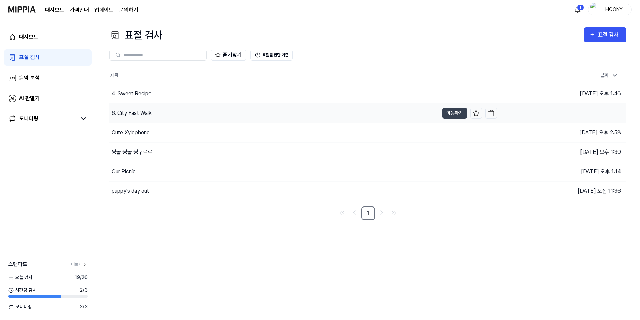
click at [150, 116] on div "6. City Fast Walk" at bounding box center [132, 113] width 40 height 8
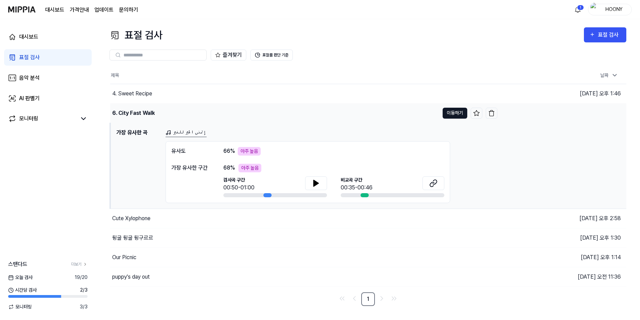
click at [456, 115] on button "이동하기" at bounding box center [455, 113] width 25 height 11
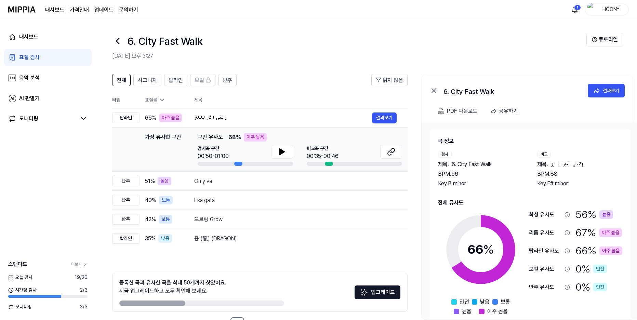
click at [32, 57] on div "표절 검사" at bounding box center [29, 57] width 21 height 8
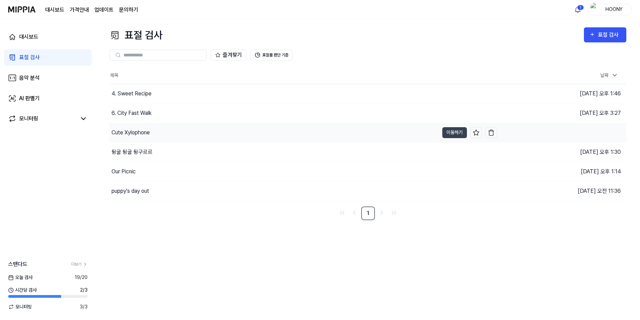
click at [140, 130] on div "Cute Xylophone" at bounding box center [131, 133] width 38 height 8
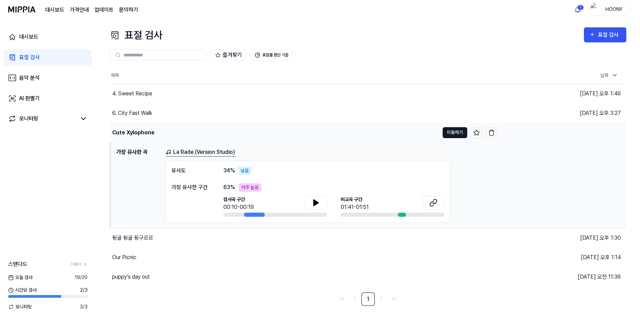
click at [454, 130] on button "이동하기" at bounding box center [455, 132] width 25 height 11
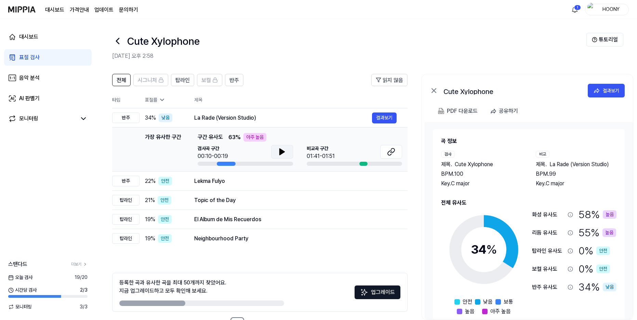
click at [283, 152] on icon at bounding box center [282, 152] width 5 height 6
click at [396, 153] on button at bounding box center [391, 152] width 22 height 14
click at [36, 60] on div "표절 검사" at bounding box center [29, 57] width 21 height 8
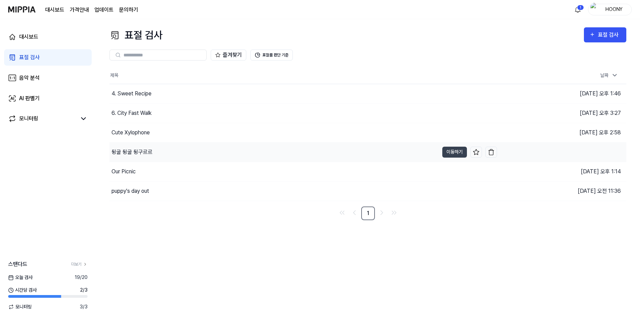
click at [130, 153] on div "뒹굴 뒹굴 뒹구르르" at bounding box center [132, 152] width 41 height 8
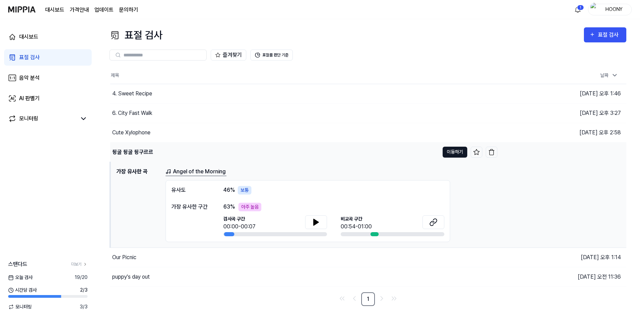
click at [455, 150] on button "이동하기" at bounding box center [455, 152] width 25 height 11
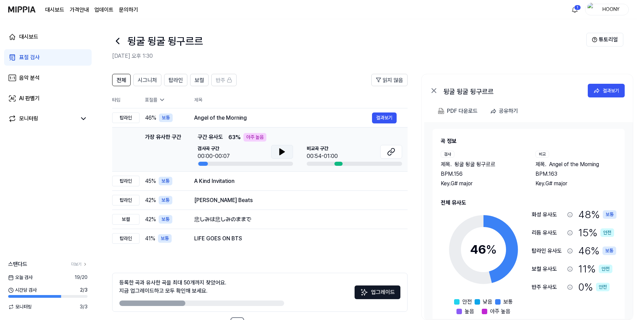
click at [282, 153] on icon at bounding box center [282, 152] width 5 height 6
click at [284, 150] on icon at bounding box center [283, 151] width 1 height 5
click at [392, 149] on icon at bounding box center [393, 151] width 4 height 4
click at [231, 184] on div "A Kind Invitation" at bounding box center [283, 181] width 178 height 8
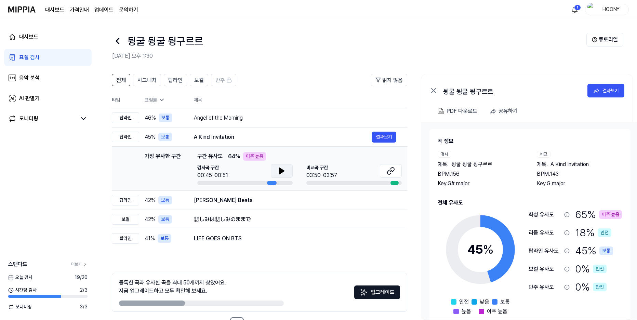
click at [279, 172] on icon at bounding box center [282, 171] width 8 height 8
click at [281, 171] on icon at bounding box center [280, 170] width 1 height 5
click at [394, 173] on icon at bounding box center [391, 171] width 8 height 8
click at [34, 61] on link "표절 검사" at bounding box center [48, 57] width 88 height 16
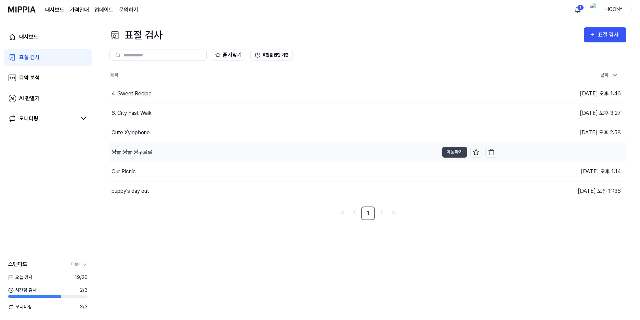
click at [137, 154] on div "뒹굴 뒹굴 뒹구르르" at bounding box center [132, 152] width 41 height 8
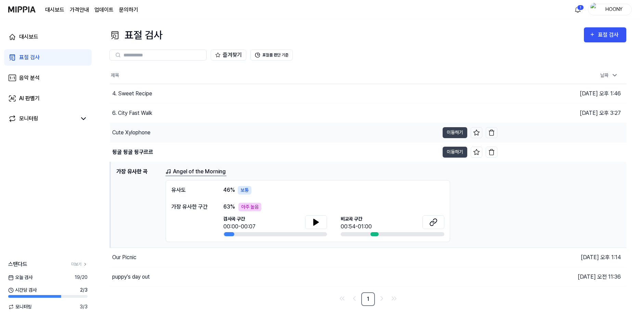
click at [141, 134] on div "Cute Xylophone" at bounding box center [131, 133] width 38 height 8
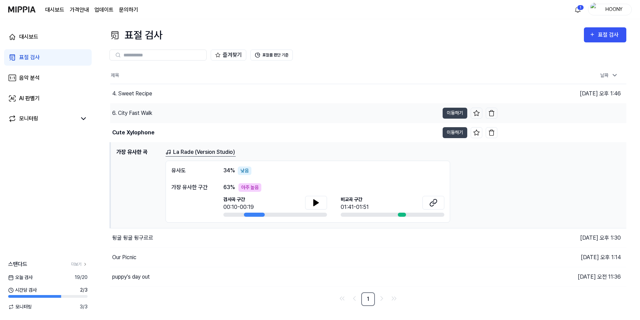
click at [141, 117] on div "6. City Fast Walk" at bounding box center [132, 113] width 40 height 8
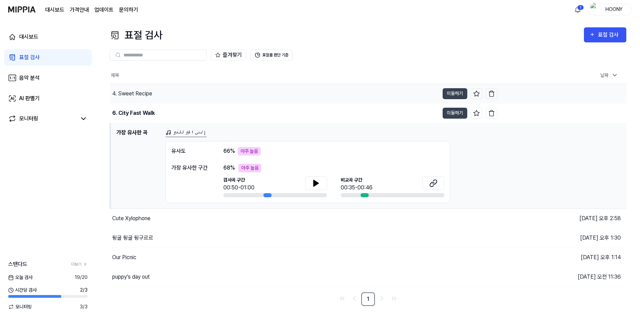
click at [142, 99] on div "4. Sweet Recipe" at bounding box center [274, 93] width 329 height 19
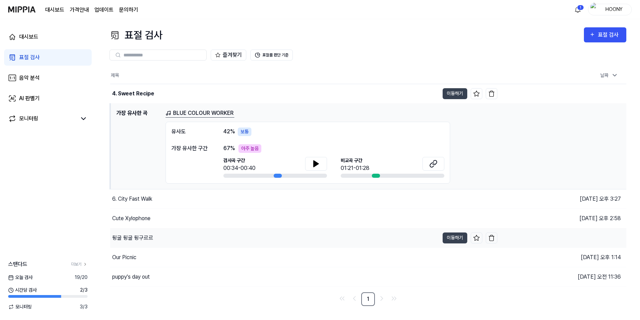
click at [147, 239] on div "뒹굴 뒹굴 뒹구르르" at bounding box center [132, 238] width 41 height 8
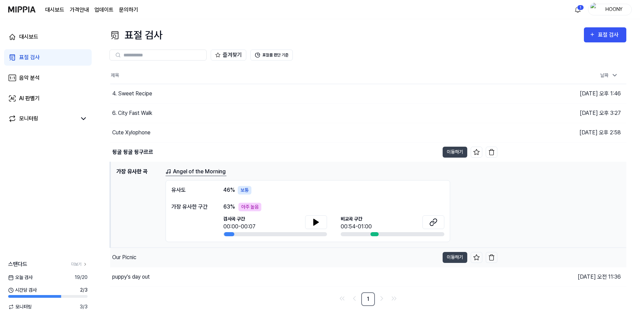
click at [141, 257] on div "Our Picnic" at bounding box center [274, 257] width 329 height 19
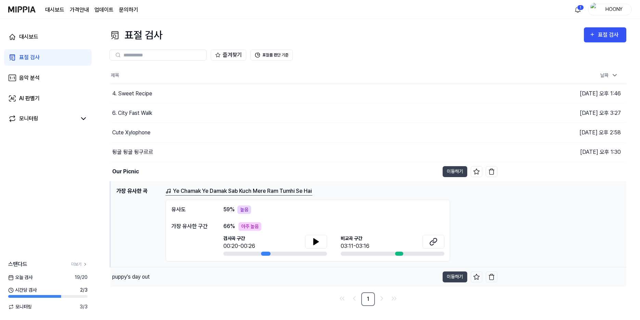
click at [135, 281] on div "puppy's day out" at bounding box center [131, 277] width 38 height 8
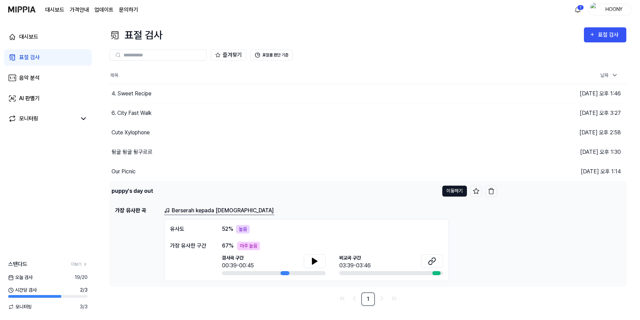
click at [449, 193] on button "이동하기" at bounding box center [454, 191] width 25 height 11
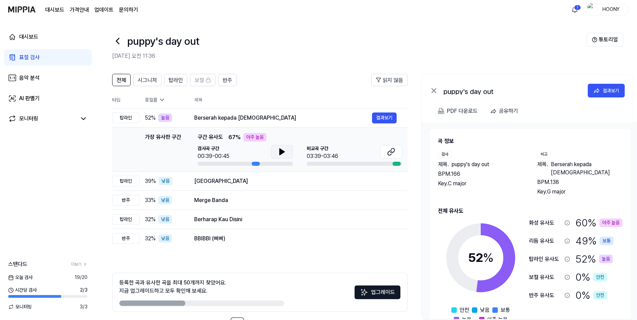
click at [279, 154] on icon at bounding box center [282, 152] width 8 height 8
click at [285, 151] on icon at bounding box center [282, 152] width 8 height 8
click at [397, 155] on button at bounding box center [391, 152] width 22 height 14
click at [249, 186] on div "Rain Street 결과보기" at bounding box center [295, 181] width 203 height 11
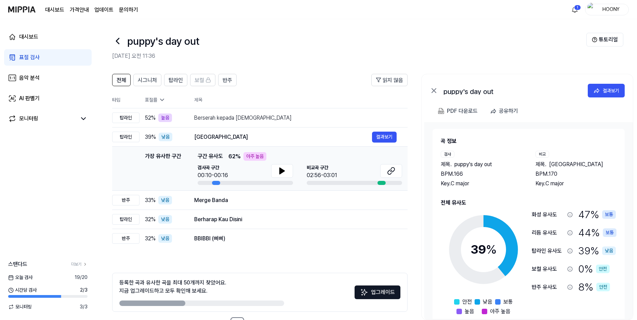
drag, startPoint x: 283, startPoint y: 175, endPoint x: 376, endPoint y: 175, distance: 93.8
click at [365, 179] on div "검사곡 구간 00:10-00:16 비교곡 구간 02:56-03:01" at bounding box center [300, 174] width 205 height 21
click at [393, 173] on icon at bounding box center [391, 171] width 8 height 8
click at [285, 171] on icon at bounding box center [282, 171] width 8 height 8
click at [281, 172] on icon at bounding box center [280, 170] width 1 height 5
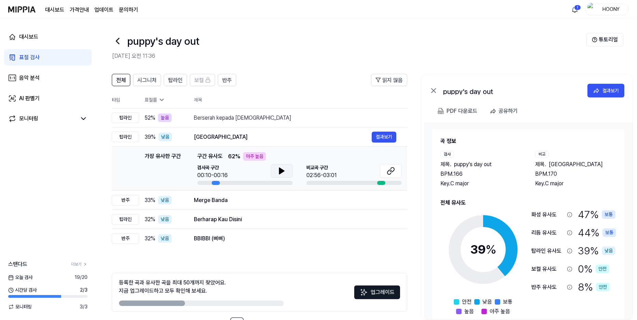
click at [279, 170] on icon at bounding box center [282, 171] width 8 height 8
click at [281, 171] on icon at bounding box center [280, 170] width 1 height 5
click at [290, 116] on div "Berserah kepada [DEMOGRAPHIC_DATA]" at bounding box center [283, 118] width 178 height 8
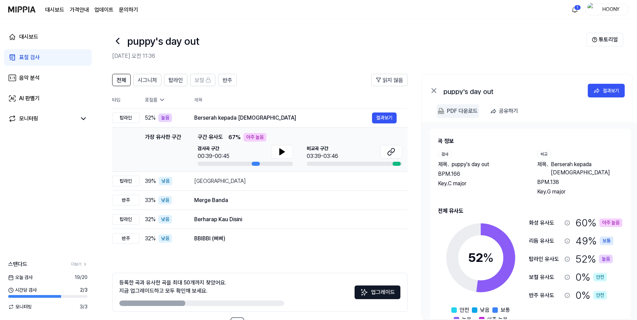
click at [464, 111] on div "PDF 다운로드" at bounding box center [462, 111] width 31 height 9
click at [30, 56] on div "표절 검사" at bounding box center [29, 57] width 21 height 8
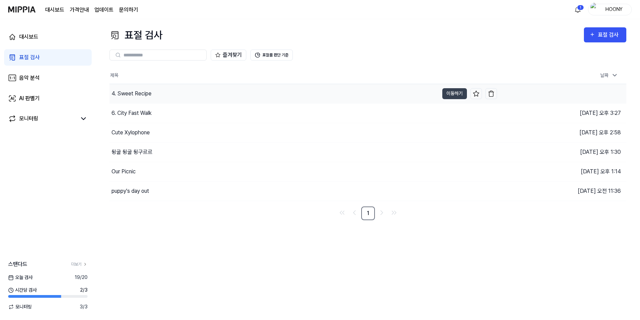
click at [154, 96] on div "4. Sweet Recipe" at bounding box center [274, 93] width 330 height 19
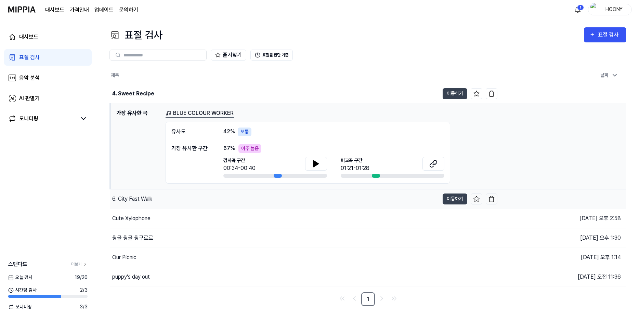
click at [155, 205] on div "6. City Fast Walk" at bounding box center [274, 199] width 329 height 19
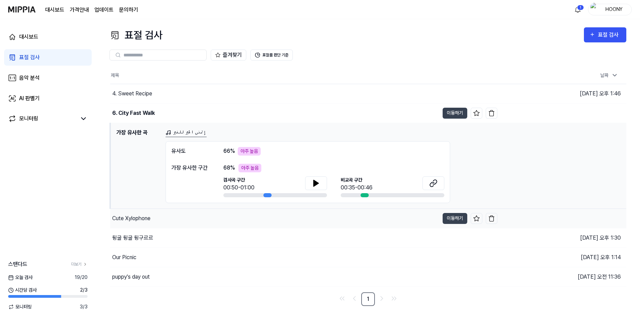
click at [173, 216] on div "Cute Xylophone" at bounding box center [274, 218] width 329 height 19
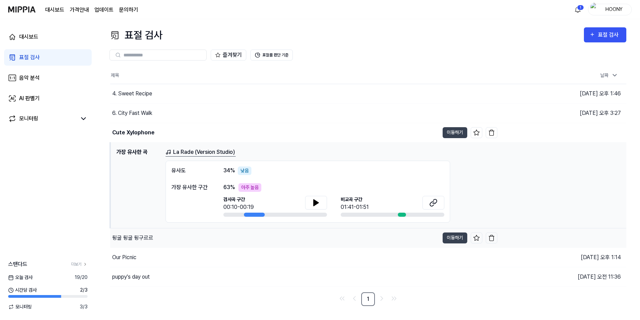
click at [181, 240] on div "뒹굴 뒹굴 뒹구르르" at bounding box center [274, 238] width 329 height 19
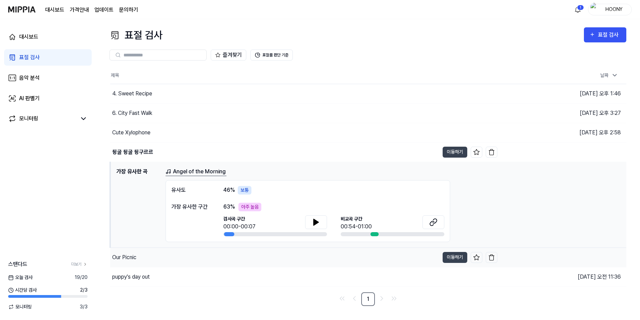
click at [169, 256] on div "Our Picnic" at bounding box center [274, 257] width 329 height 19
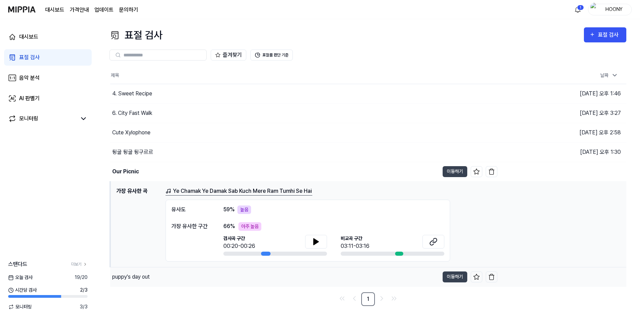
click at [164, 280] on div "puppy's day out" at bounding box center [274, 277] width 329 height 19
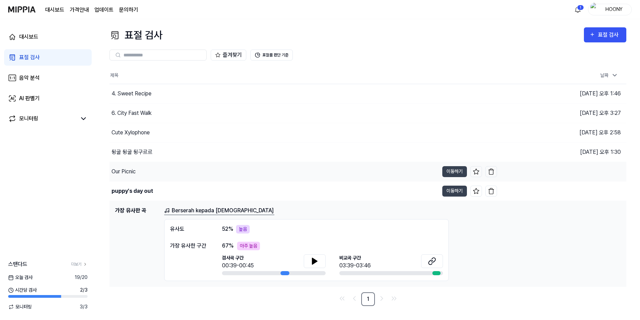
click at [181, 170] on div "Our Picnic" at bounding box center [274, 171] width 330 height 19
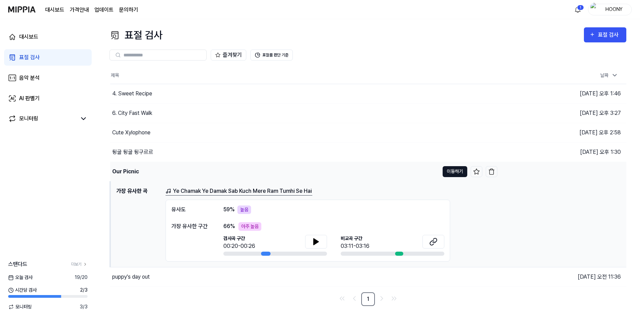
click at [458, 171] on button "이동하기" at bounding box center [455, 171] width 25 height 11
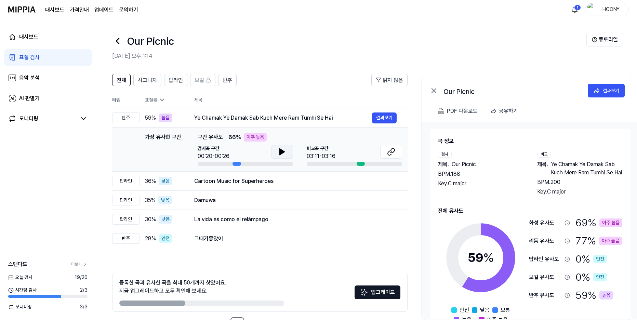
click at [285, 155] on icon at bounding box center [282, 152] width 8 height 8
click at [281, 152] on icon at bounding box center [280, 151] width 1 height 5
click at [398, 150] on button at bounding box center [391, 152] width 22 height 14
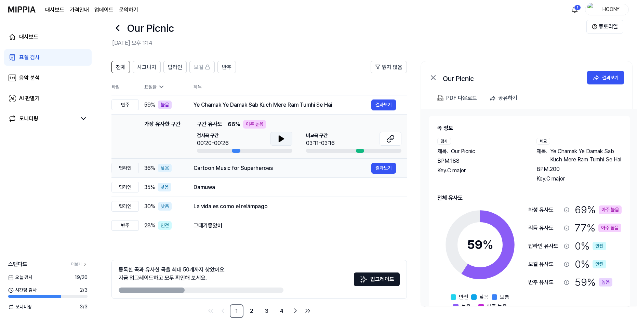
scroll to position [25, 0]
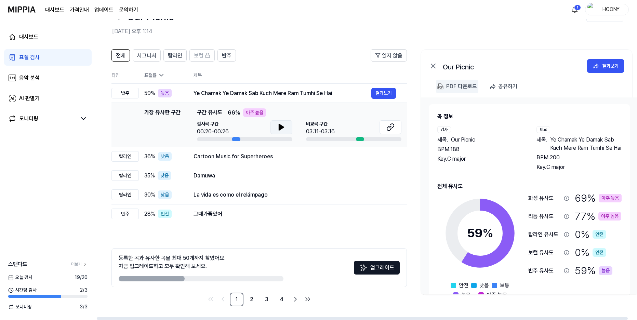
click at [464, 85] on div "PDF 다운로드" at bounding box center [462, 86] width 31 height 9
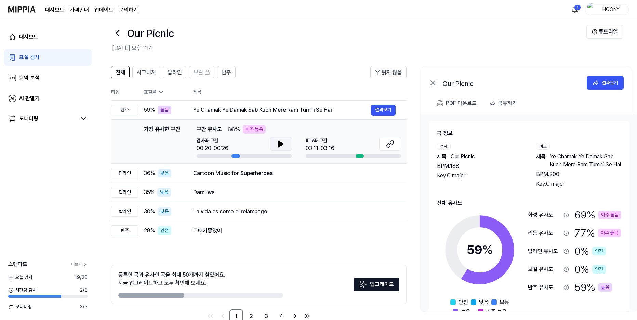
scroll to position [0, 0]
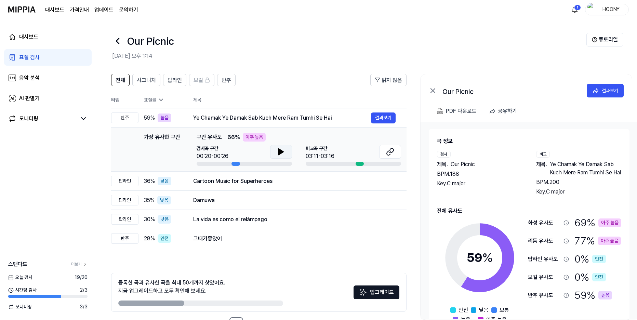
click at [128, 8] on link "문의하기" at bounding box center [128, 10] width 19 height 8
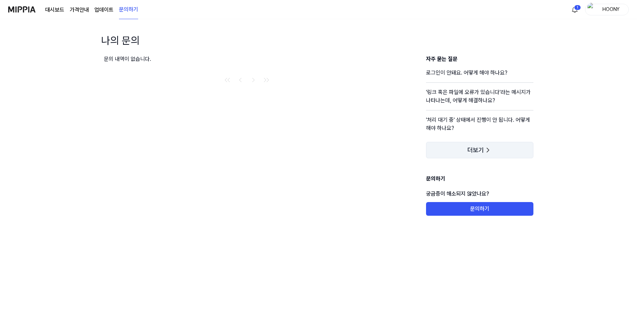
click at [469, 146] on button "더보기" at bounding box center [479, 150] width 107 height 16
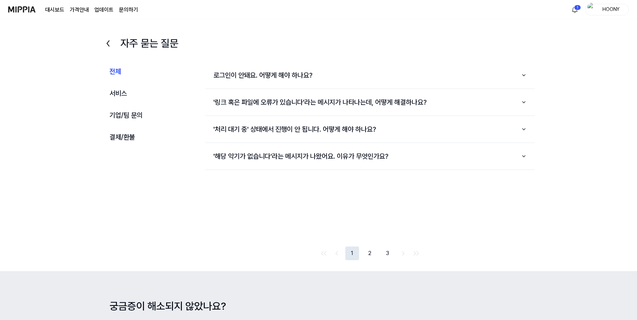
click at [370, 254] on button "2" at bounding box center [370, 254] width 14 height 14
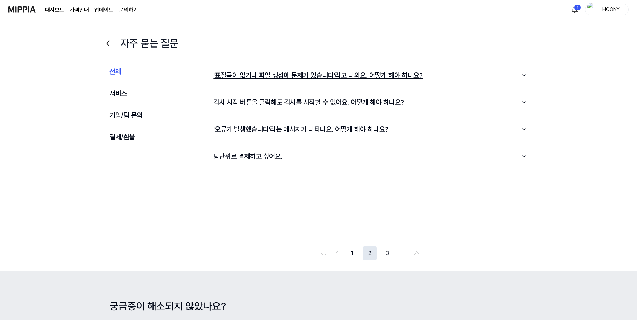
click at [333, 78] on button "'표절곡이 없거나 파일 생성에 문제가 있습니다'라고 나와요. 어떻게 해야 하나요?" at bounding box center [370, 75] width 330 height 21
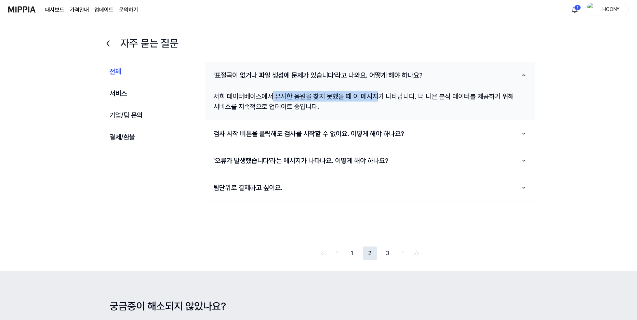
drag, startPoint x: 276, startPoint y: 95, endPoint x: 382, endPoint y: 101, distance: 105.9
click at [382, 101] on div "저희 데이터베이스에서 유사한 음원을 찾지 못했을 때 이 메시지가 나타납니다. 더 나은 분석 데이터를 제공하기 위해 서비스를 지속적으로 업데이트…" at bounding box center [370, 101] width 330 height 31
click at [535, 112] on div "저희 데이터베이스에서 유사한 음원을 찾지 못했을 때 이 메시지가 나타납니다. 더 나은 분석 데이터를 제공하기 위해 서비스를 지속적으로 업데이트…" at bounding box center [370, 101] width 330 height 31
click at [388, 253] on button "3" at bounding box center [388, 254] width 14 height 14
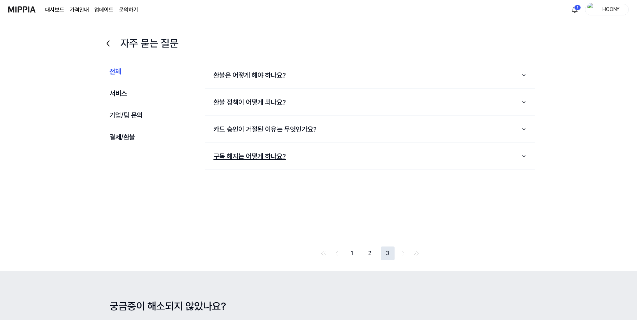
click at [256, 150] on button "구독 해지는 어떻게 하나요?" at bounding box center [370, 156] width 330 height 21
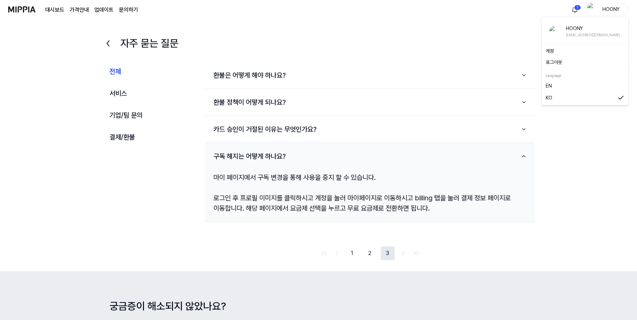
click at [602, 9] on div "HOONY" at bounding box center [611, 9] width 27 height 8
click at [559, 50] on link "계정" at bounding box center [585, 51] width 79 height 7
click at [255, 103] on button "환불 정책이 어떻게 되나요?" at bounding box center [370, 102] width 330 height 21
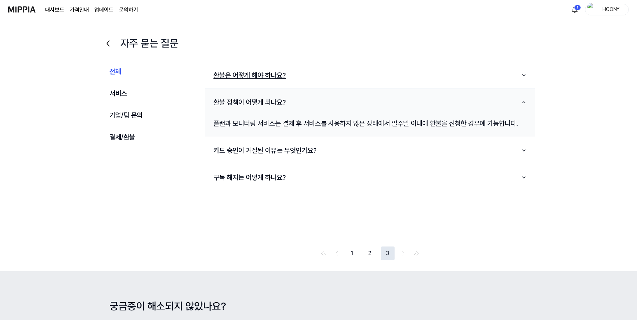
click at [257, 82] on button "환불은 어떻게 해야 하나요?" at bounding box center [370, 75] width 330 height 21
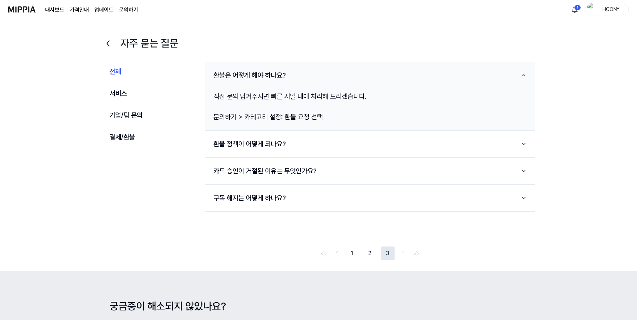
click at [374, 250] on button "2" at bounding box center [370, 254] width 14 height 14
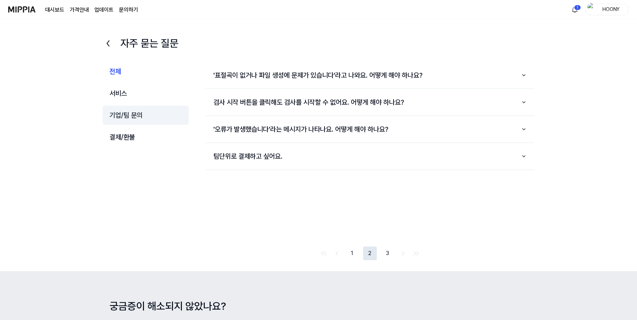
click at [134, 110] on button "기업/팀 문의" at bounding box center [146, 115] width 87 height 19
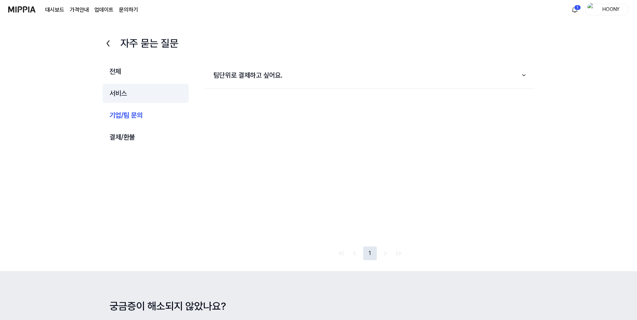
click at [128, 91] on button "서비스" at bounding box center [146, 93] width 87 height 19
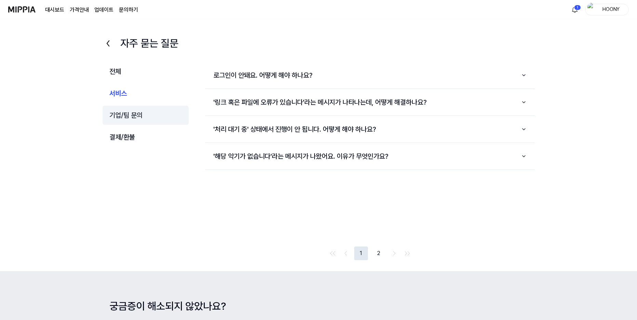
click at [142, 113] on button "기업/팀 문의" at bounding box center [146, 115] width 87 height 19
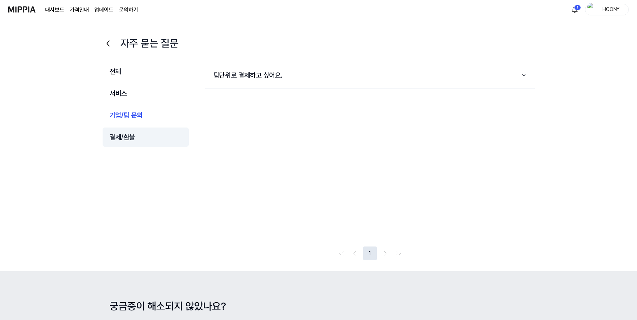
click at [126, 137] on button "결제/환불" at bounding box center [146, 137] width 87 height 19
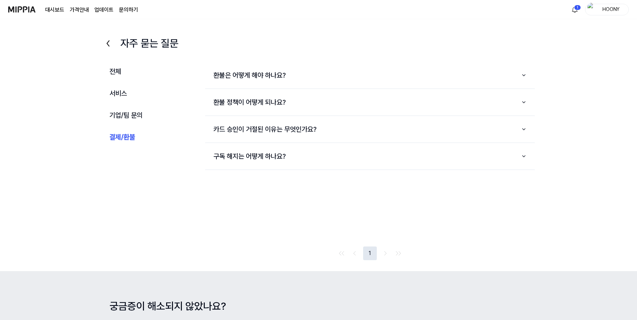
click at [56, 11] on link "대시보드" at bounding box center [54, 10] width 19 height 8
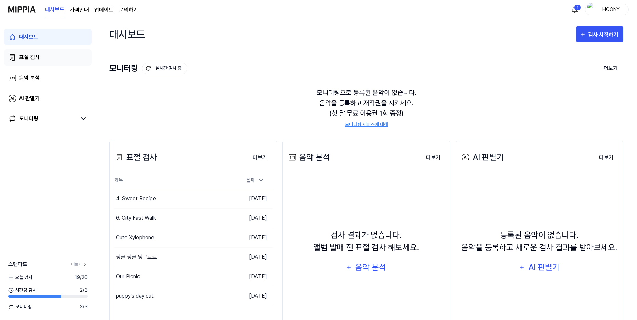
click at [30, 62] on link "표절 검사" at bounding box center [48, 57] width 88 height 16
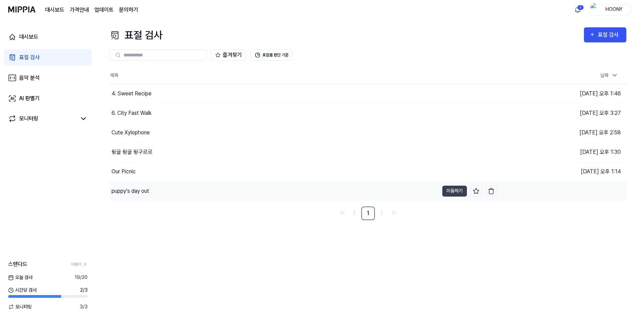
click at [120, 190] on div "puppy's day out" at bounding box center [131, 191] width 38 height 8
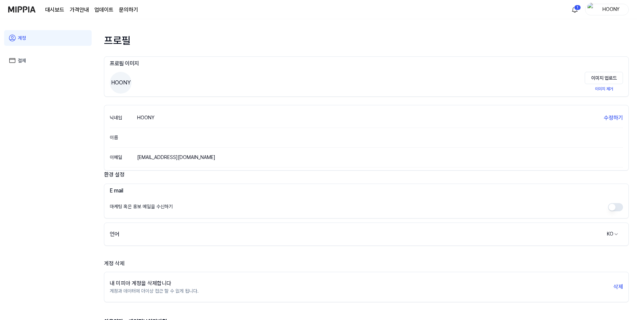
click at [40, 61] on link "결제" at bounding box center [48, 61] width 88 height 16
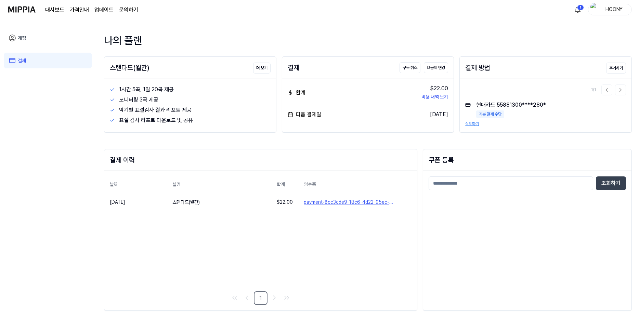
click at [485, 150] on div "쿠폰 등록" at bounding box center [527, 160] width 208 height 21
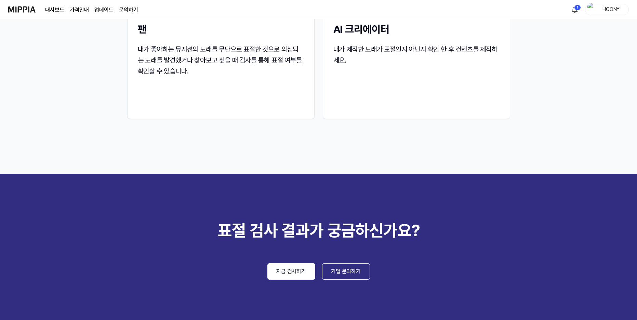
scroll to position [902, 0]
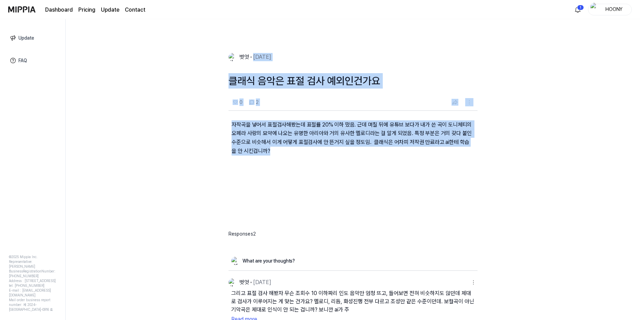
drag, startPoint x: 253, startPoint y: 40, endPoint x: 503, endPoint y: 171, distance: 281.8
click at [482, 169] on div "벗엇 [DATE] 클래식 음악은 표절 검사 예외인건가요 0 2 자작곡을 넣어서 표절검사해봤는데 표절률 20% 이하 떴음. 근데 며칠 뒤에 유튜…" at bounding box center [353, 169] width 575 height 301
click at [546, 170] on div "벗엇 [DATE] 클래식 음악은 표절 검사 예외인건가요 0 2 자작곡을 넣어서 표절검사해봤는데 표절률 20% 이하 떴음. 근데 며칠 뒤에 유튜…" at bounding box center [353, 197] width 575 height 301
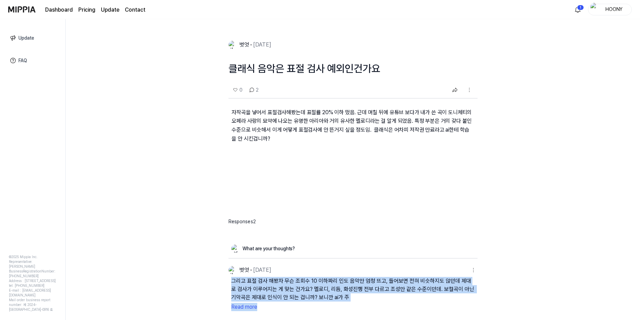
scroll to position [34, 0]
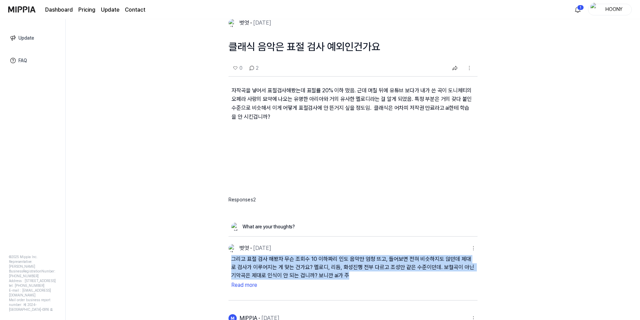
drag, startPoint x: 208, startPoint y: 291, endPoint x: 419, endPoint y: 276, distance: 210.9
click at [419, 276] on div "벗엇 [DATE] 클래식 음악은 표절 검사 예외인건가요 0 2 자작곡을 넣어서 표절검사해봤는데 표절률 20% 이하 떴음. 근데 며칠 뒤에 유튜…" at bounding box center [353, 162] width 575 height 301
click at [246, 287] on button "Read more" at bounding box center [353, 285] width 244 height 11
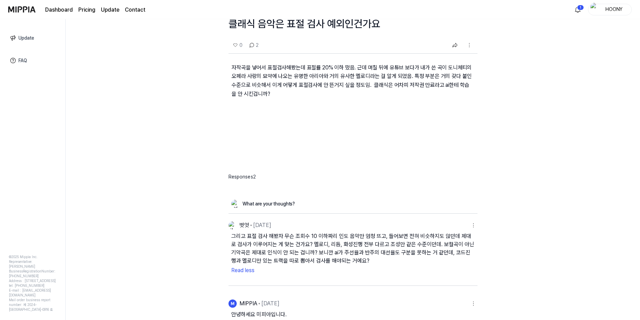
scroll to position [103, 0]
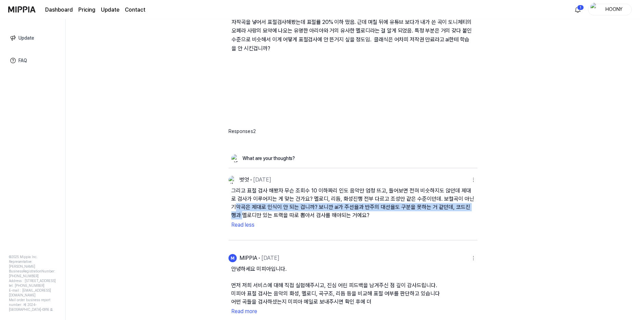
drag, startPoint x: 216, startPoint y: 206, endPoint x: 496, endPoint y: 210, distance: 280.6
click at [496, 210] on div "벗엇 [DATE] 클래식 음악은 표절 검사 예외인건가요 0 2 자작곡을 넣어서 표절검사해봤는데 표절률 20% 이하 떴음. 근데 며칠 뒤에 유튜…" at bounding box center [353, 94] width 575 height 301
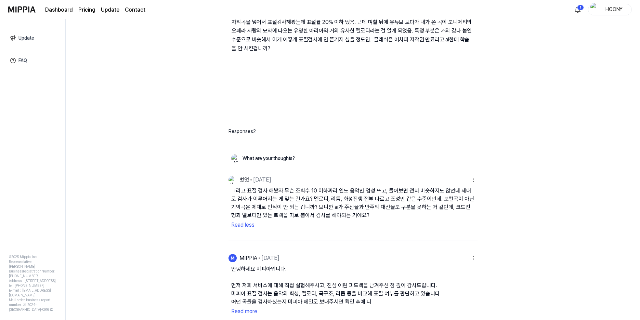
click at [545, 218] on div "벗엇 [DATE] 클래식 음악은 표절 검사 예외인건가요 0 2 자작곡을 넣어서 표절검사해봤는데 표절률 20% 이하 떴음. 근데 며칠 뒤에 유튜…" at bounding box center [353, 94] width 575 height 301
drag, startPoint x: 217, startPoint y: 292, endPoint x: 421, endPoint y: 298, distance: 203.3
click at [421, 297] on div "벗엇 [DATE] 클래식 음악은 표절 검사 예외인건가요 0 2 자작곡을 넣어서 표절검사해봤는데 표절률 20% 이하 떴음. 근데 며칠 뒤에 유튜…" at bounding box center [353, 169] width 575 height 301
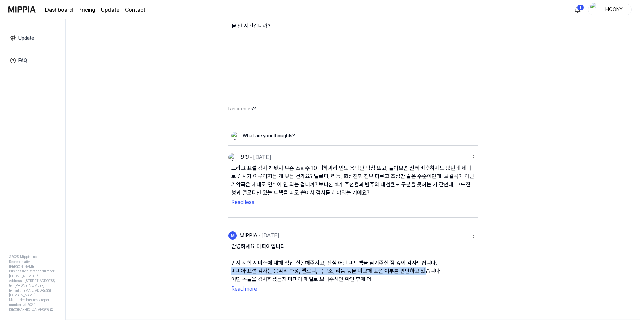
scroll to position [137, 0]
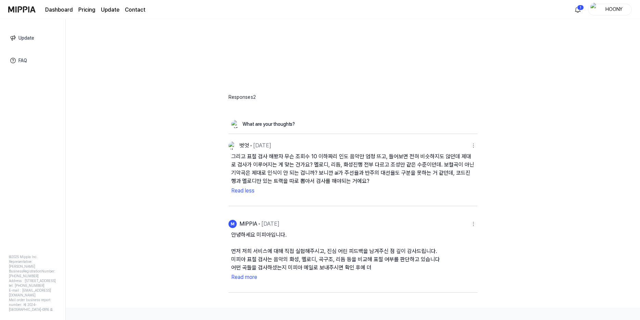
click at [209, 270] on div "벗엇 [DATE] 클래식 음악은 표절 검사 예외인건가요 0 2 자작곡을 넣어서 표절검사해봤는데 표절률 20% 이하 떴음. 근데 며칠 뒤에 유튜…" at bounding box center [353, 169] width 575 height 301
click at [248, 278] on button "Read more" at bounding box center [353, 277] width 244 height 11
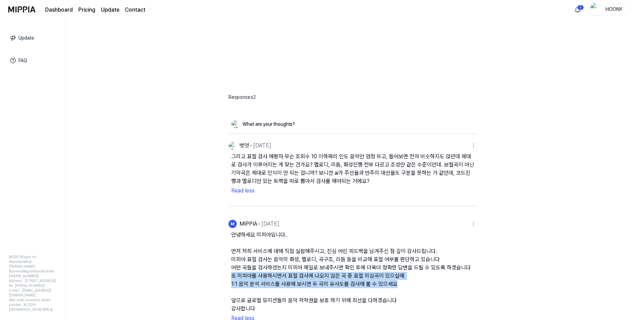
drag, startPoint x: 217, startPoint y: 274, endPoint x: 519, endPoint y: 287, distance: 301.7
click at [519, 287] on div "벗엇 [DATE] 클래식 음악은 표절 검사 예외인건가요 0 2 자작곡을 넣어서 표절검사해봤는데 표절률 20% 이하 떴음. 근데 며칠 뒤에 유튜…" at bounding box center [353, 169] width 575 height 301
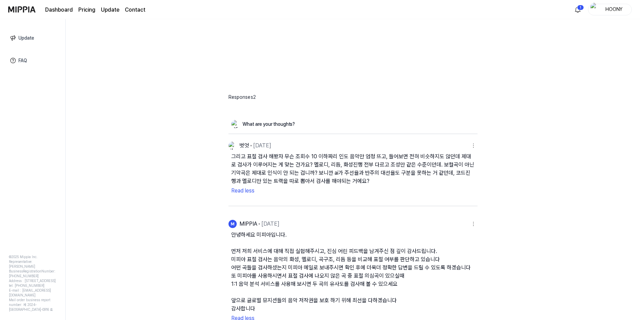
click at [546, 267] on div "벗엇 [DATE] 클래식 음악은 표절 검사 예외인건가요 0 2 자작곡을 넣어서 표절검사해봤는데 표절률 20% 이하 떴음. 근데 며칠 뒤에 유튜…" at bounding box center [353, 169] width 575 height 301
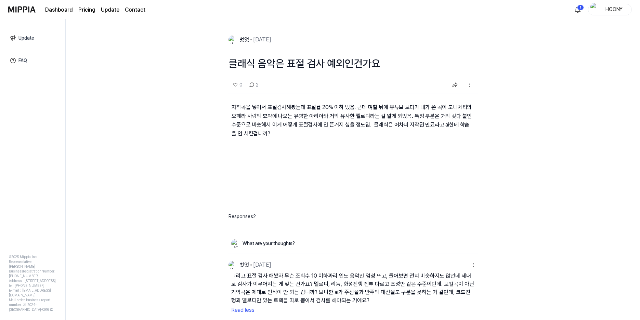
scroll to position [0, 0]
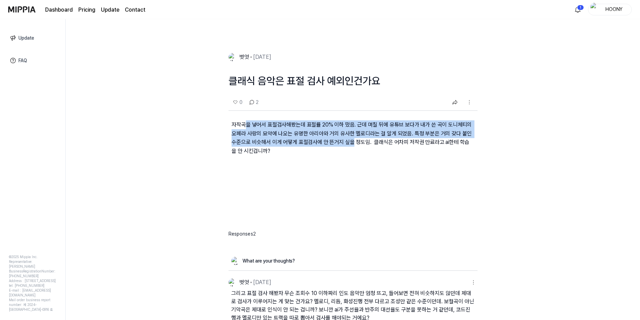
drag, startPoint x: 244, startPoint y: 125, endPoint x: 351, endPoint y: 143, distance: 108.6
click at [351, 143] on p "자작곡을 넣어서 표절검사해봤는데 표절률 20% 이하 떴음. 근데 며칠 뒤에 유튜브 보다가 내가 쓴 곡이 도니체티의 오페라 사랑의 묘약에 나오는…" at bounding box center [353, 143] width 249 height 65
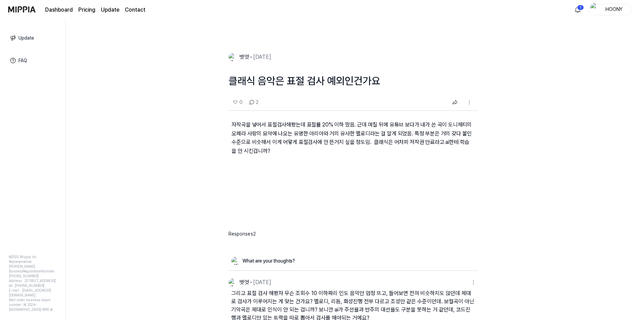
click at [422, 152] on p "자작곡을 넣어서 표절검사해봤는데 표절률 20% 이하 떴음. 근데 며칠 뒤에 유튜브 보다가 내가 쓴 곡이 도니체티의 오페라 사랑의 묘약에 나오는…" at bounding box center [353, 143] width 249 height 65
click at [246, 236] on div "Responses 2" at bounding box center [353, 234] width 249 height 7
click at [254, 103] on div "2" at bounding box center [254, 102] width 10 height 8
click at [251, 102] on img at bounding box center [251, 102] width 5 height 5
drag, startPoint x: 204, startPoint y: 151, endPoint x: 463, endPoint y: 262, distance: 282.2
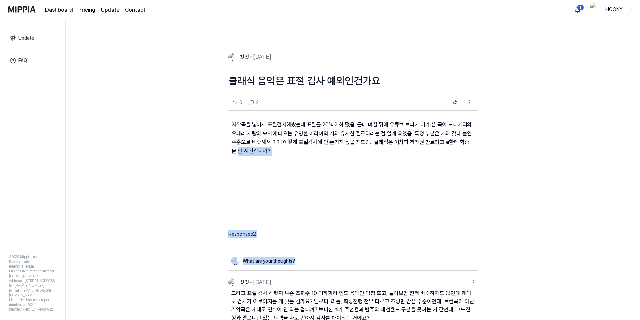
click at [460, 262] on div "벗엇 [DATE] 클래식 음악은 표절 검사 예외인건가요 0 2 자작곡을 넣어서 표절검사해봤는데 표절률 20% 이하 떴음. 근데 며칠 뒤에 유튜…" at bounding box center [353, 197] width 575 height 301
drag, startPoint x: 565, startPoint y: 254, endPoint x: 557, endPoint y: 250, distance: 9.0
click at [565, 254] on div "벗엇 [DATE] 클래식 음악은 표절 검사 예외인건가요 0 2 자작곡을 넣어서 표절검사해봤는데 표절률 20% 이하 떴음. 근데 며칠 뒤에 유튜…" at bounding box center [353, 197] width 575 height 301
click at [551, 248] on div "벗엇 [DATE] 클래식 음악은 표절 검사 예외인건가요 0 2 자작곡을 넣어서 표절검사해봤는데 표절률 20% 이하 떴음. 근데 며칠 뒤에 유튜…" at bounding box center [353, 197] width 575 height 301
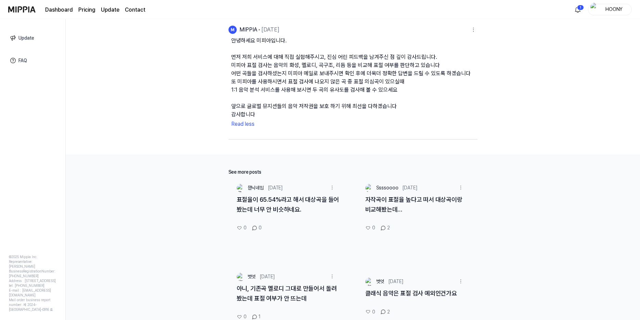
scroll to position [359, 0]
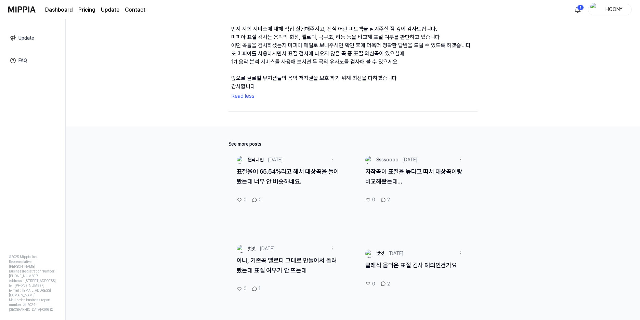
click at [300, 172] on link "표절율이 65.54%라고 해서 대상곡을 들어봤는데 너무 안 비슷하네요." at bounding box center [288, 176] width 103 height 17
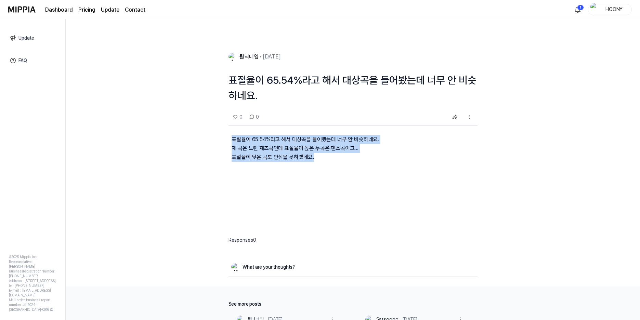
drag, startPoint x: 217, startPoint y: 136, endPoint x: 517, endPoint y: 177, distance: 302.9
click at [514, 176] on div "뭔닉네임 [DATE] 표절율이 65.54%라고 해서 대상곡을 들어봤는데 너무 안 비슷하네요. 0 0 표절율이 65.54%라고 해서 대상곡을 들…" at bounding box center [353, 197] width 575 height 301
click at [534, 180] on div "뭔닉네임 [DATE] 표절율이 65.54%라고 해서 대상곡을 들어봤는데 너무 안 비슷하네요. 0 0 표절율이 65.54%라고 해서 대상곡을 들…" at bounding box center [353, 197] width 575 height 301
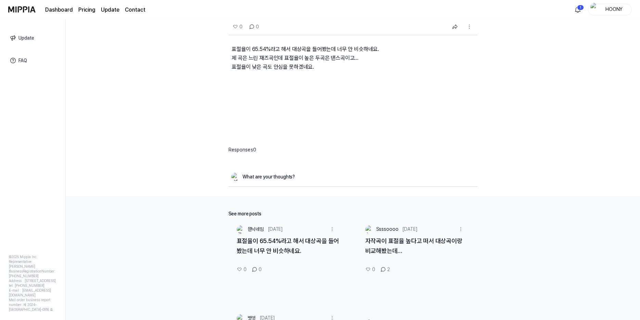
scroll to position [137, 0]
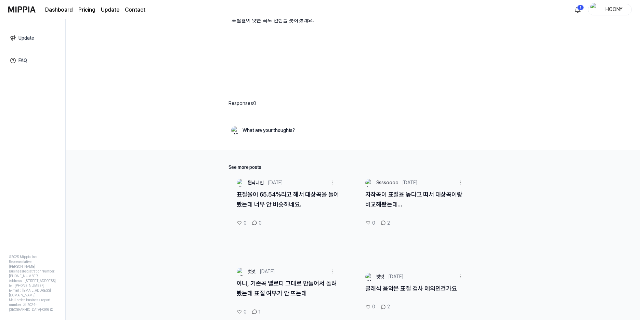
click at [438, 194] on link "자작곡이 표절율 높다고 떠서 대상곡이랑 비교해봤는데…" at bounding box center [413, 199] width 97 height 17
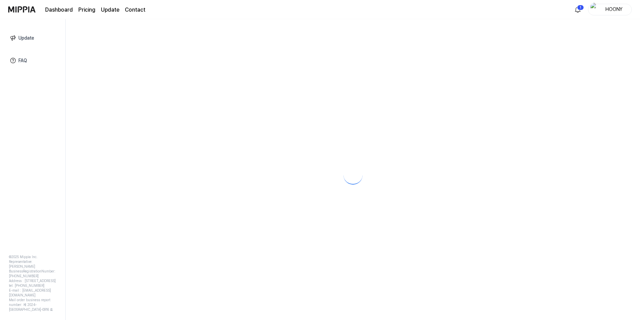
scroll to position [0, 0]
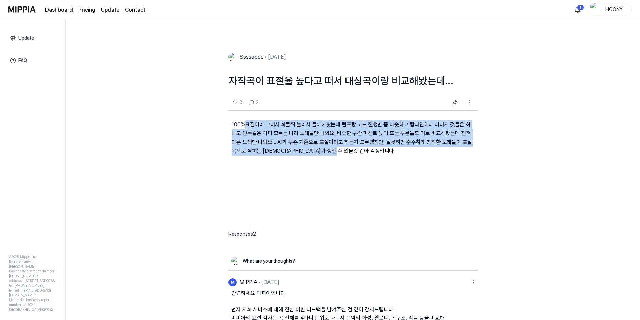
drag, startPoint x: 269, startPoint y: 124, endPoint x: 470, endPoint y: 152, distance: 202.4
click at [470, 152] on p "100%표절이라 그래서 화들짝 놀라서 들어가봣는데 템포랑 코드 진행만 좀 비슷하고 탑라인이나 나머지 것들은 하나도 안똑같은 어디 모르는 나라 …" at bounding box center [353, 143] width 249 height 65
click at [517, 156] on div "Ssssoooo [DATE] 자작곡이 표절율 높다고 떠서 대상곡이랑 비교해봤는데… 0 2 100%표절이라 그래서 화들짝 놀라서 들어가봣는데 템…" at bounding box center [353, 197] width 575 height 301
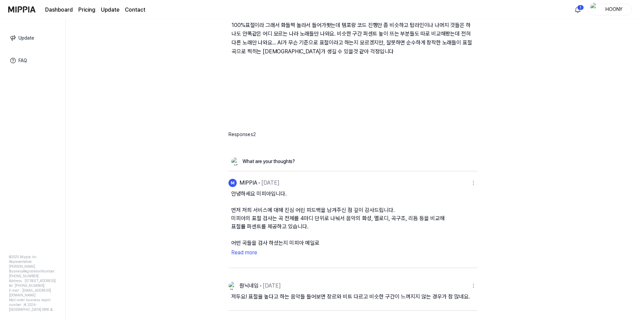
scroll to position [103, 0]
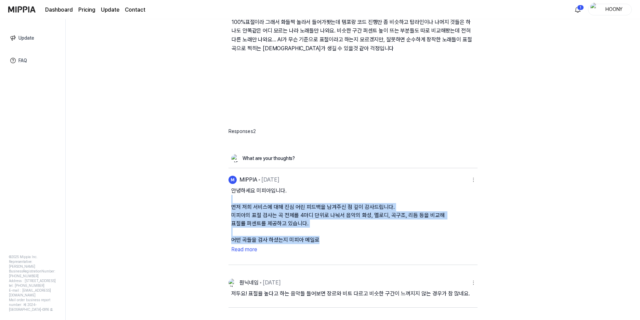
drag, startPoint x: 224, startPoint y: 195, endPoint x: 430, endPoint y: 241, distance: 211.3
click at [448, 241] on div "Ssssoooo [DATE] 자작곡이 표절율 높다고 떠서 대상곡이랑 비교해봤는데… 0 2 100%표절이라 그래서 화들짝 놀라서 들어가봣는데 템…" at bounding box center [353, 94] width 575 height 301
click at [248, 248] on button "Read more" at bounding box center [353, 249] width 244 height 11
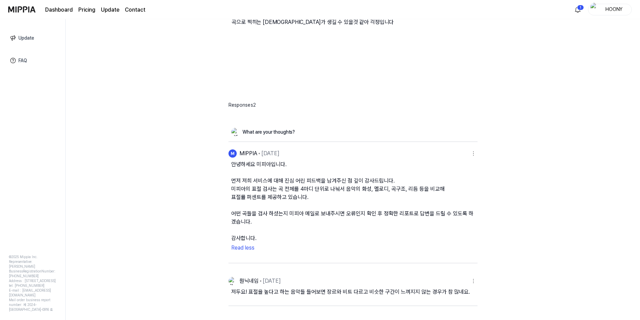
scroll to position [240, 0]
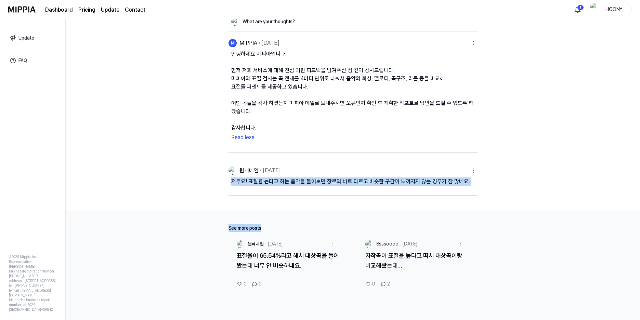
drag, startPoint x: 217, startPoint y: 181, endPoint x: 529, endPoint y: 194, distance: 312.7
click at [518, 191] on div "Ssssoooo [DATE] 자작곡이 표절율 높다고 떠서 대상곡이랑 비교해봤는데… 0 2 100%표절이라 그래서 화들짝 놀라서 들어가봣는데 템…" at bounding box center [353, 169] width 575 height 301
click at [534, 194] on div "Ssssoooo [DATE] 자작곡이 표절율 높다고 떠서 대상곡이랑 비교해봤는데… 0 2 100%표절이라 그래서 화들짝 놀라서 들어가봣는데 템…" at bounding box center [353, 169] width 575 height 301
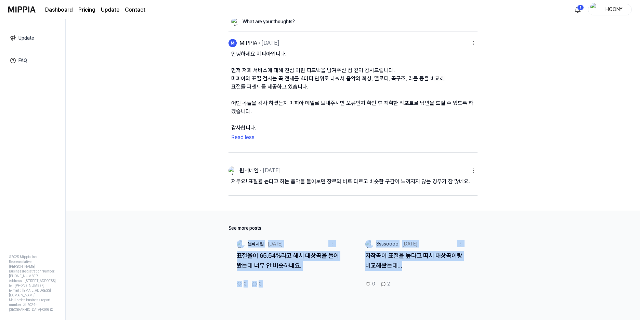
drag, startPoint x: 528, startPoint y: 223, endPoint x: 553, endPoint y: 263, distance: 46.7
click at [553, 264] on div "See more posts 뭔닉네임 [DATE] 표절율이 65.54%라고 해서 대상곡을 들어봤는데 너무 안 비슷하네요. 0 0 Ssssoooo…" at bounding box center [353, 307] width 575 height 193
click at [553, 261] on div "See more posts 뭔닉네임 [DATE] 표절율이 65.54%라고 해서 대상곡을 들어봤는데 너무 안 비슷하네요. 0 0 Ssssoooo…" at bounding box center [353, 307] width 575 height 193
click at [542, 215] on div "See more posts 뭔닉네임 [DATE] 표절율이 65.54%라고 해서 대상곡을 들어봤는데 너무 안 비슷하네요. 0 0 Ssssoooo…" at bounding box center [353, 307] width 575 height 193
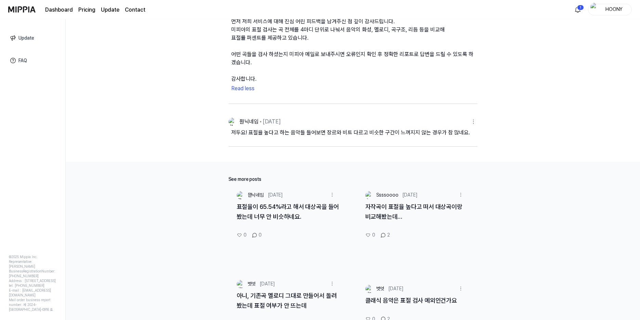
scroll to position [324, 0]
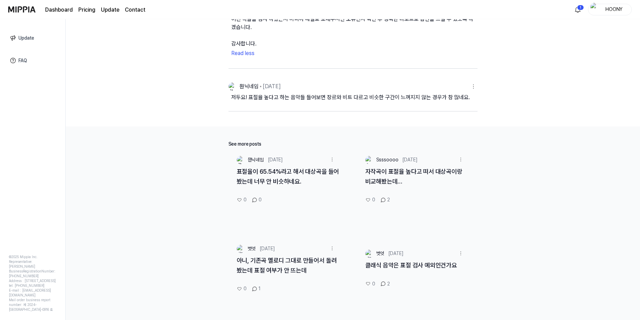
click at [294, 272] on link "아니, 기존곡 멜로디 그대로 만들어서 돌려봤는데 표절 여부가 안 뜨는데" at bounding box center [287, 265] width 100 height 17
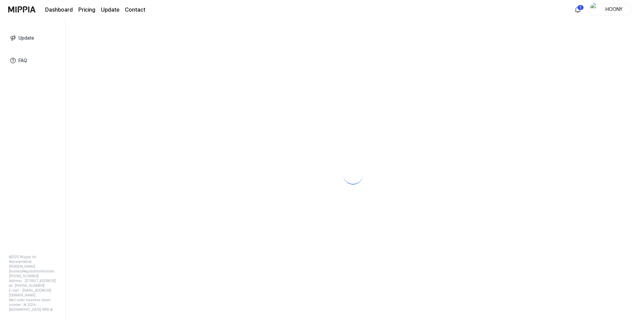
scroll to position [0, 0]
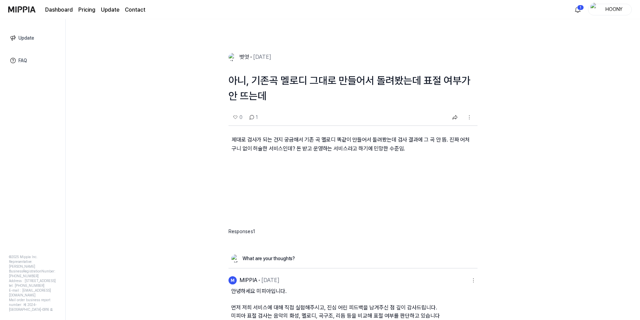
drag, startPoint x: 205, startPoint y: 83, endPoint x: 516, endPoint y: 162, distance: 321.0
click at [512, 159] on div "벗엇 [DATE] 아니, 기존곡 멜로디 그대로 만들어서 돌려봤는데 표절 여부가 안 뜨는데 0 1 제대로 검사가 되는 건지 궁금해서 기존 곡 멜…" at bounding box center [353, 197] width 575 height 301
click at [542, 164] on div "벗엇 [DATE] 아니, 기존곡 멜로디 그대로 만들어서 돌려봤는데 표절 여부가 안 뜨는데 0 1 제대로 검사가 되는 건지 궁금해서 기존 곡 멜…" at bounding box center [353, 197] width 575 height 301
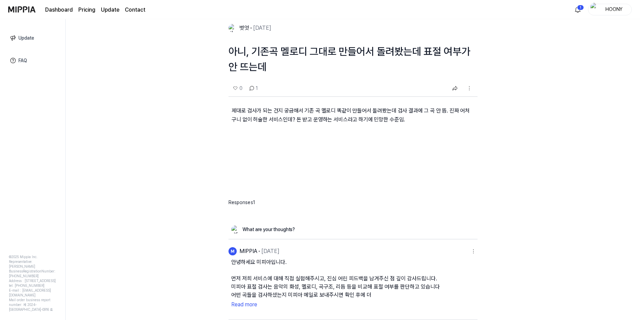
scroll to position [103, 0]
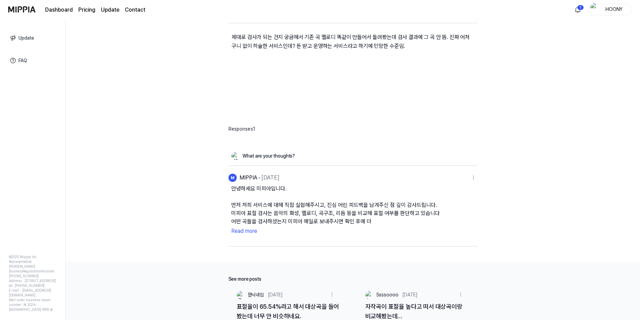
click at [253, 231] on button "Read more" at bounding box center [353, 231] width 244 height 11
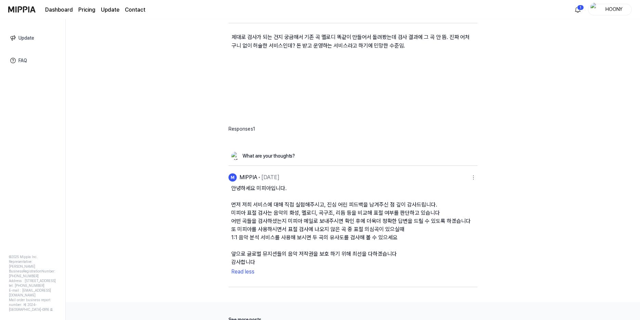
drag, startPoint x: 329, startPoint y: 229, endPoint x: 454, endPoint y: 266, distance: 130.9
click at [454, 266] on button "안녕하세요 미피아입니다. 먼저 저희 서비스에 대해 직접 실험해주시고, 진심 어린 피드백을 남겨주신 점 깊이 감사드립니다. 미피아 표절 검사는 …" at bounding box center [353, 225] width 244 height 82
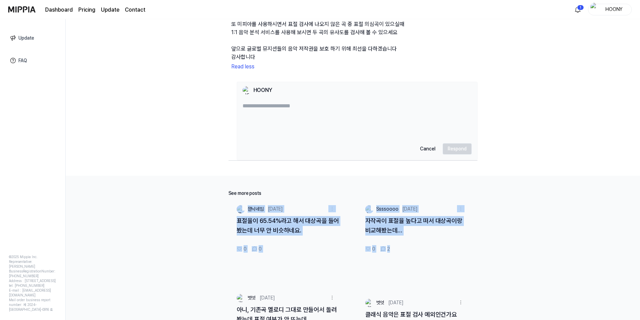
drag, startPoint x: 356, startPoint y: 234, endPoint x: 589, endPoint y: 272, distance: 236.4
click at [586, 273] on div "See more posts 뭔닉네임 [DATE] 표절율이 65.54%라고 해서 대상곡을 들어봤는데 너무 안 비슷하네요. 0 0 Ssssoooo…" at bounding box center [353, 272] width 575 height 193
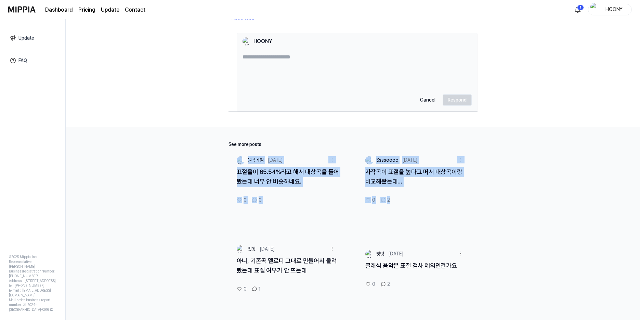
scroll to position [358, 0]
click at [537, 216] on div "See more posts 뭔닉네임 [DATE] 표절율이 65.54%라고 해서 대상곡을 들어봤는데 너무 안 비슷하네요. 0 0 Ssssoooo…" at bounding box center [353, 223] width 575 height 193
click at [424, 265] on link "클래식 음악은 표절 검사 예외인건가요" at bounding box center [411, 265] width 92 height 7
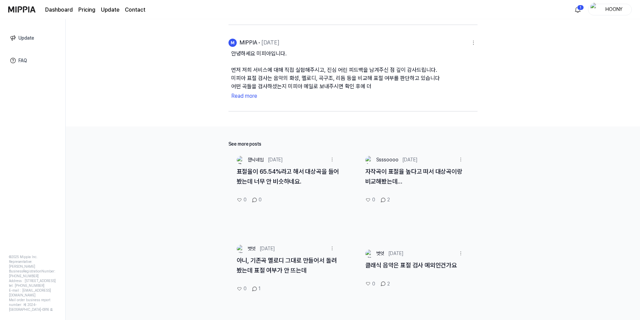
scroll to position [27, 0]
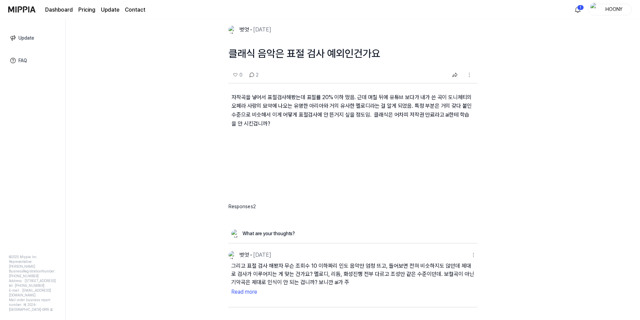
click at [25, 63] on link "FAQ" at bounding box center [33, 61] width 56 height 16
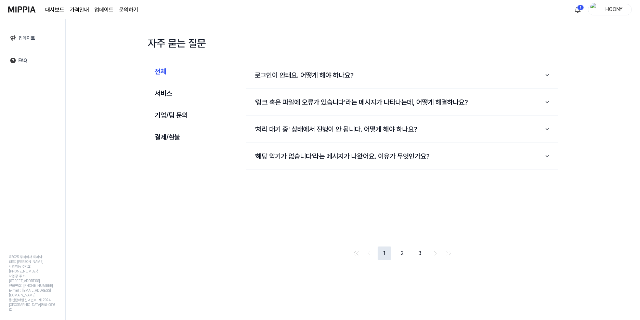
click at [19, 36] on link "업데이트" at bounding box center [33, 38] width 56 height 16
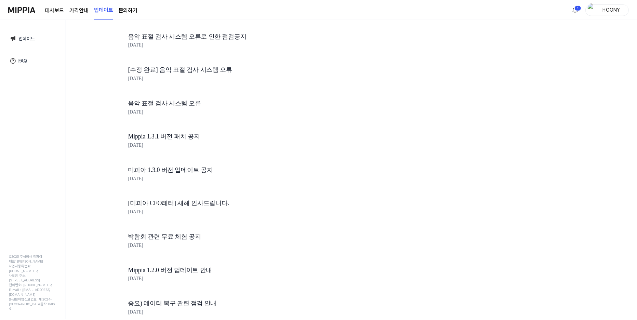
scroll to position [673, 0]
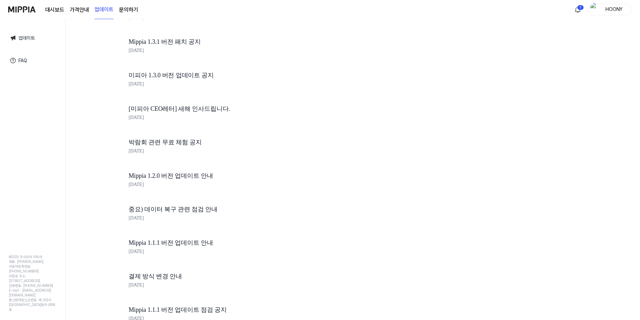
click at [126, 9] on link "문의하기" at bounding box center [128, 10] width 19 height 8
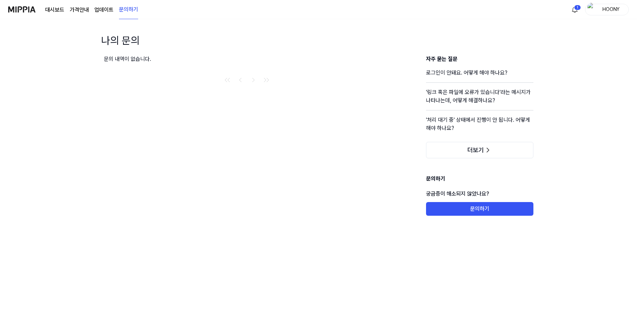
click at [20, 8] on img at bounding box center [21, 9] width 27 height 19
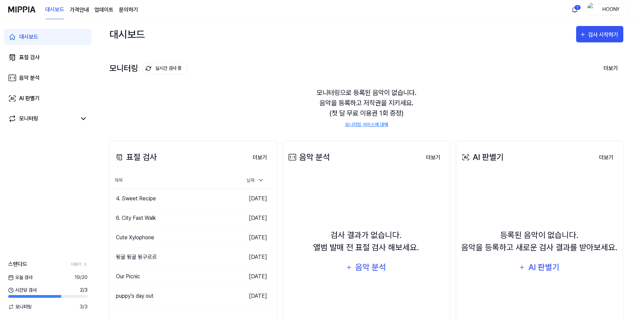
click at [132, 11] on link "문의하기" at bounding box center [128, 10] width 19 height 8
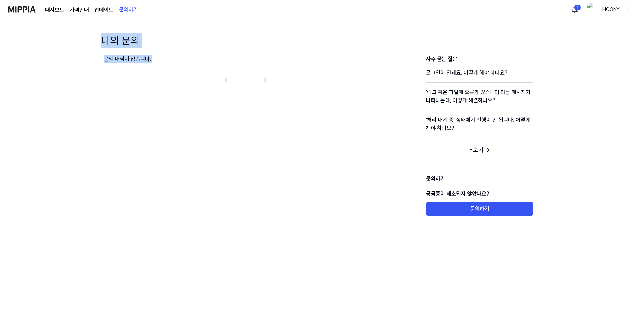
drag, startPoint x: 100, startPoint y: 48, endPoint x: 339, endPoint y: 168, distance: 267.9
click at [337, 163] on div "나의 문의 문의 내역이 없습니다. 자주 묻는 질문 로그인이 안돼요. 어떻게 해야 하나요? '링크 혹은 파일에 오류가 있습니다'라는 메시지가 나…" at bounding box center [318, 139] width 479 height 212
click at [339, 168] on div "문의 내역이 없습니다." at bounding box center [247, 135] width 286 height 161
drag, startPoint x: 192, startPoint y: 151, endPoint x: 150, endPoint y: 165, distance: 44.5
click at [192, 151] on div "문의 내역이 없습니다." at bounding box center [247, 135] width 286 height 161
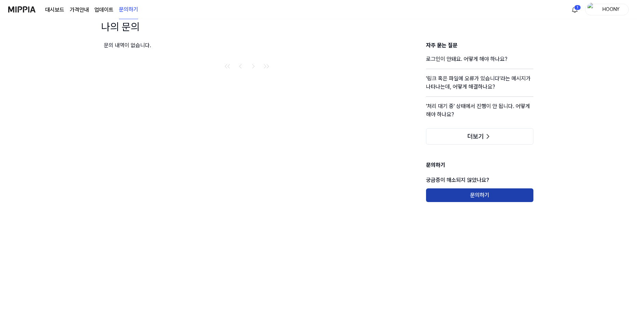
click at [494, 197] on button "문의하기" at bounding box center [479, 196] width 107 height 14
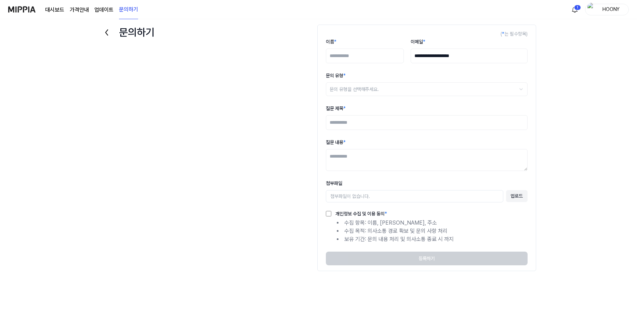
click at [127, 10] on link "문의하기" at bounding box center [128, 9] width 19 height 19
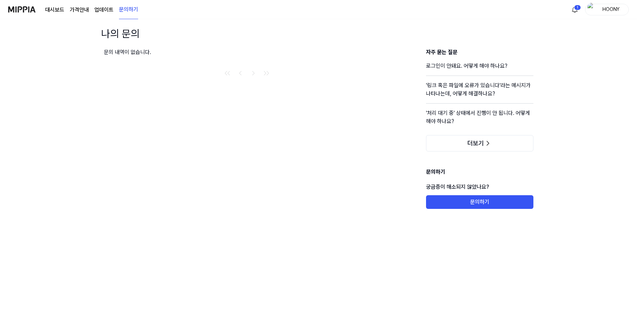
drag, startPoint x: 109, startPoint y: 36, endPoint x: 229, endPoint y: 69, distance: 124.6
click at [110, 37] on h1 "나의 문의" at bounding box center [120, 33] width 38 height 15
click at [370, 86] on div "문의 내역이 없습니다." at bounding box center [247, 128] width 286 height 161
click at [94, 6] on link "업데이트" at bounding box center [103, 10] width 19 height 8
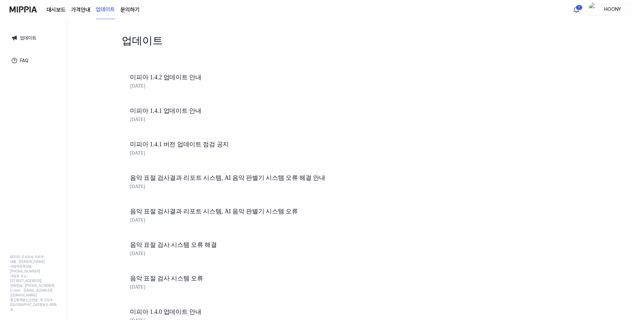
scroll to position [0, 0]
click at [30, 56] on link "FAQ" at bounding box center [33, 61] width 56 height 16
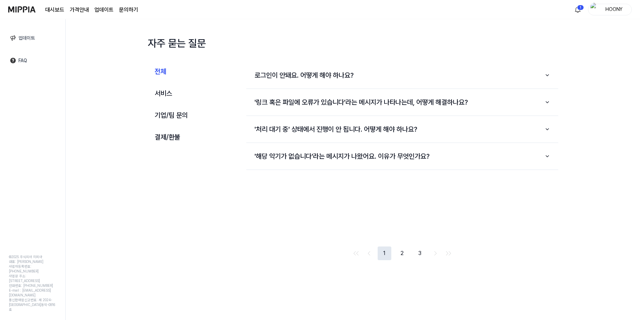
click at [21, 40] on link "업데이트" at bounding box center [33, 38] width 56 height 16
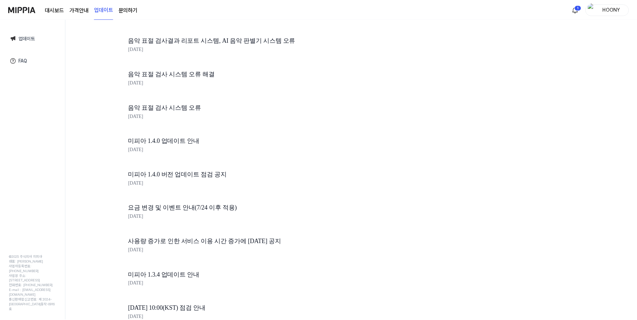
scroll to position [137, 0]
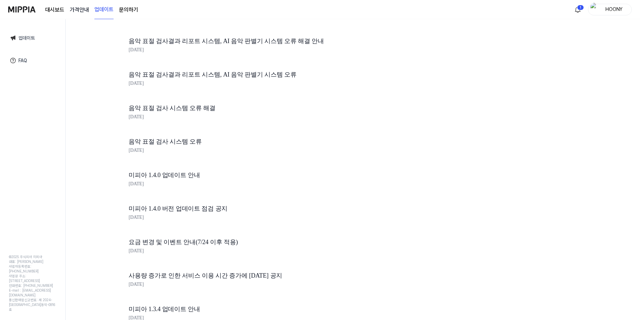
click at [80, 8] on 버튼 "가격안내" at bounding box center [79, 10] width 19 height 8
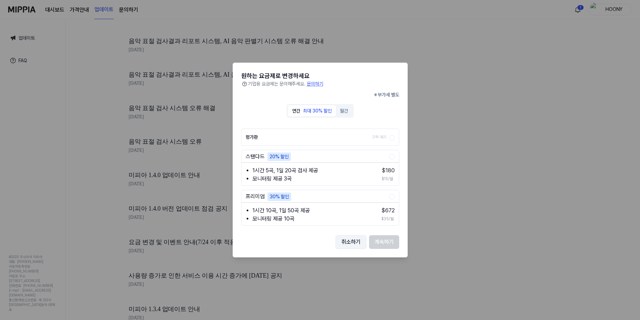
click at [354, 244] on button "취소하기" at bounding box center [351, 242] width 31 height 14
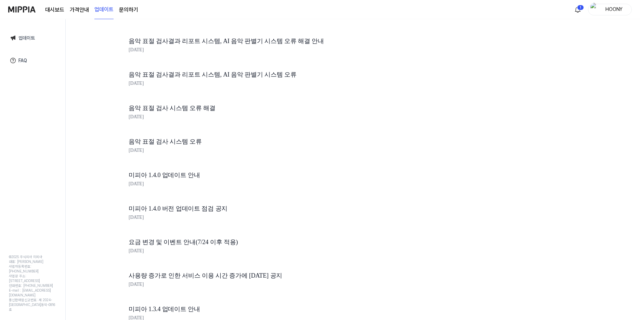
click at [55, 4] on div "대시보드 가격안내 업데이트 문의하기" at bounding box center [91, 9] width 93 height 19
click at [54, 8] on link "대시보드" at bounding box center [54, 10] width 19 height 8
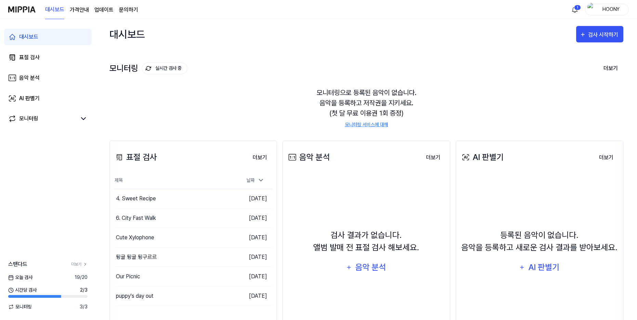
click at [25, 8] on img at bounding box center [21, 9] width 27 height 19
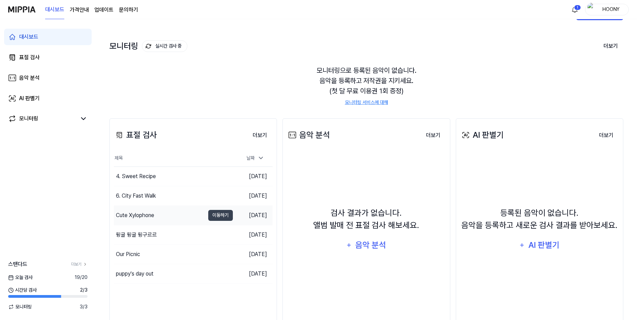
scroll to position [34, 0]
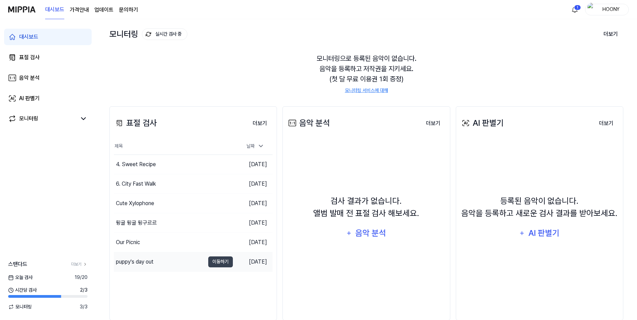
click at [166, 265] on div "puppy's day out" at bounding box center [159, 262] width 91 height 19
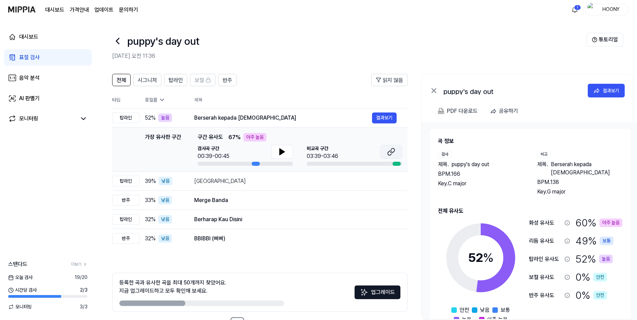
click at [393, 152] on icon at bounding box center [391, 152] width 8 height 8
click at [392, 152] on icon at bounding box center [390, 153] width 4 height 4
click at [217, 241] on div "BBIBBI (삐삐)" at bounding box center [283, 239] width 178 height 8
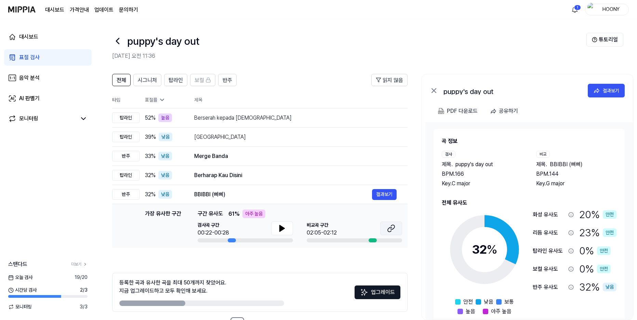
click at [396, 226] on button at bounding box center [391, 229] width 22 height 14
click at [274, 229] on button at bounding box center [282, 229] width 22 height 14
click at [280, 229] on icon at bounding box center [280, 228] width 1 height 5
click at [236, 195] on div "BBIBBI (삐삐)" at bounding box center [283, 195] width 178 height 8
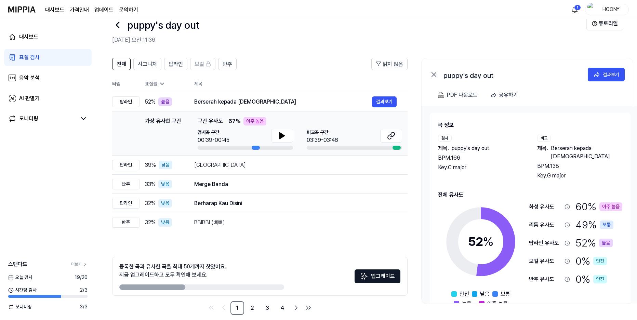
scroll to position [25, 0]
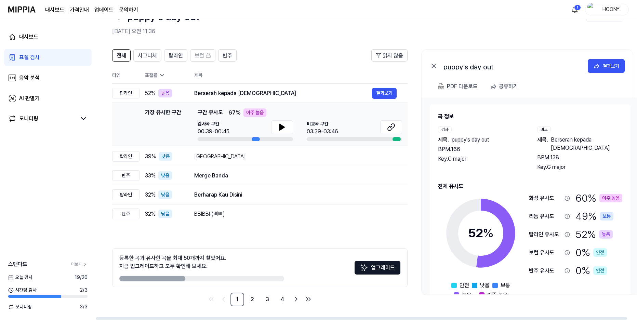
click at [51, 59] on link "표절 검사" at bounding box center [48, 57] width 88 height 16
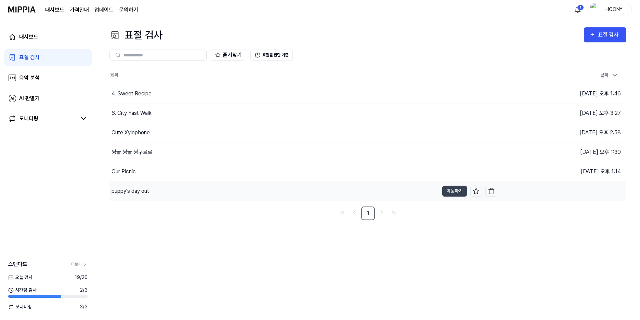
click at [137, 190] on div "puppy's day out" at bounding box center [131, 191] width 38 height 8
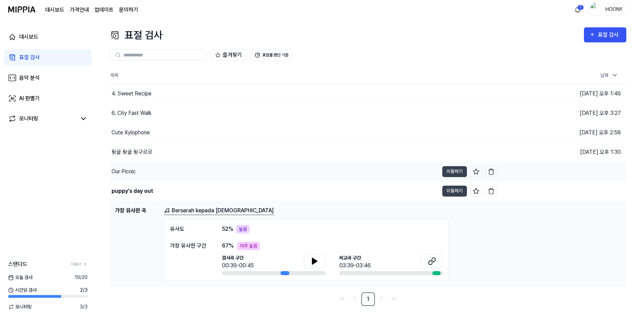
click at [165, 173] on div "Our Picnic" at bounding box center [274, 171] width 330 height 19
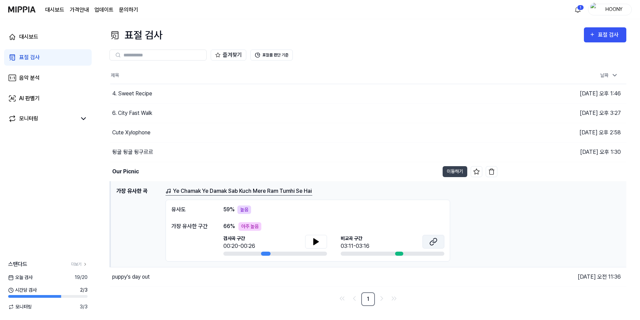
click at [435, 242] on icon at bounding box center [433, 242] width 8 height 8
click at [316, 241] on icon at bounding box center [316, 242] width 5 height 6
click at [446, 170] on button "이동하기" at bounding box center [455, 171] width 25 height 11
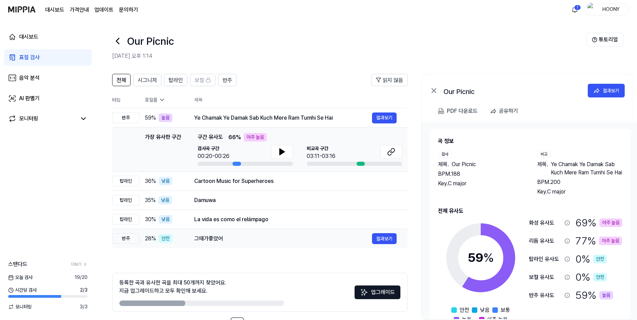
click at [220, 241] on div "그때가좋았어" at bounding box center [283, 239] width 178 height 8
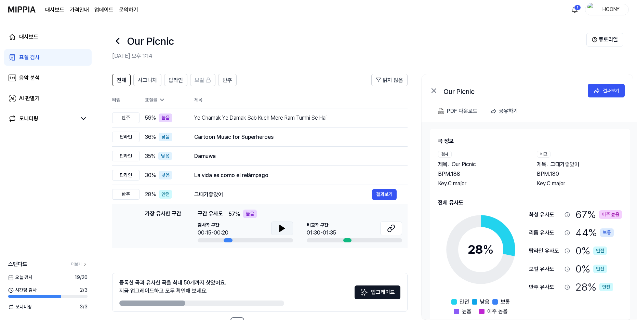
click at [287, 228] on button at bounding box center [282, 229] width 22 height 14
click at [283, 229] on icon at bounding box center [283, 228] width 1 height 5
click at [392, 229] on icon at bounding box center [391, 228] width 8 height 8
click at [274, 231] on button at bounding box center [282, 229] width 22 height 14
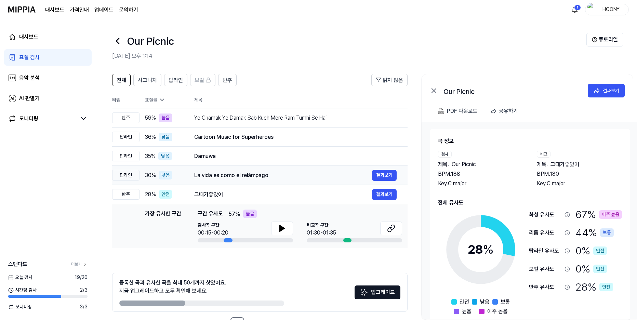
click at [248, 176] on div "La vida es como el relámpago" at bounding box center [283, 175] width 178 height 8
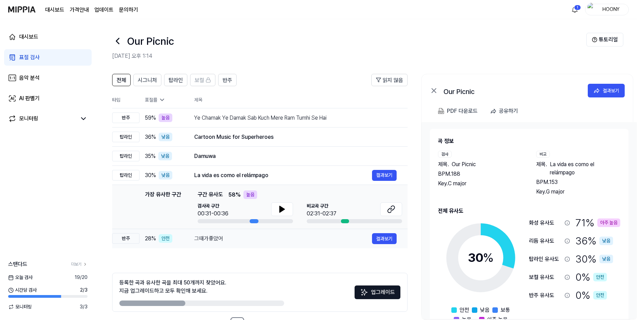
click at [245, 243] on div "그때가좋았어 결과보기" at bounding box center [295, 238] width 203 height 11
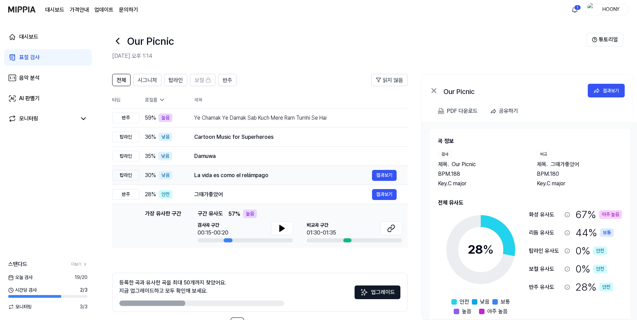
click at [242, 176] on div "La vida es como el relámpago" at bounding box center [283, 175] width 178 height 8
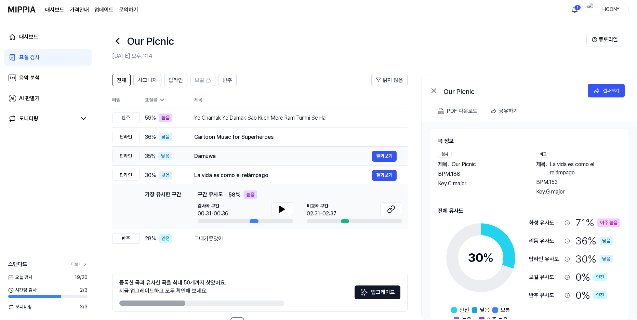
click at [243, 158] on div "Damuwa" at bounding box center [283, 156] width 178 height 8
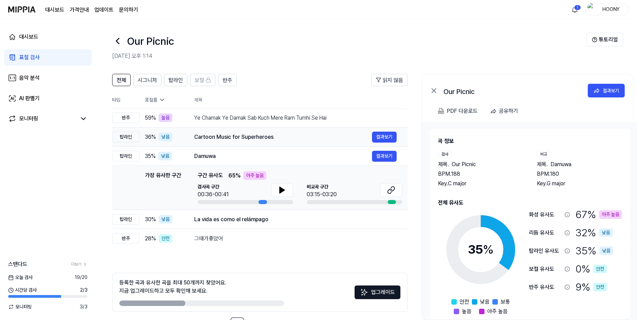
click at [242, 137] on div "Cartoon Music for Superheroes" at bounding box center [283, 137] width 178 height 8
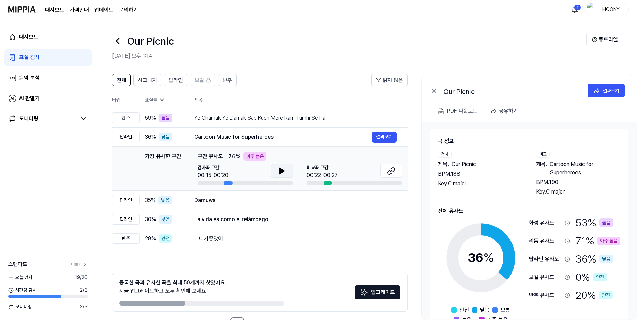
click at [287, 172] on button at bounding box center [282, 171] width 22 height 14
click at [391, 172] on icon at bounding box center [393, 170] width 4 height 4
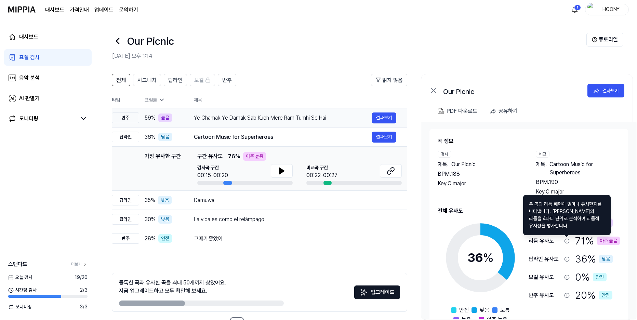
click at [233, 118] on div "Ye Chamak Ye Damak Sab Kuch Mere Ram Tumhi Se Hai" at bounding box center [283, 118] width 178 height 8
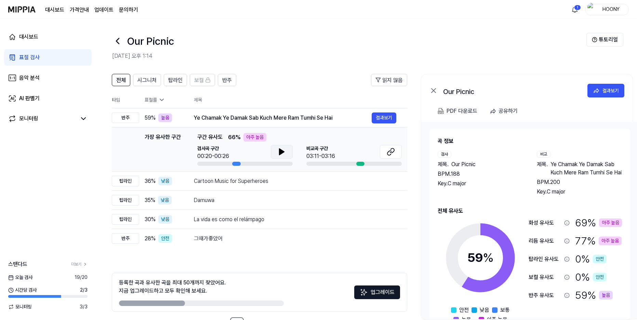
click at [276, 150] on button at bounding box center [282, 152] width 22 height 14
click at [283, 153] on icon at bounding box center [283, 151] width 1 height 5
click at [401, 152] on button at bounding box center [391, 152] width 22 height 14
click at [42, 57] on link "표절 검사" at bounding box center [48, 57] width 88 height 16
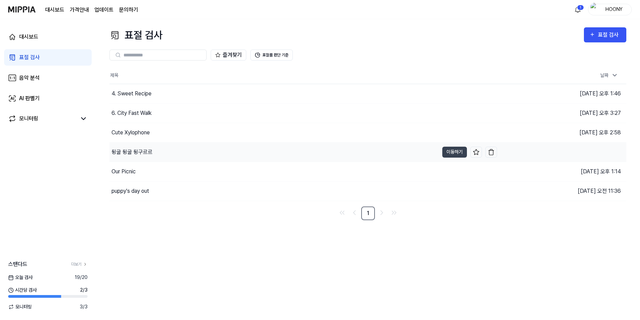
click at [157, 150] on div "뒹굴 뒹굴 뒹구르르" at bounding box center [274, 152] width 330 height 19
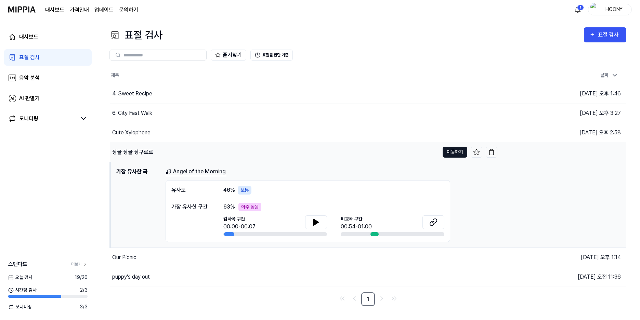
click at [456, 153] on button "이동하기" at bounding box center [455, 152] width 25 height 11
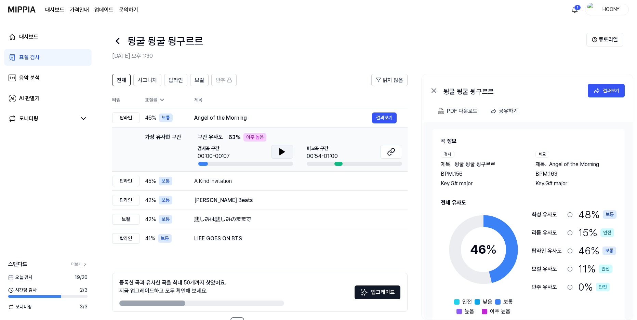
click at [288, 150] on button at bounding box center [282, 152] width 22 height 14
click at [286, 150] on icon at bounding box center [282, 152] width 8 height 8
click at [393, 154] on icon at bounding box center [391, 152] width 8 height 8
click at [387, 151] on icon at bounding box center [391, 152] width 8 height 8
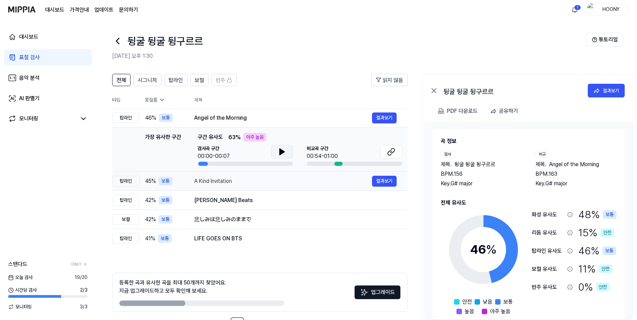
click at [313, 183] on div "A Kind Invitation" at bounding box center [283, 181] width 178 height 8
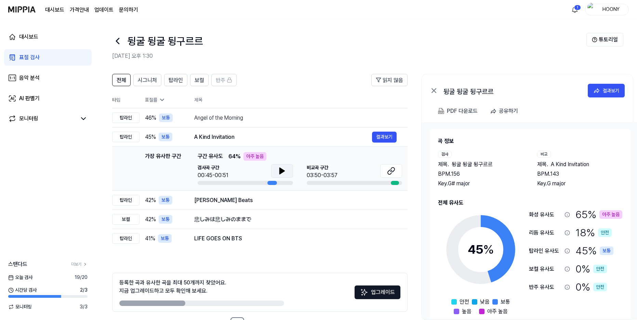
click at [288, 170] on button at bounding box center [282, 171] width 22 height 14
click at [307, 207] on td "[PERSON_NAME] Beats 결과보기" at bounding box center [295, 200] width 224 height 19
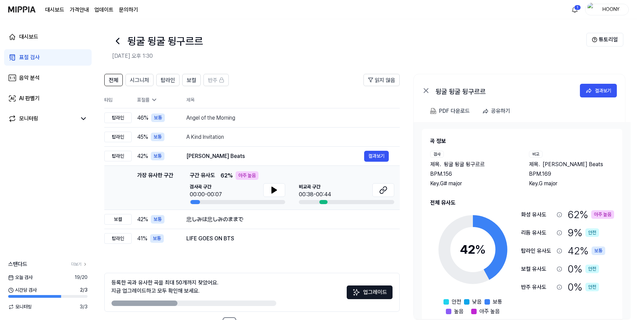
drag, startPoint x: 304, startPoint y: 219, endPoint x: 289, endPoint y: 187, distance: 35.1
click at [294, 188] on tbody "탑라인 46 % 보통 Angel of the Morning 결과보기 탑라인 45 % 보통 A Kind Invitation 결과보기 탑라인 42…" at bounding box center [252, 178] width 296 height 140
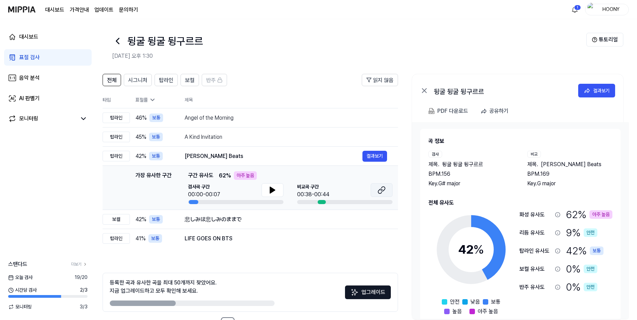
click at [385, 192] on icon at bounding box center [382, 190] width 8 height 8
click at [275, 190] on icon at bounding box center [272, 190] width 5 height 6
click at [275, 195] on button at bounding box center [272, 190] width 22 height 14
click at [57, 55] on link "표절 검사" at bounding box center [48, 57] width 88 height 16
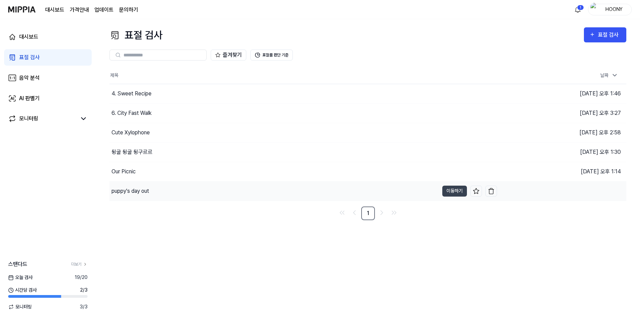
click at [160, 195] on div "puppy's day out" at bounding box center [274, 191] width 330 height 19
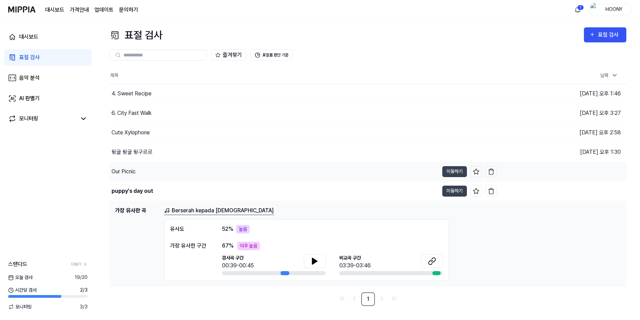
click at [158, 171] on div "Our Picnic" at bounding box center [274, 171] width 330 height 19
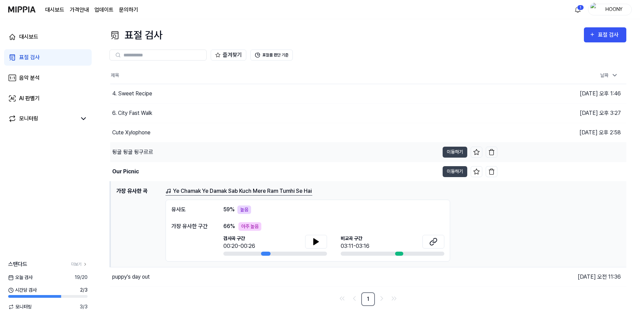
click at [160, 153] on div "뒹굴 뒹굴 뒹구르르" at bounding box center [274, 152] width 329 height 19
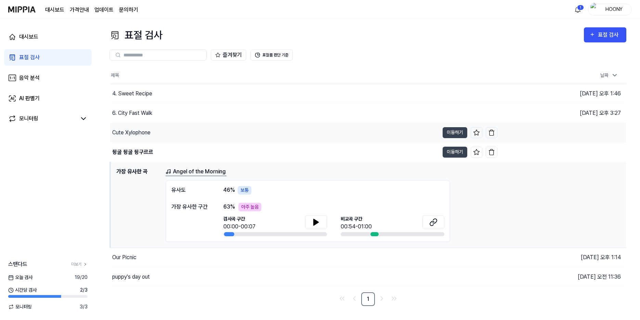
click at [166, 131] on div "Cute Xylophone" at bounding box center [274, 132] width 329 height 19
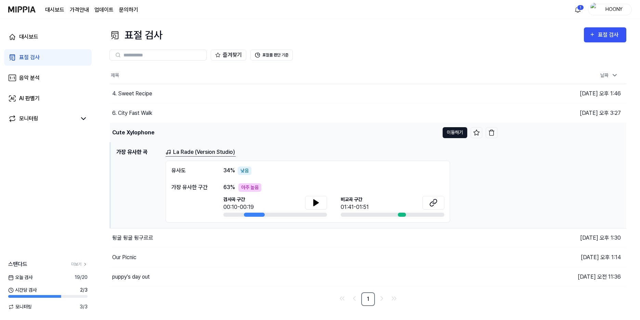
click at [450, 132] on button "이동하기" at bounding box center [455, 132] width 25 height 11
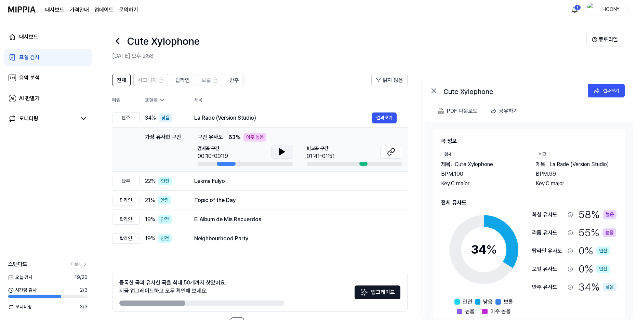
click at [289, 151] on button at bounding box center [282, 152] width 22 height 14
click at [285, 151] on icon at bounding box center [282, 152] width 8 height 8
click at [389, 153] on icon at bounding box center [391, 152] width 8 height 8
click at [278, 151] on button at bounding box center [282, 152] width 22 height 14
click at [284, 150] on icon at bounding box center [283, 151] width 1 height 5
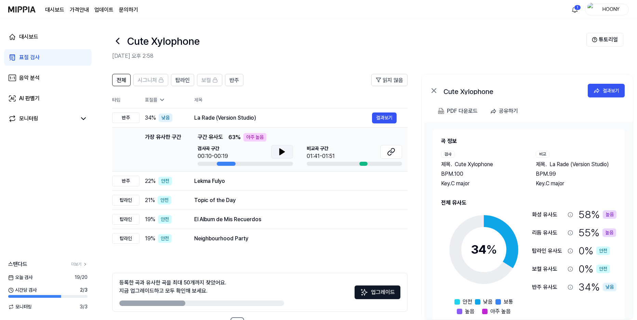
click at [44, 57] on link "표절 검사" at bounding box center [48, 57] width 88 height 16
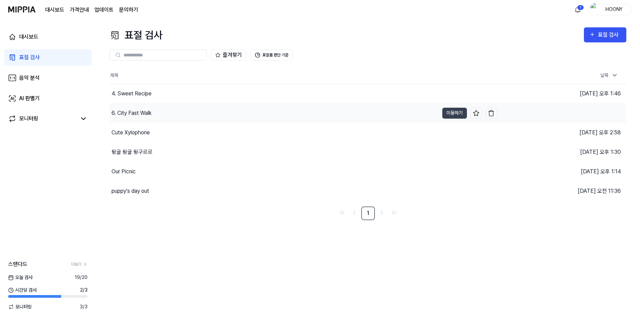
click at [166, 108] on div "6. City Fast Walk" at bounding box center [274, 113] width 330 height 19
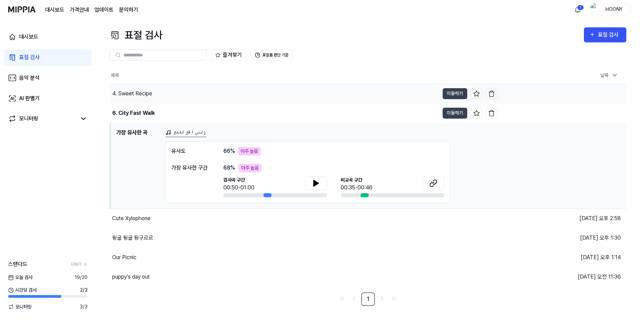
click at [183, 100] on div "4. Sweet Recipe" at bounding box center [274, 93] width 329 height 19
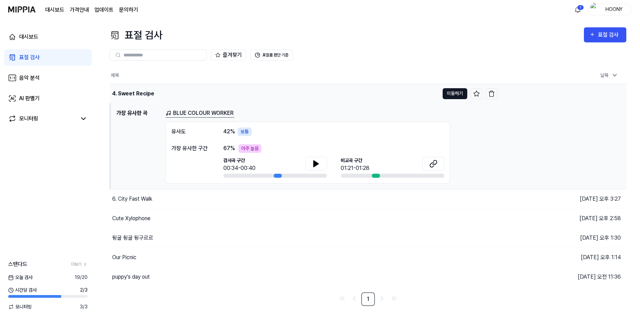
click at [446, 92] on button "이동하기" at bounding box center [455, 93] width 25 height 11
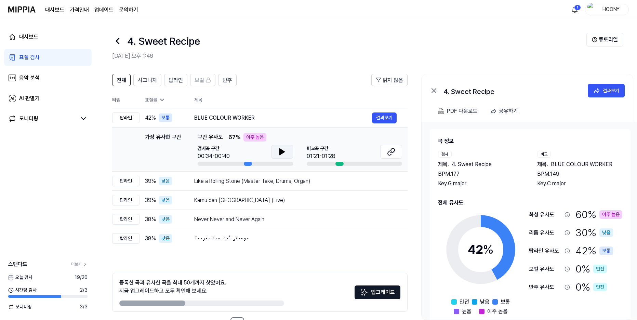
click at [281, 153] on icon at bounding box center [282, 152] width 5 height 6
click at [284, 152] on icon at bounding box center [283, 151] width 1 height 5
click at [387, 153] on button at bounding box center [391, 152] width 22 height 14
click at [288, 150] on button at bounding box center [282, 152] width 22 height 14
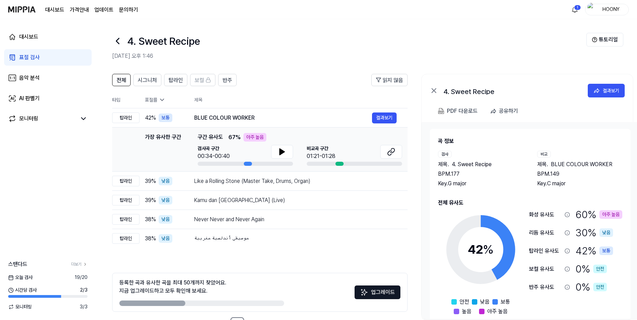
click at [31, 58] on div "표절 검사" at bounding box center [29, 57] width 21 height 8
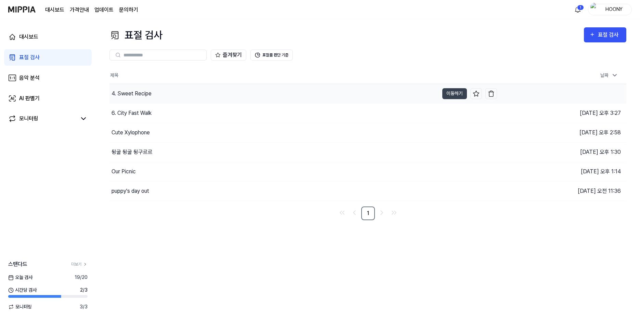
click at [160, 93] on div "4. Sweet Recipe" at bounding box center [274, 93] width 330 height 19
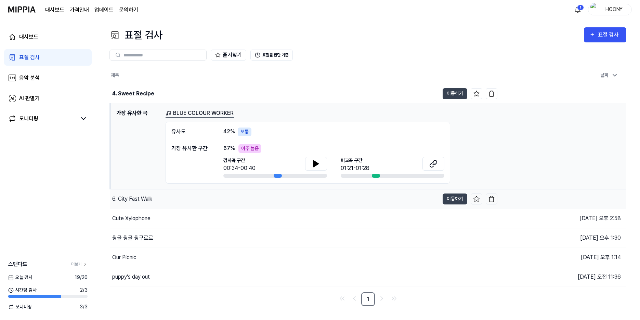
click at [154, 200] on div "6. City Fast Walk" at bounding box center [274, 199] width 329 height 19
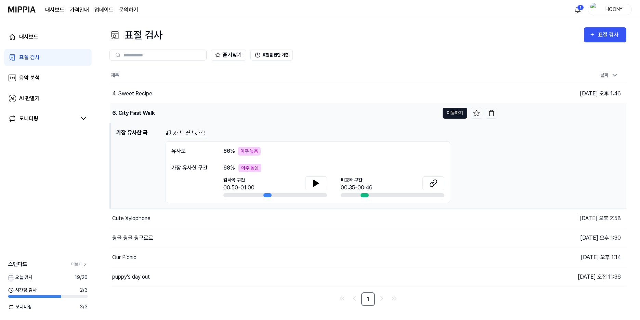
click at [459, 115] on button "이동하기" at bounding box center [455, 113] width 25 height 11
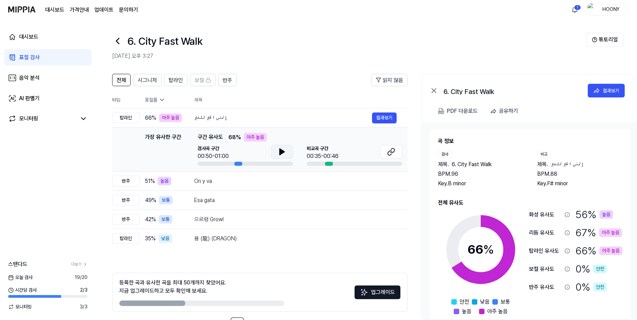
click at [286, 149] on button at bounding box center [282, 152] width 22 height 14
click at [391, 154] on icon at bounding box center [391, 152] width 8 height 8
click at [223, 184] on div "On y va" at bounding box center [283, 181] width 178 height 8
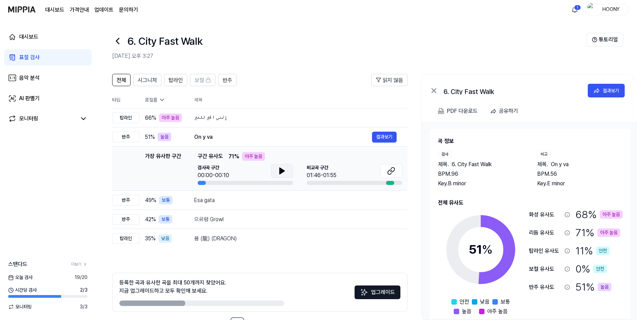
click at [284, 176] on button at bounding box center [282, 171] width 22 height 14
click at [286, 120] on div "إتمنى الخير للغير" at bounding box center [283, 118] width 178 height 8
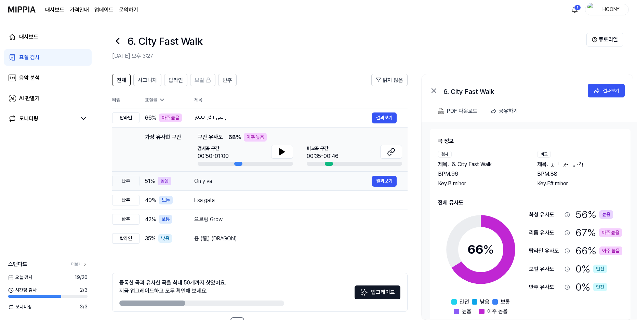
click at [263, 181] on div "On y va" at bounding box center [283, 181] width 178 height 8
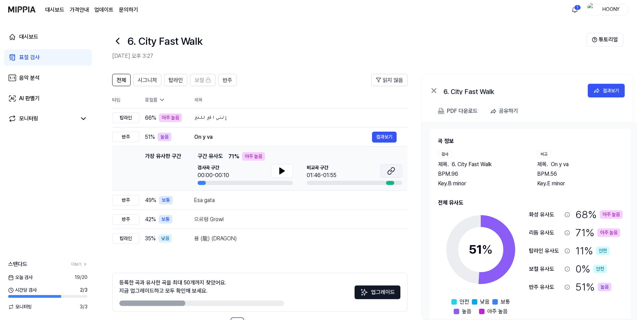
click at [387, 172] on button at bounding box center [391, 171] width 22 height 14
click at [279, 172] on icon at bounding box center [282, 171] width 8 height 8
click at [284, 173] on icon at bounding box center [283, 170] width 1 height 5
